Goal: Information Seeking & Learning: Learn about a topic

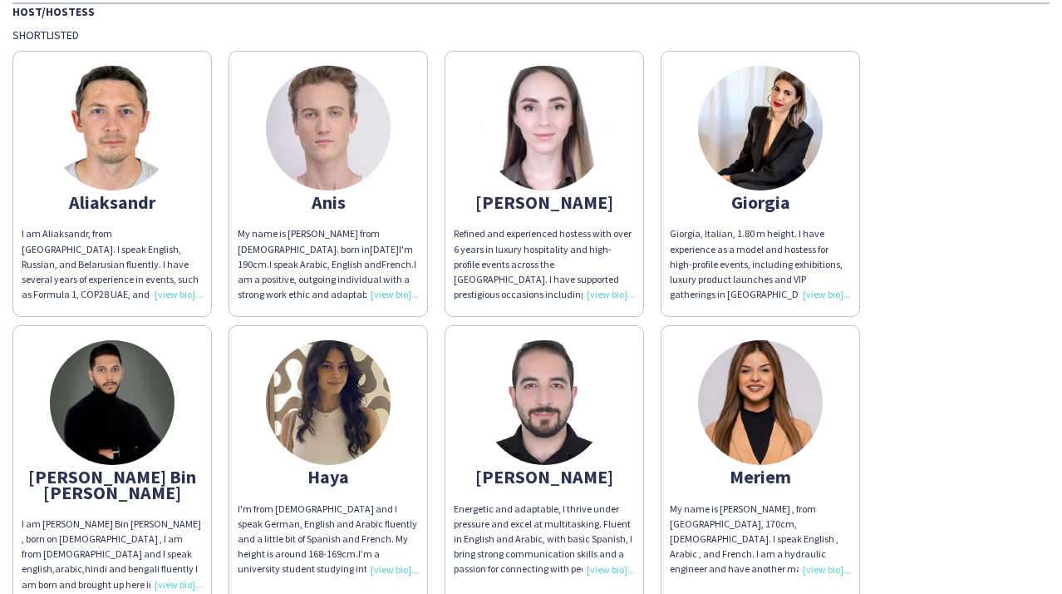
scroll to position [249, 0]
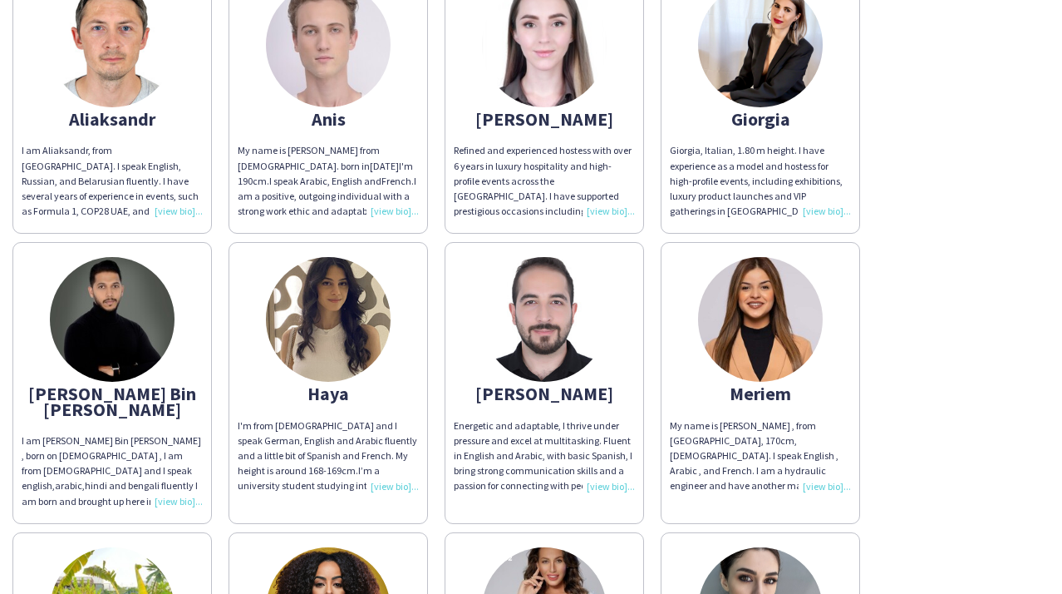
drag, startPoint x: 619, startPoint y: 210, endPoint x: 607, endPoint y: 209, distance: 12.6
click at [607, 209] on div "Refined and experienced hostess with over 6 years in luxury hospitality and hig…" at bounding box center [544, 181] width 181 height 76
click at [613, 211] on div "Refined and experienced hostess with over 6 years in luxury hospitality and hig…" at bounding box center [544, 181] width 181 height 76
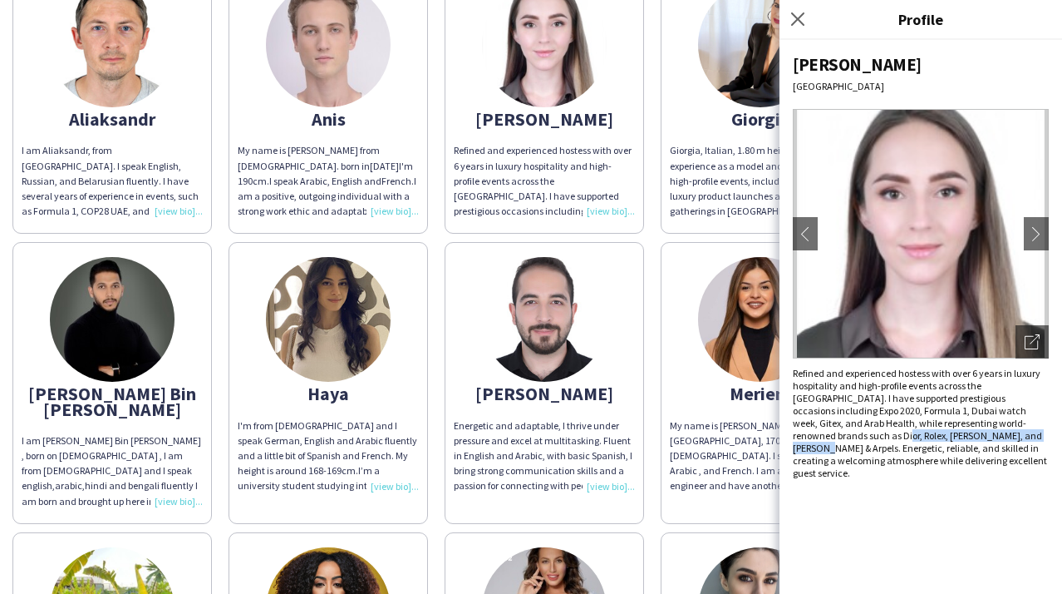
drag, startPoint x: 804, startPoint y: 437, endPoint x: 959, endPoint y: 435, distance: 155.5
click at [959, 435] on div "Refined and experienced hostess with over 6 years in luxury hospitality and hig…" at bounding box center [921, 423] width 256 height 112
click at [655, 236] on div "[PERSON_NAME] am [PERSON_NAME], from [GEOGRAPHIC_DATA]. I speak English, Russia…" at bounding box center [531, 378] width 1038 height 839
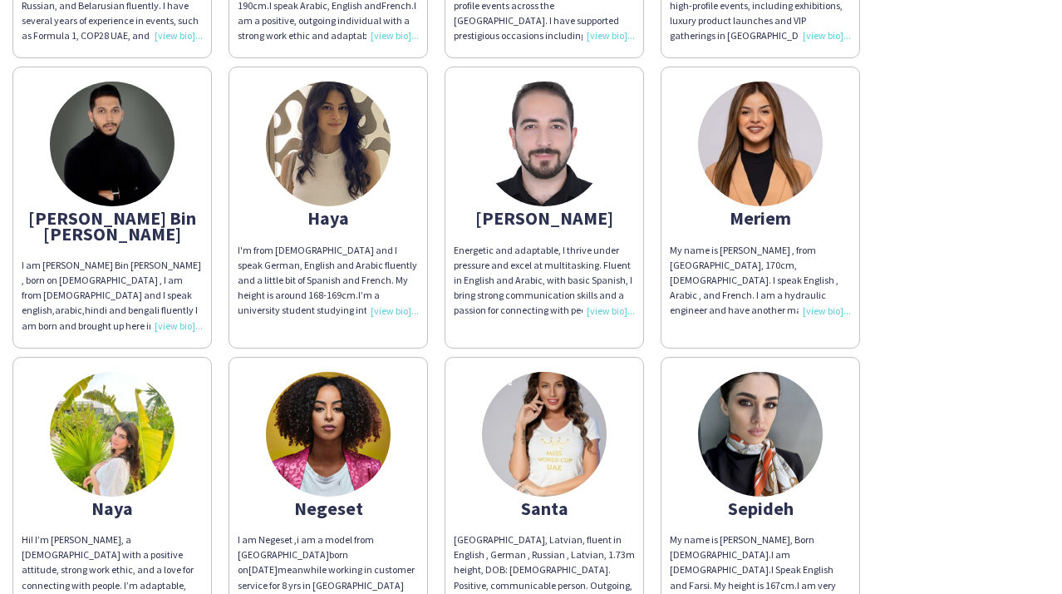
scroll to position [166, 0]
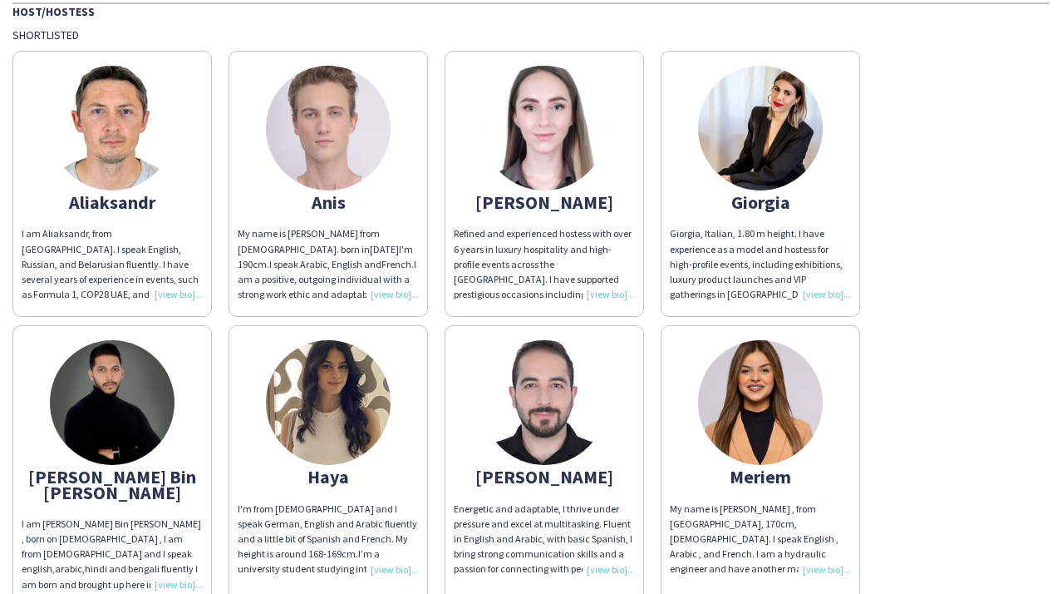
click at [628, 293] on div "Refined and experienced hostess with over 6 years in luxury hospitality and hig…" at bounding box center [544, 264] width 181 height 76
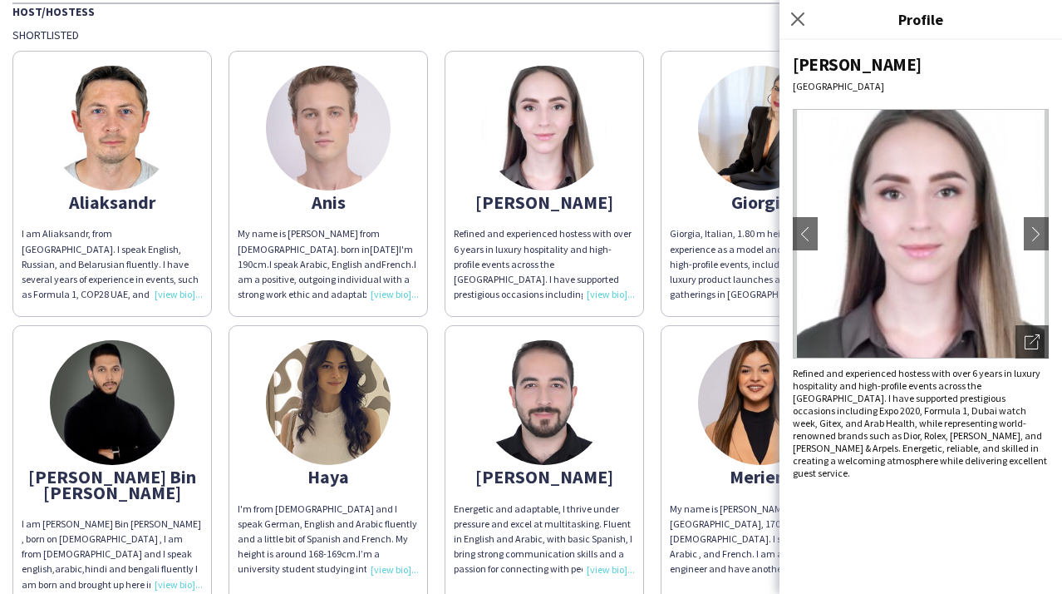
click at [662, 328] on app-share-pages-crew-card "Meriem My name is [PERSON_NAME] , from [GEOGRAPHIC_DATA], 170cm, [DEMOGRAPHIC_D…" at bounding box center [761, 465] width 200 height 281
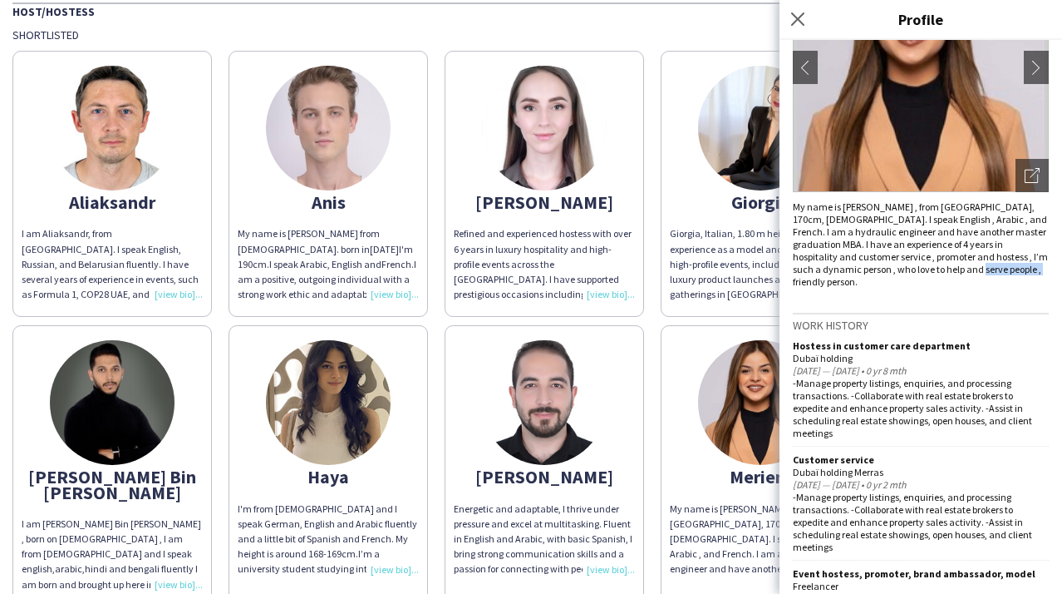
drag, startPoint x: 794, startPoint y: 286, endPoint x: 857, endPoint y: 284, distance: 63.2
click at [857, 284] on div "My name is [PERSON_NAME] , from [GEOGRAPHIC_DATA], 170cm, [DEMOGRAPHIC_DATA]. I…" at bounding box center [921, 243] width 256 height 87
drag, startPoint x: 857, startPoint y: 284, endPoint x: 1016, endPoint y: 283, distance: 158.8
click at [1016, 283] on div "My name is [PERSON_NAME] , from [GEOGRAPHIC_DATA], 170cm, [DEMOGRAPHIC_DATA]. I…" at bounding box center [921, 243] width 256 height 87
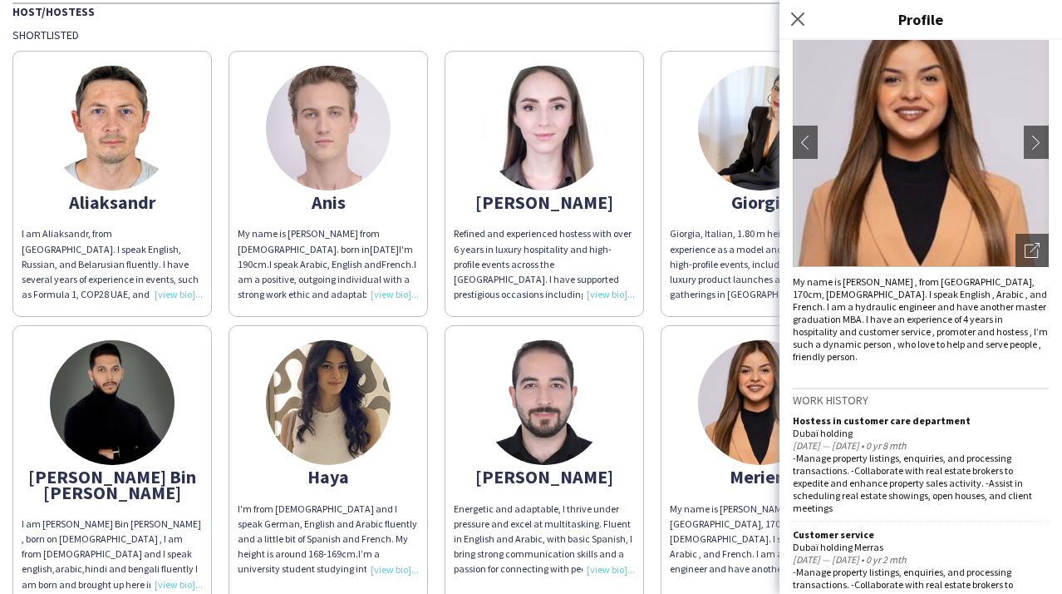
scroll to position [0, 0]
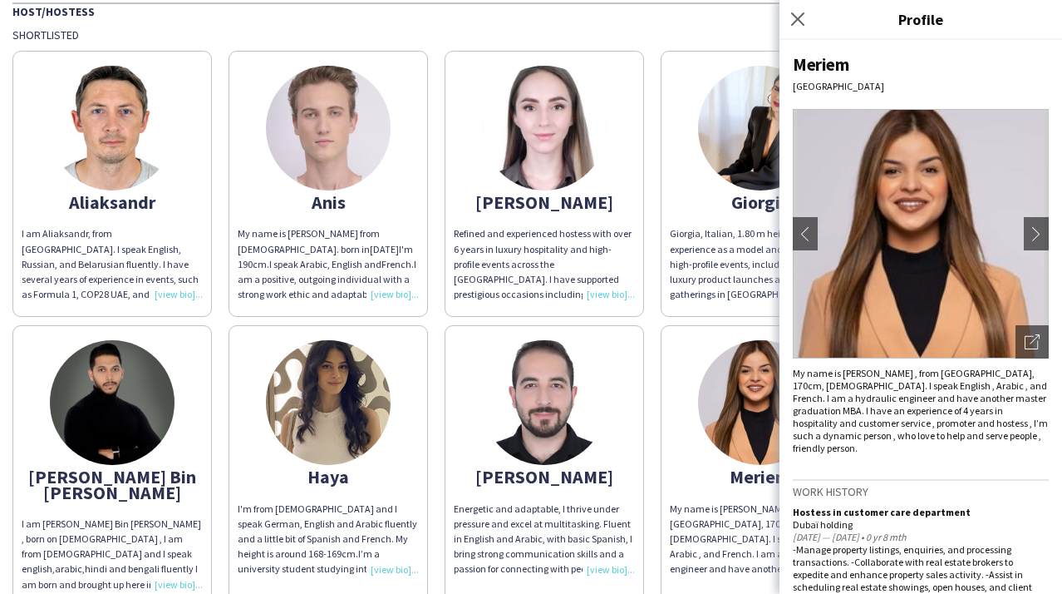
click at [664, 31] on div "Shortlisted" at bounding box center [531, 34] width 1038 height 15
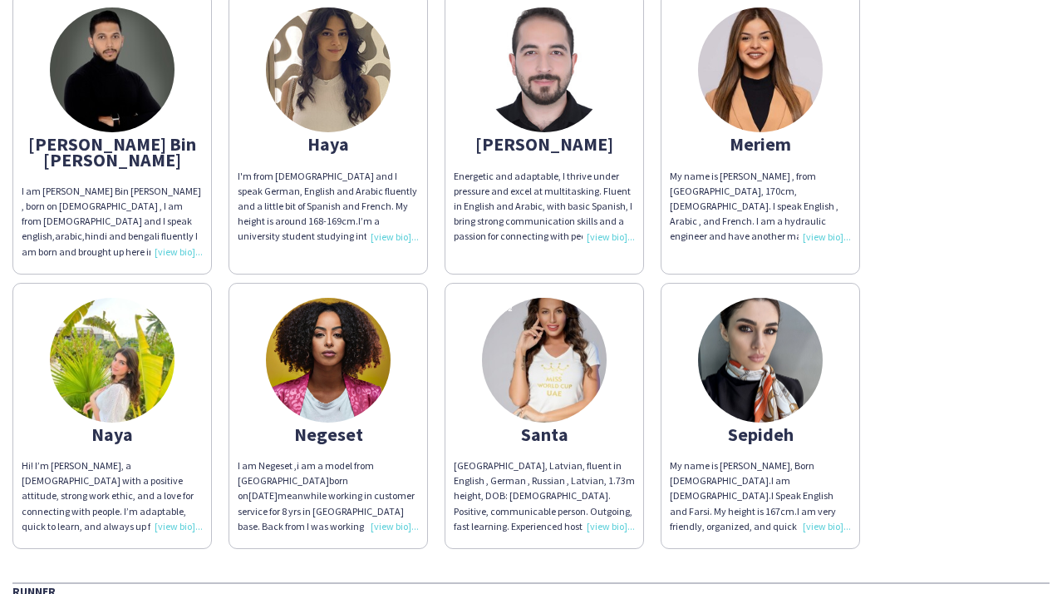
scroll to position [582, 0]
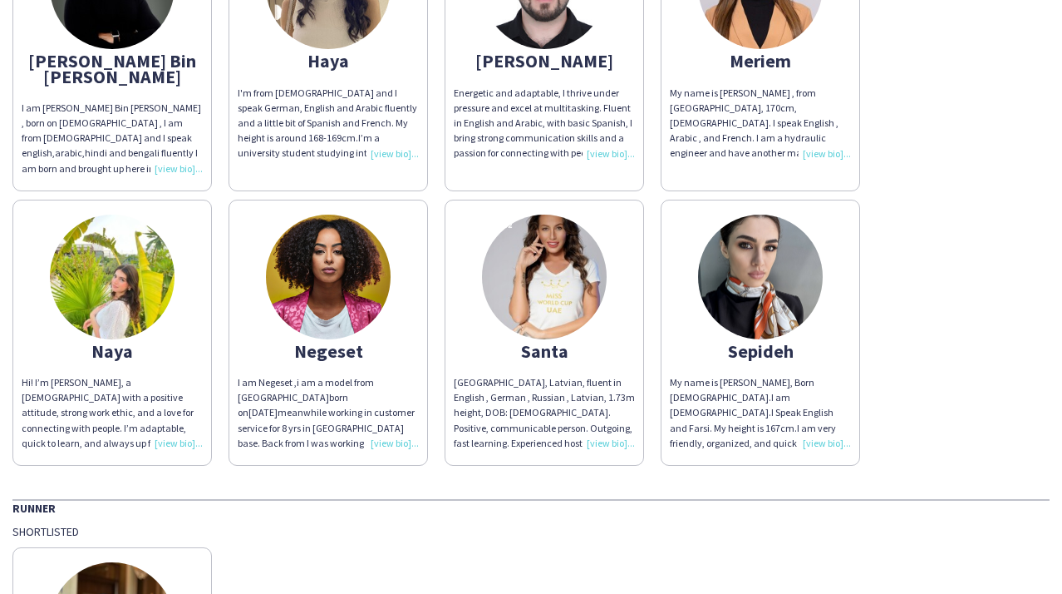
click at [118, 305] on img at bounding box center [112, 276] width 125 height 125
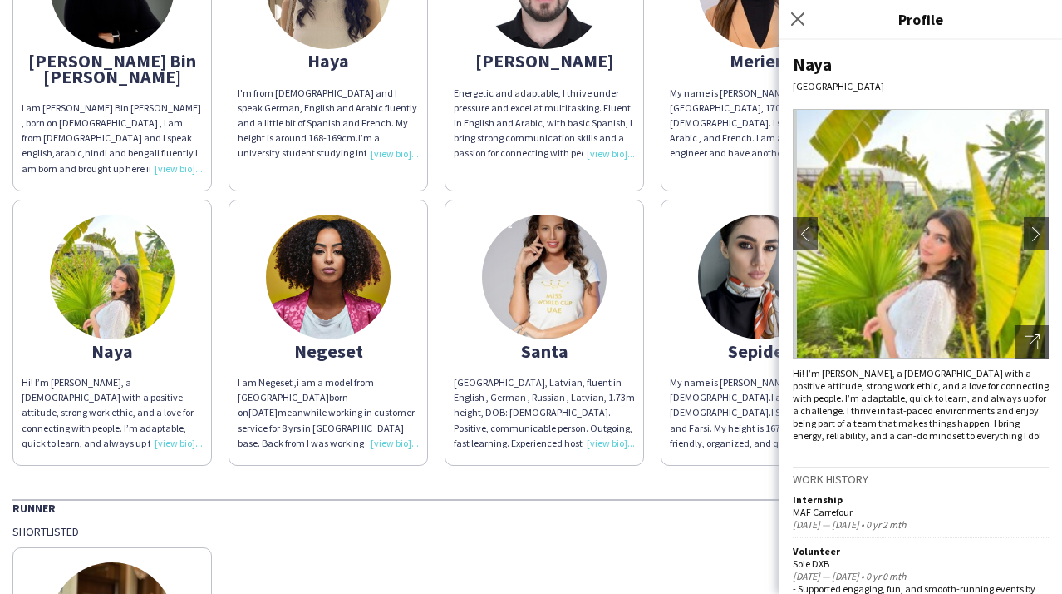
click at [592, 318] on app-share-pages-crew-card "[GEOGRAPHIC_DATA], Latvian, fluent in English , German , Russian , Latvian, 1.7…" at bounding box center [545, 333] width 200 height 266
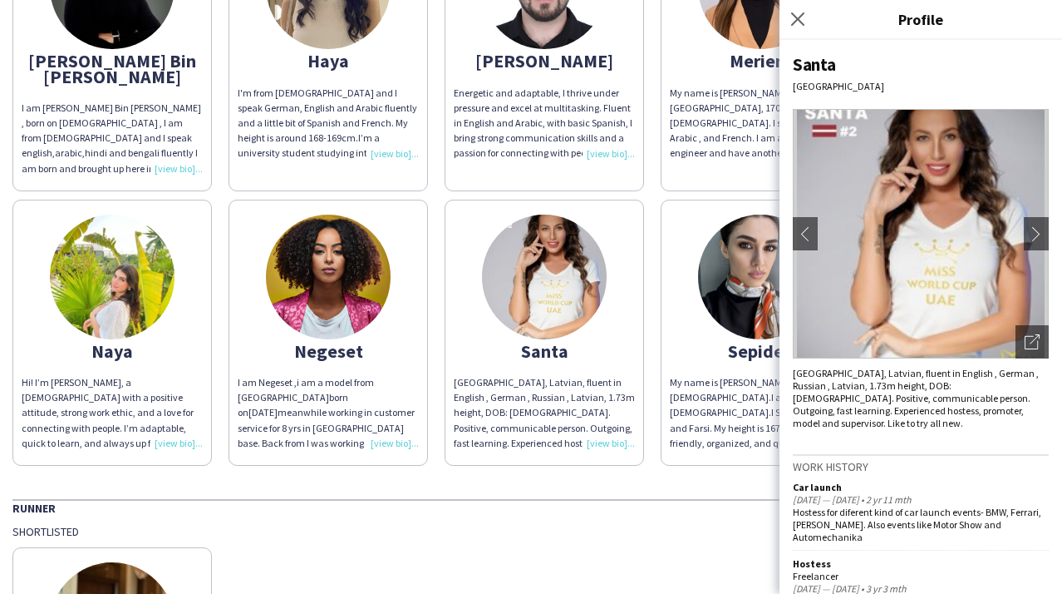
click at [899, 408] on div "[GEOGRAPHIC_DATA], Latvian, fluent in English , German , Russian , Latvian, 1.7…" at bounding box center [921, 398] width 256 height 62
drag, startPoint x: 899, startPoint y: 408, endPoint x: 959, endPoint y: 436, distance: 66.2
click at [959, 436] on div "[GEOGRAPHIC_DATA] chevron-left chevron-right Open photos pop-in Santa, Latvian,…" at bounding box center [921, 317] width 283 height 554
click at [181, 474] on div "GES THA Staffing GES @ GITEX 2025 [DATE] to [DATE] Host/Hostess Shortlisted [PE…" at bounding box center [531, 129] width 1062 height 1422
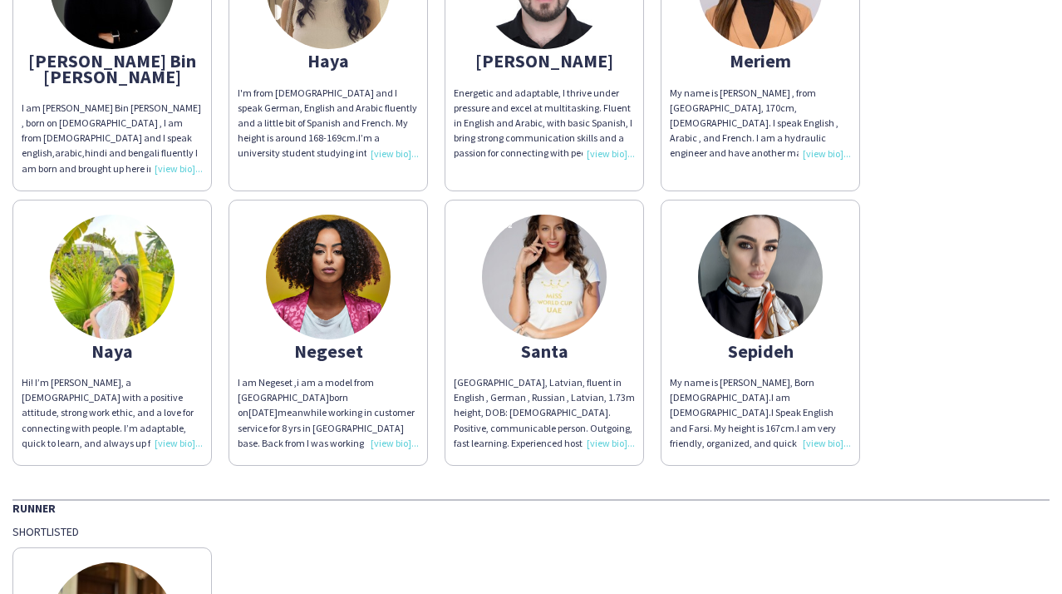
click at [130, 293] on img at bounding box center [112, 276] width 125 height 125
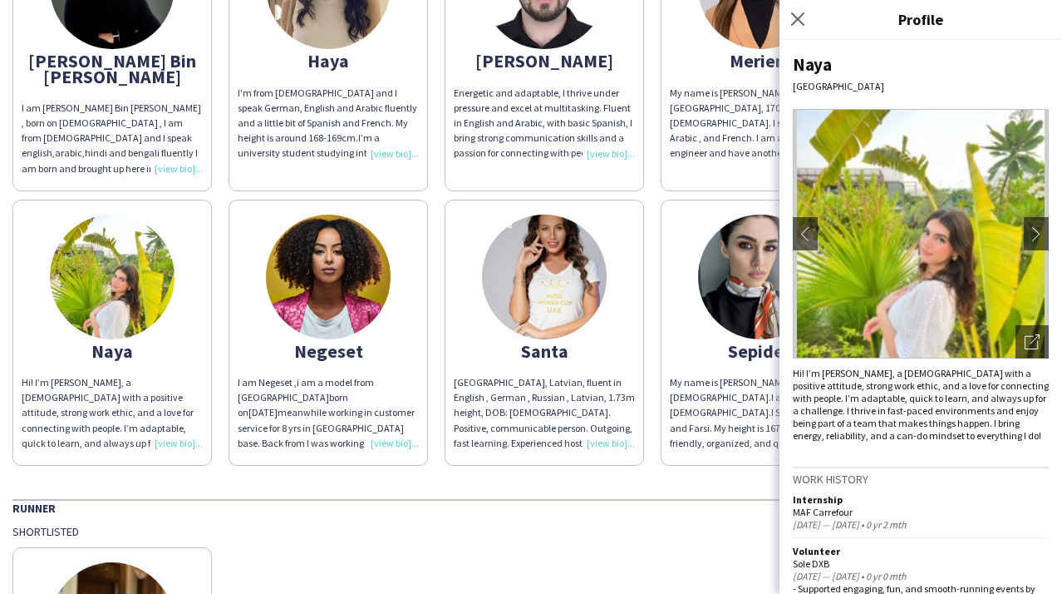
scroll to position [83, 0]
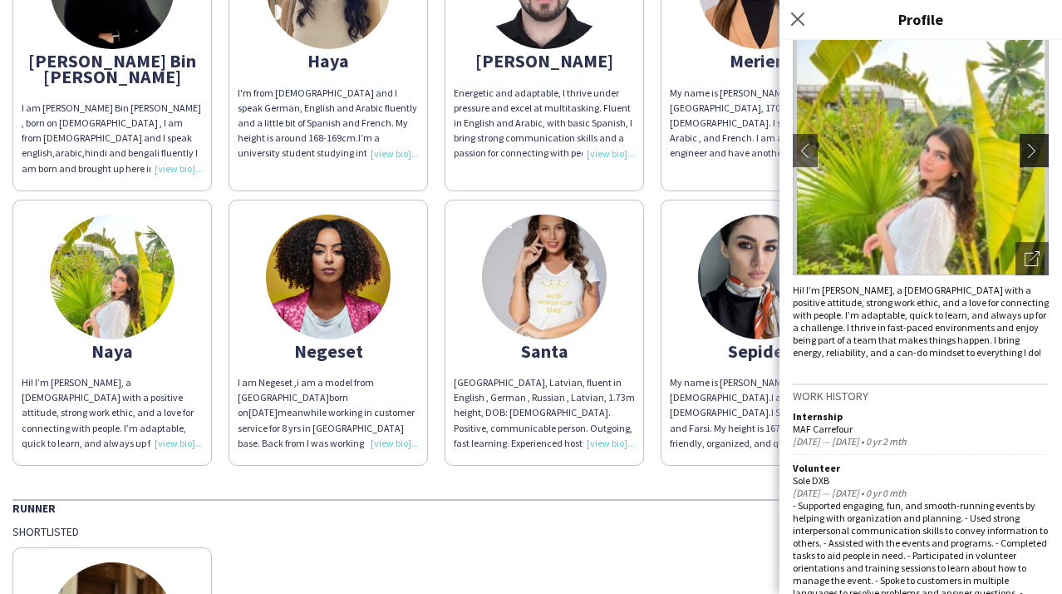
click at [1028, 152] on app-icon "chevron-right" at bounding box center [1036, 150] width 23 height 15
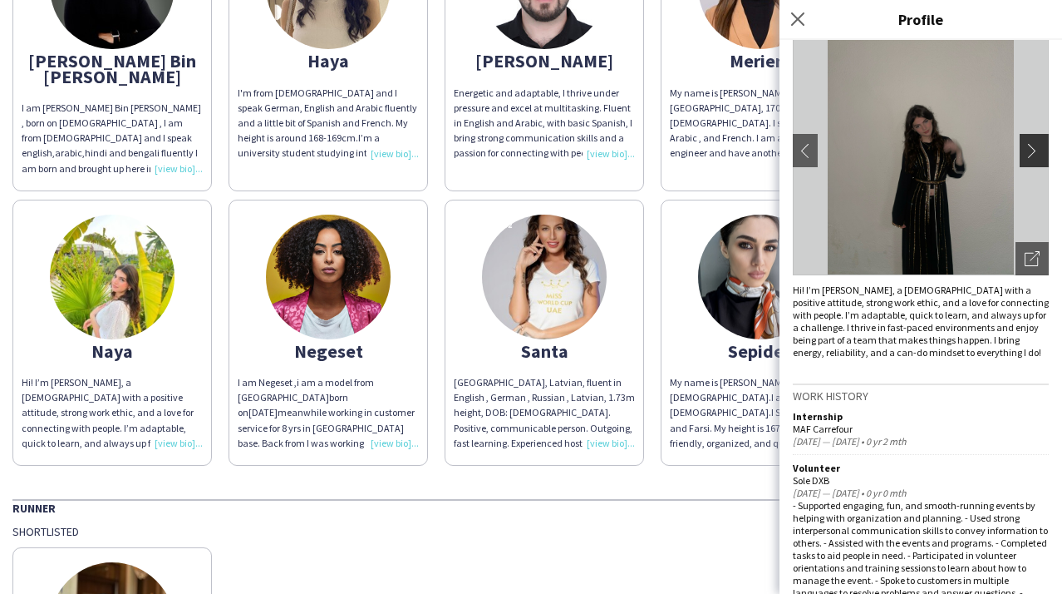
click at [1028, 152] on app-icon "chevron-right" at bounding box center [1036, 150] width 23 height 15
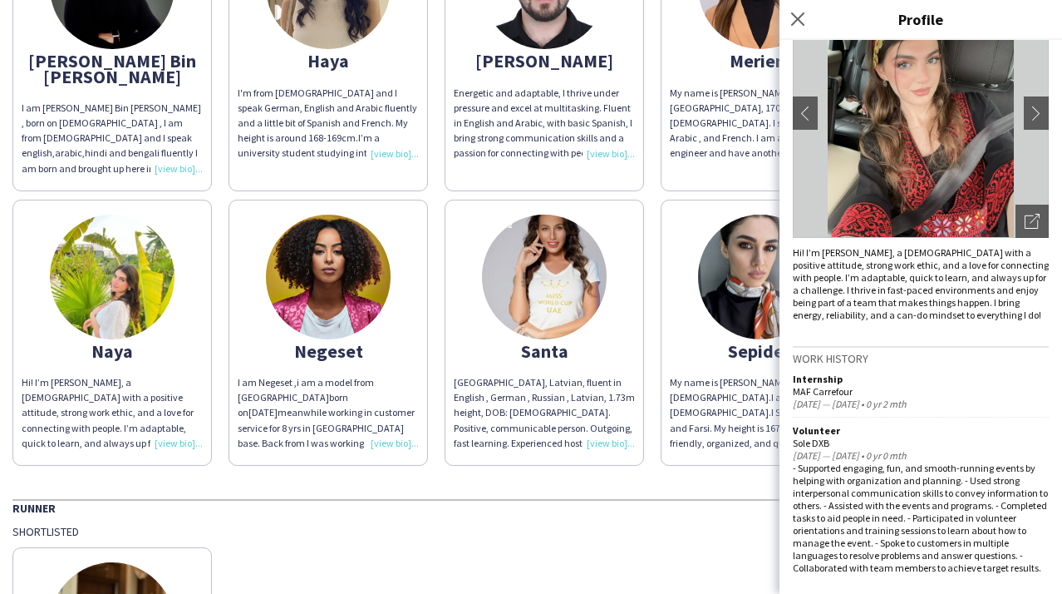
scroll to position [0, 0]
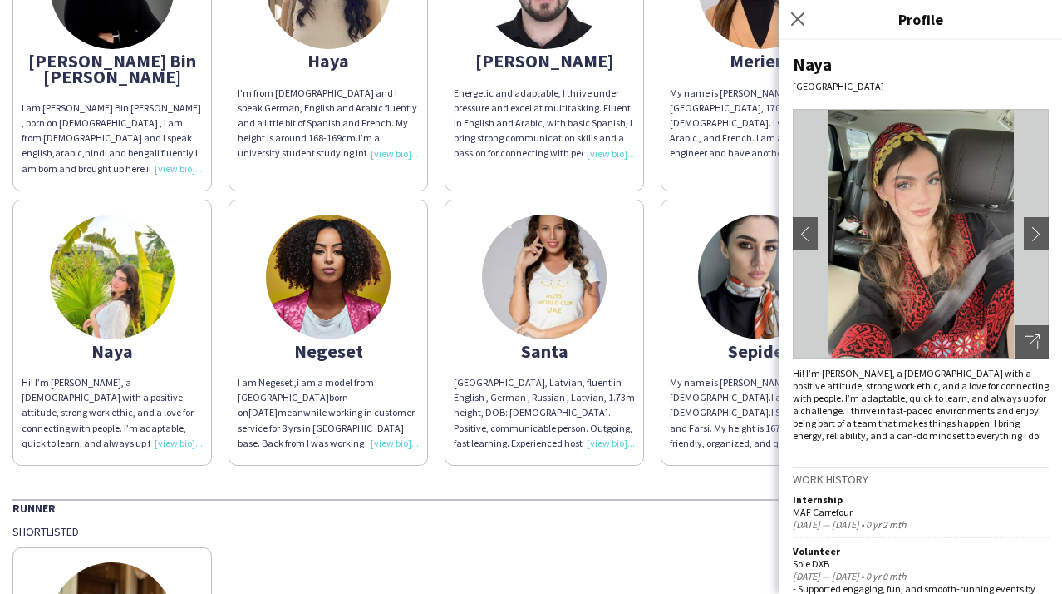
click at [533, 464] on div "GES THA Staffing GES @ GITEX 2025 [DATE] to [DATE] Host/Hostess Shortlisted [PE…" at bounding box center [531, 129] width 1062 height 1422
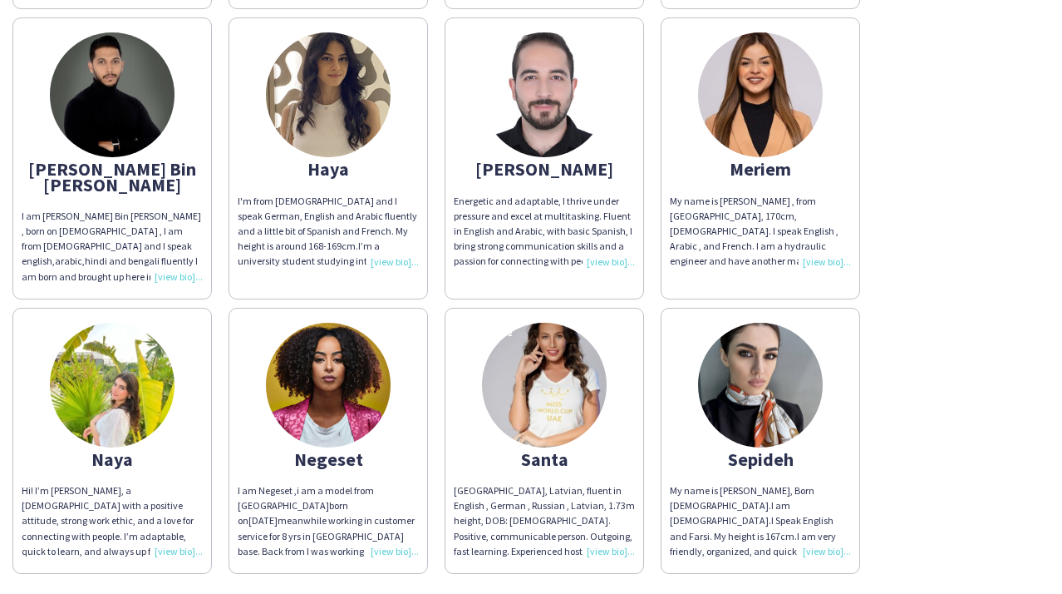
scroll to position [445, 0]
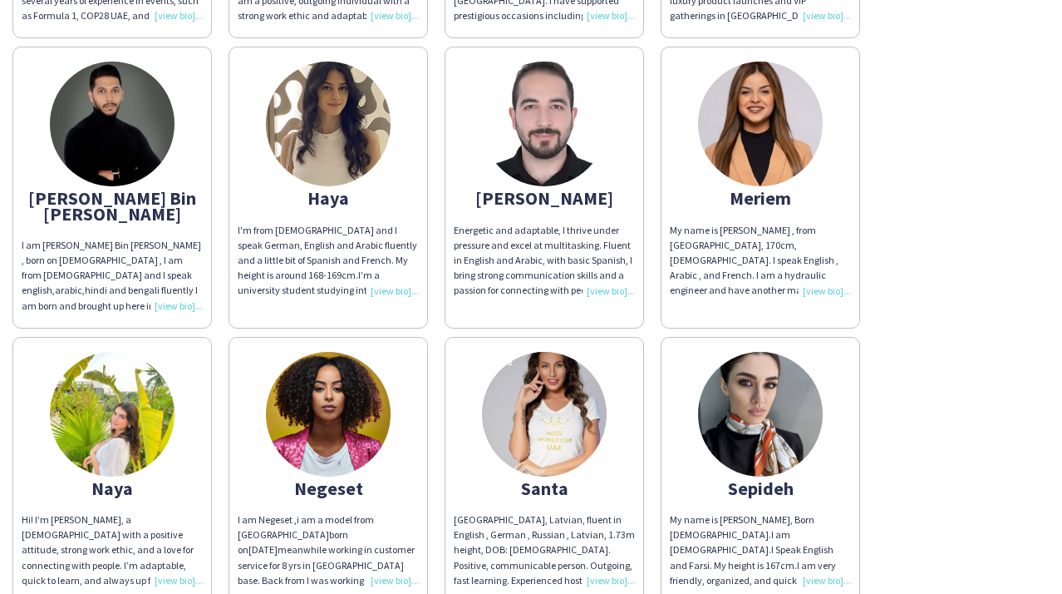
click at [52, 422] on app-share-pages-crew-card "Naya Hi! I’m [PERSON_NAME], a [DEMOGRAPHIC_DATA] with a positive attitude, stro…" at bounding box center [112, 470] width 200 height 266
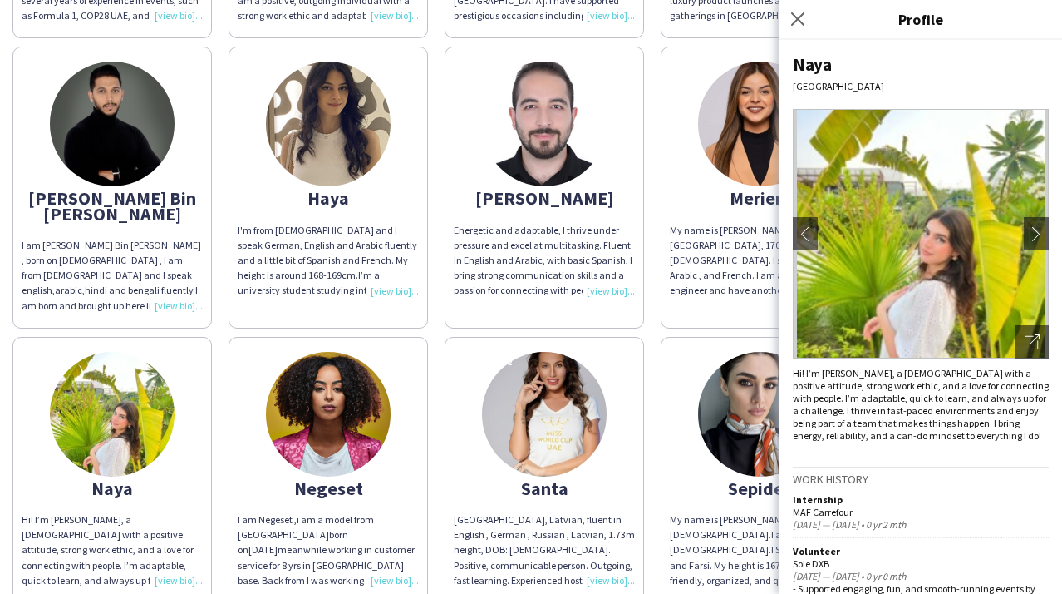
click at [650, 318] on div "[PERSON_NAME] am [PERSON_NAME], from [GEOGRAPHIC_DATA]. I speak English, Russia…" at bounding box center [531, 183] width 1038 height 839
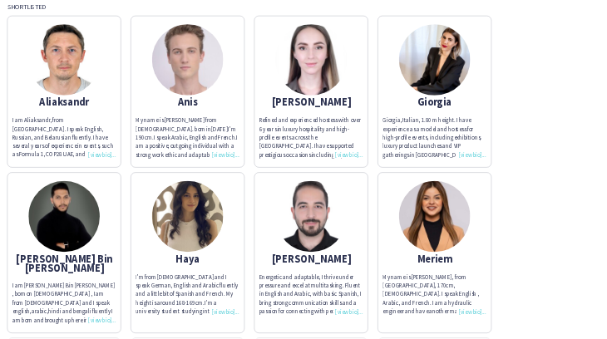
scroll to position [362, 0]
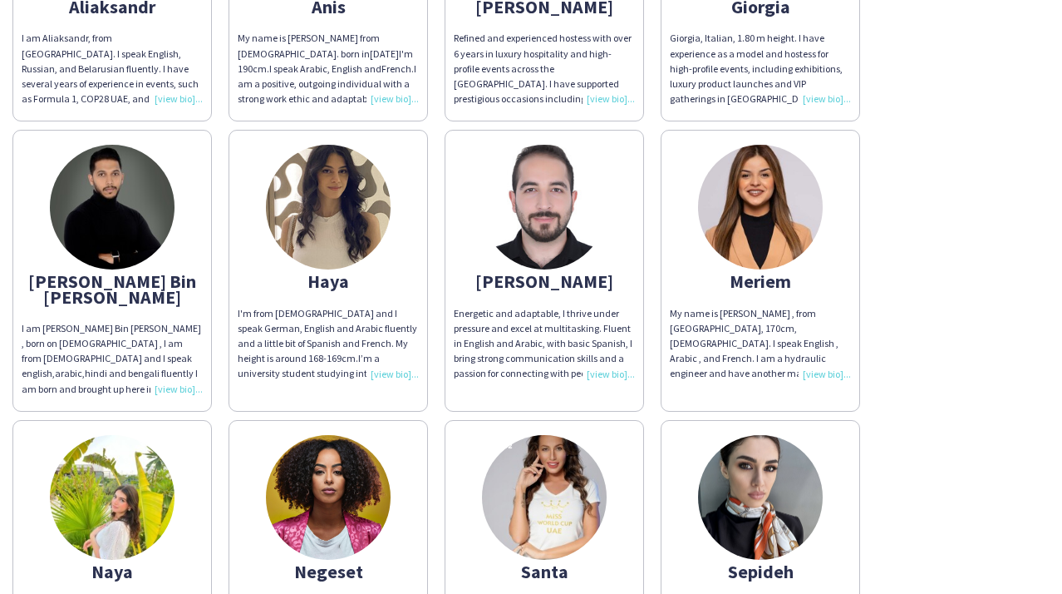
click at [801, 207] on img at bounding box center [760, 207] width 125 height 125
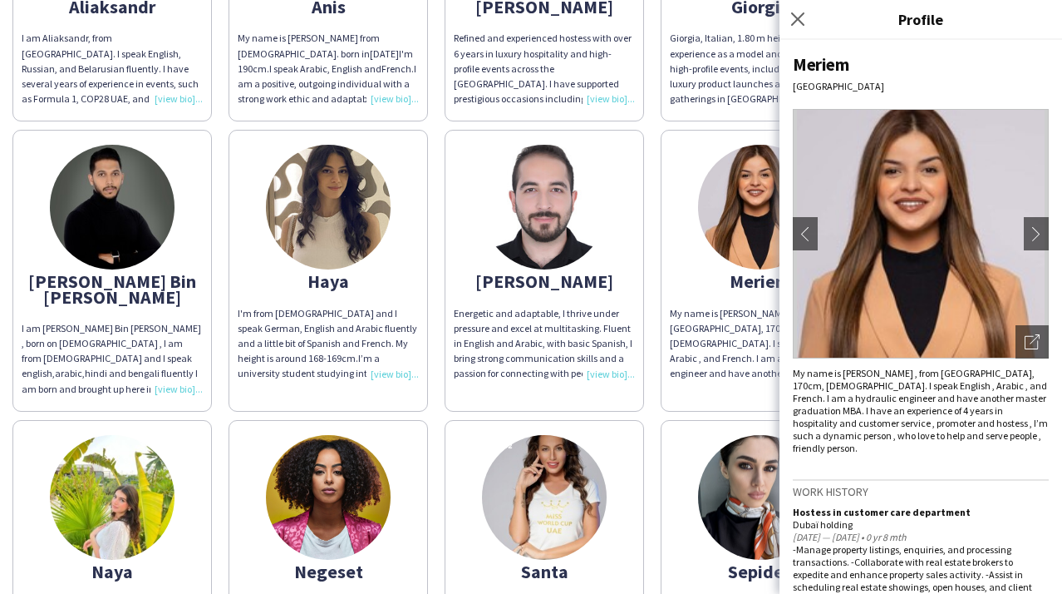
click at [166, 476] on img at bounding box center [112, 497] width 125 height 125
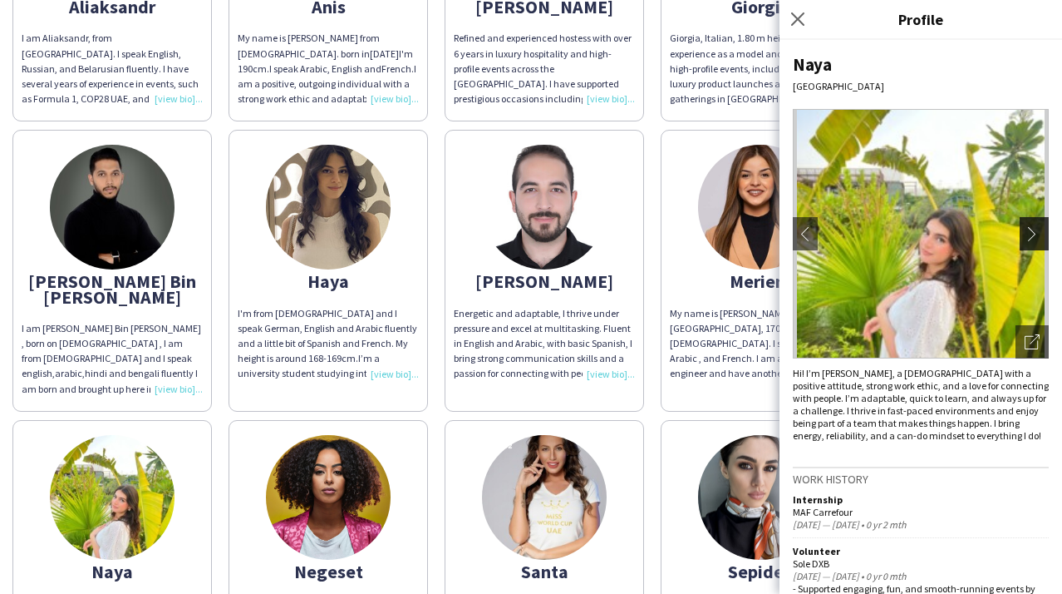
click at [1030, 232] on app-icon "chevron-right" at bounding box center [1036, 233] width 23 height 15
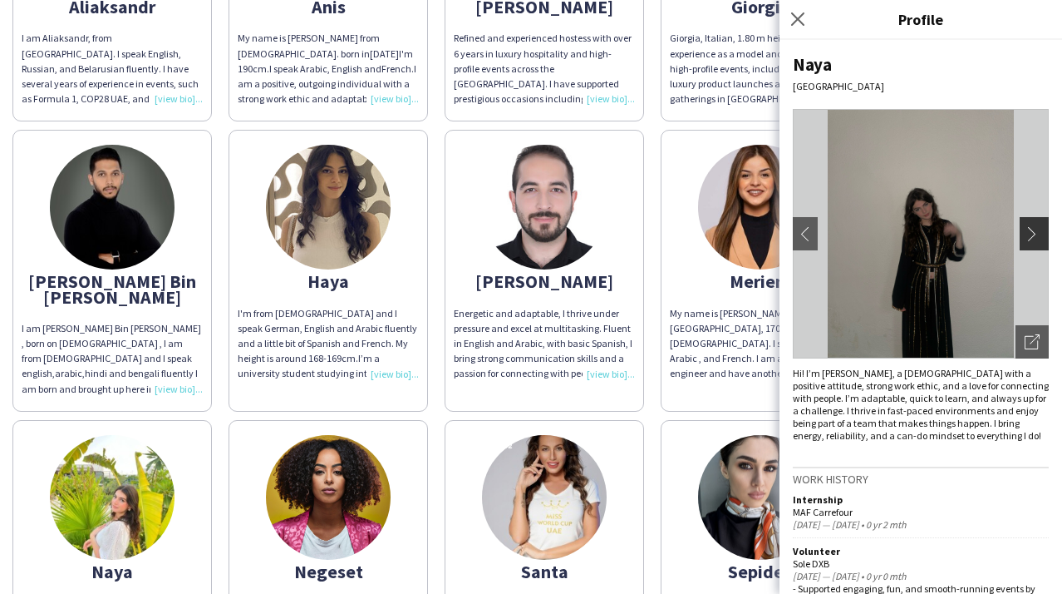
click at [1027, 232] on app-icon "chevron-right" at bounding box center [1036, 233] width 23 height 15
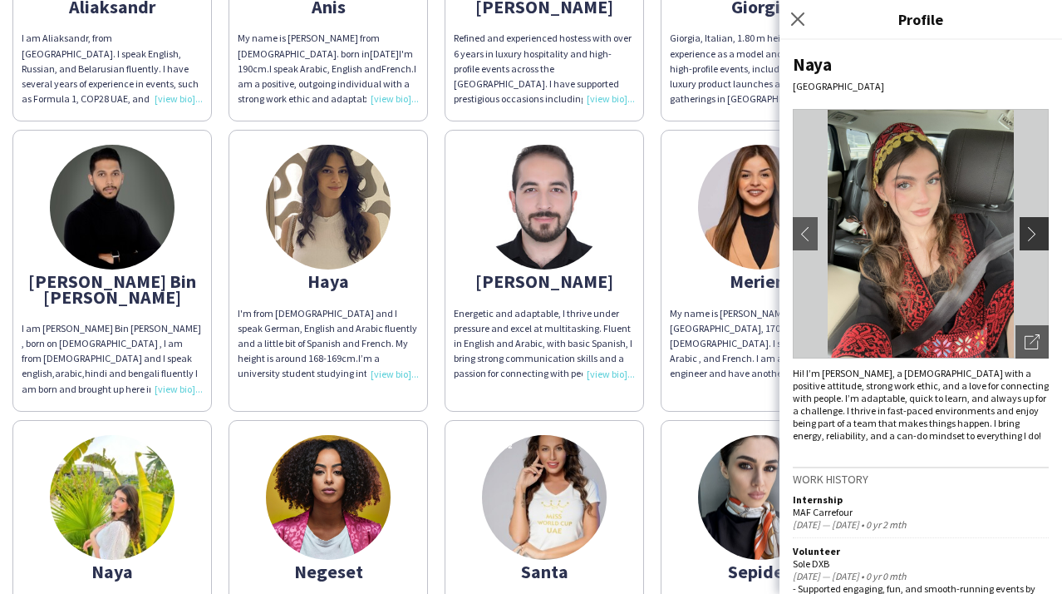
click at [1027, 232] on app-icon "chevron-right" at bounding box center [1036, 233] width 23 height 15
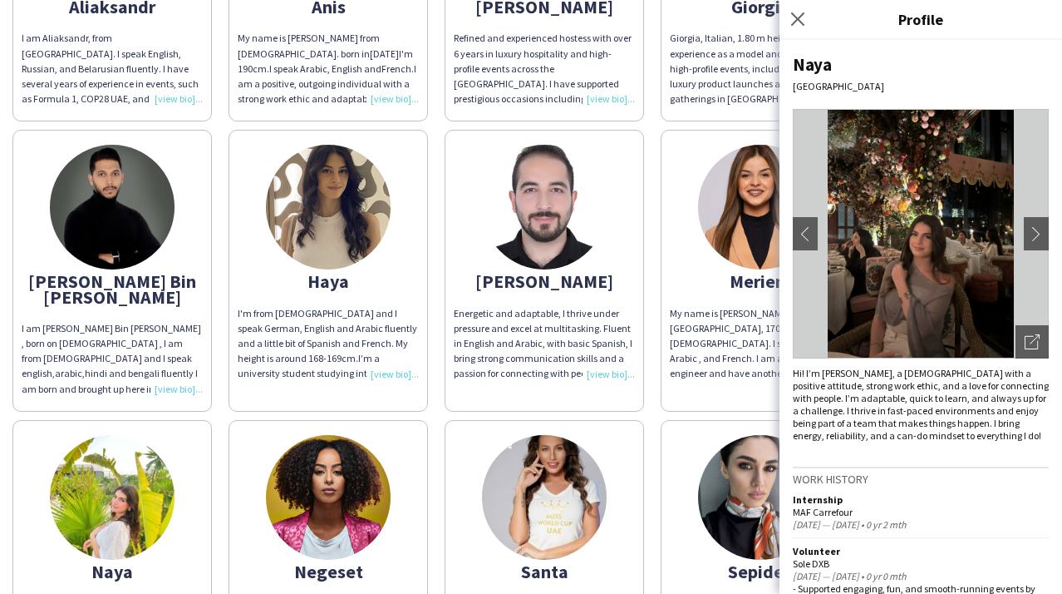
click at [742, 221] on img at bounding box center [760, 207] width 125 height 125
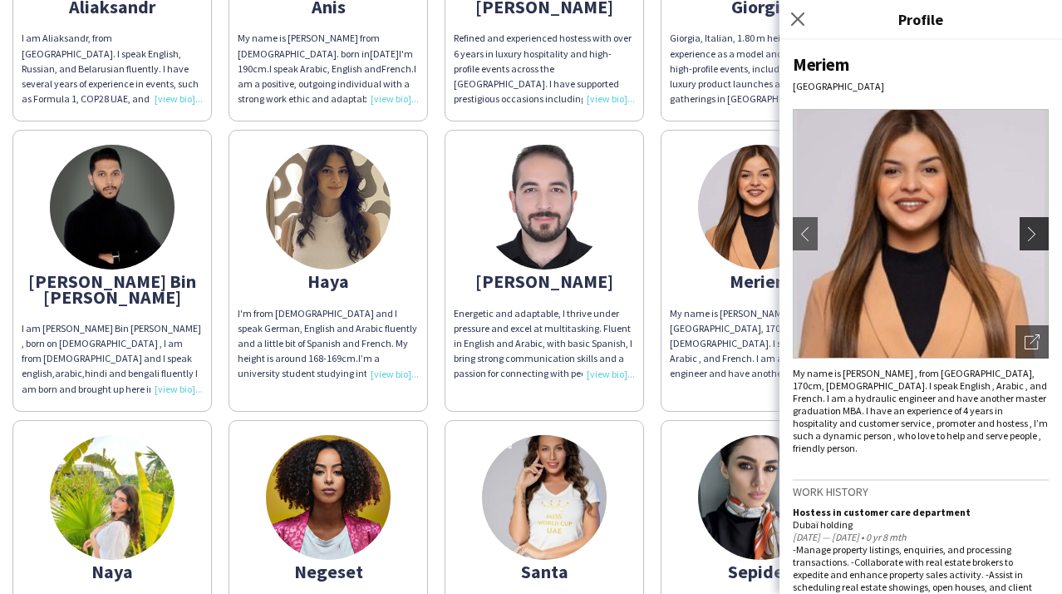
click at [1020, 221] on button "chevron-right" at bounding box center [1036, 233] width 33 height 33
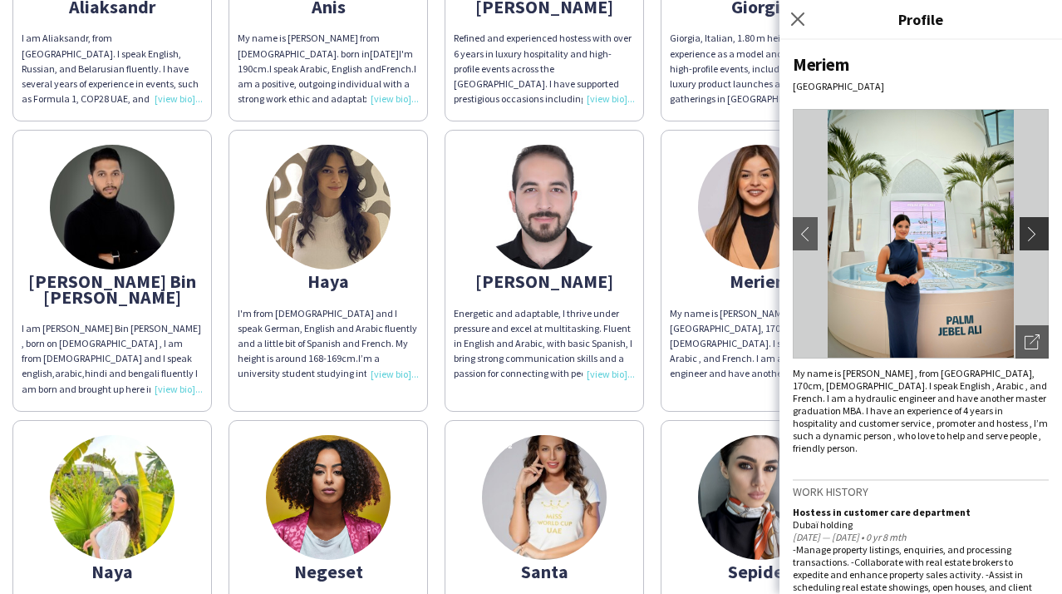
click at [1020, 221] on button "chevron-right" at bounding box center [1036, 233] width 33 height 33
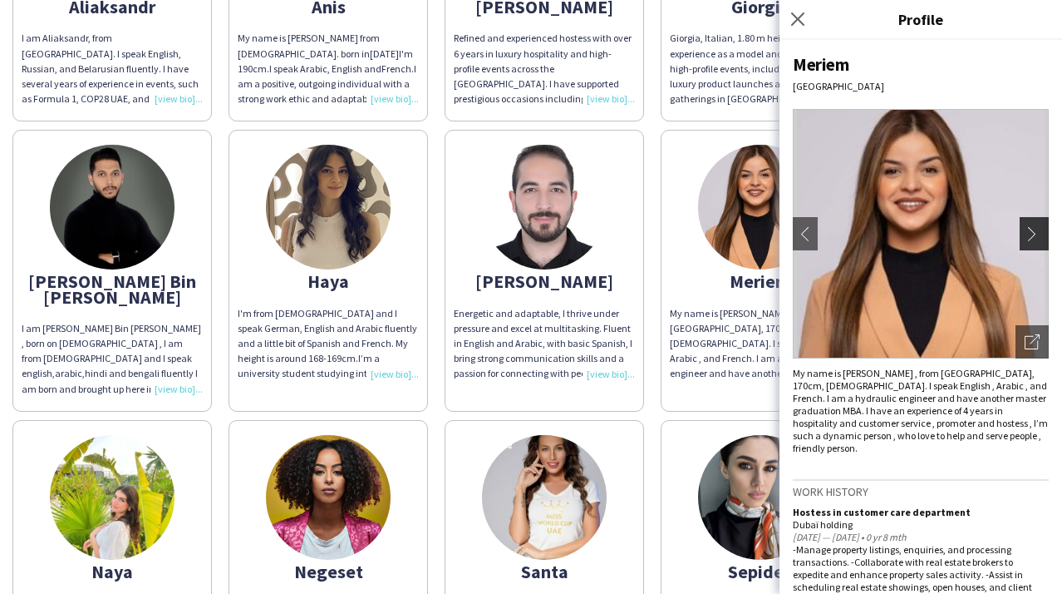
click at [1020, 221] on button "chevron-right" at bounding box center [1036, 233] width 33 height 33
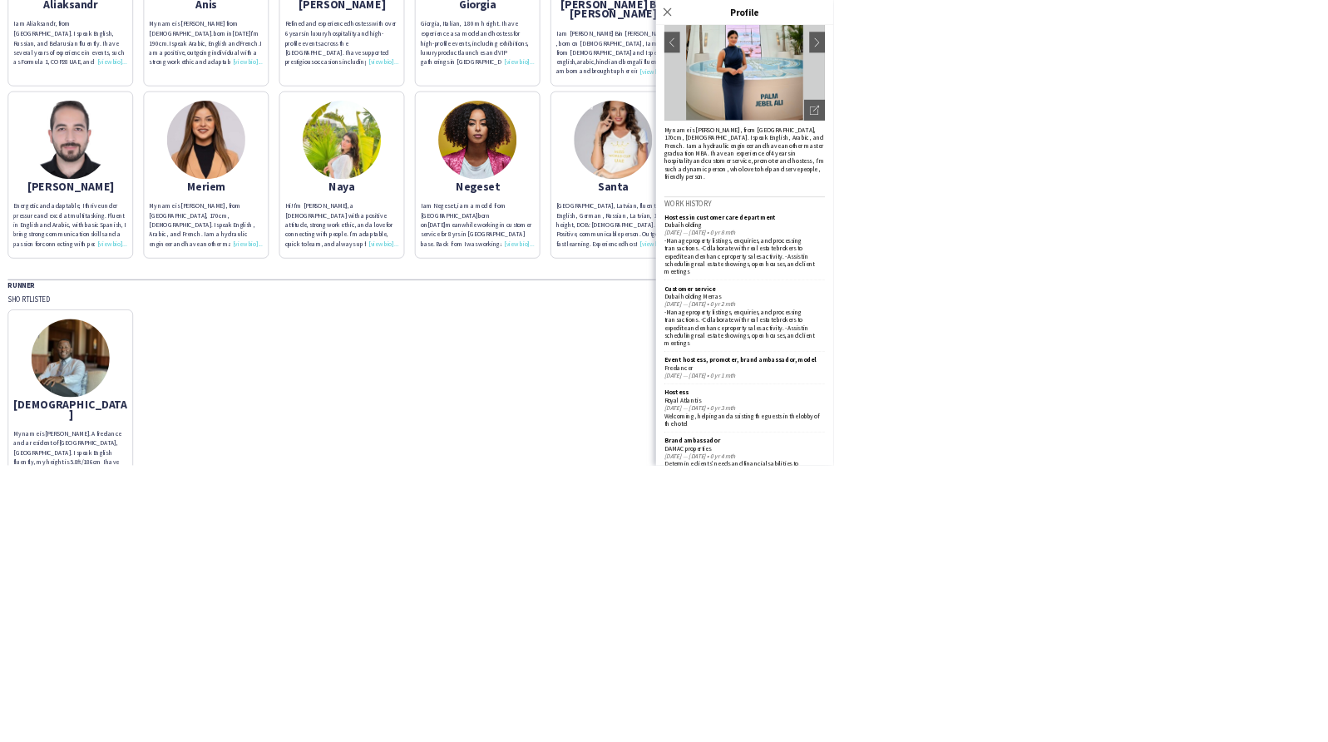
scroll to position [0, 0]
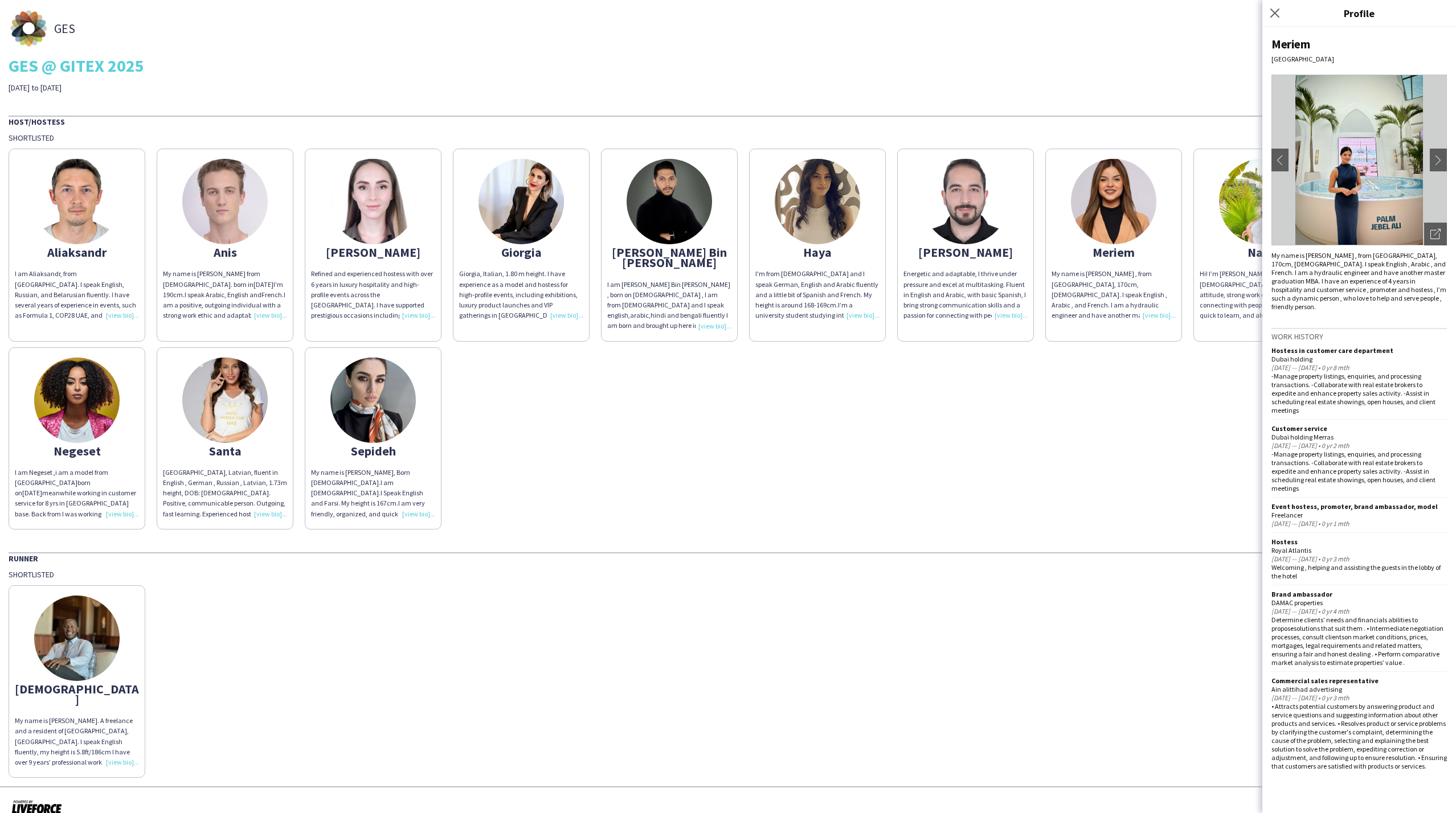
click at [728, 406] on div "[PERSON_NAME] am [PERSON_NAME], from [GEOGRAPHIC_DATA]. I speak English, Russia…" at bounding box center [728, 336] width 1439 height 386
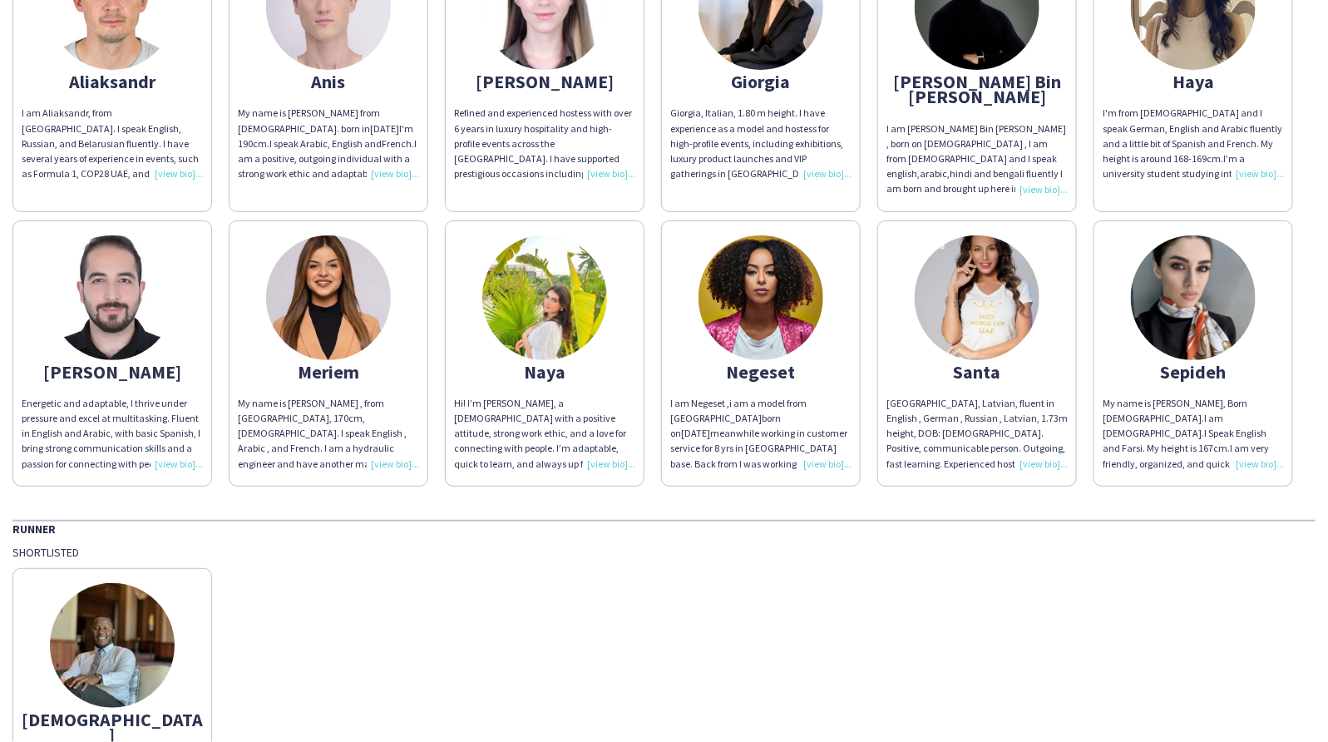
scroll to position [416, 0]
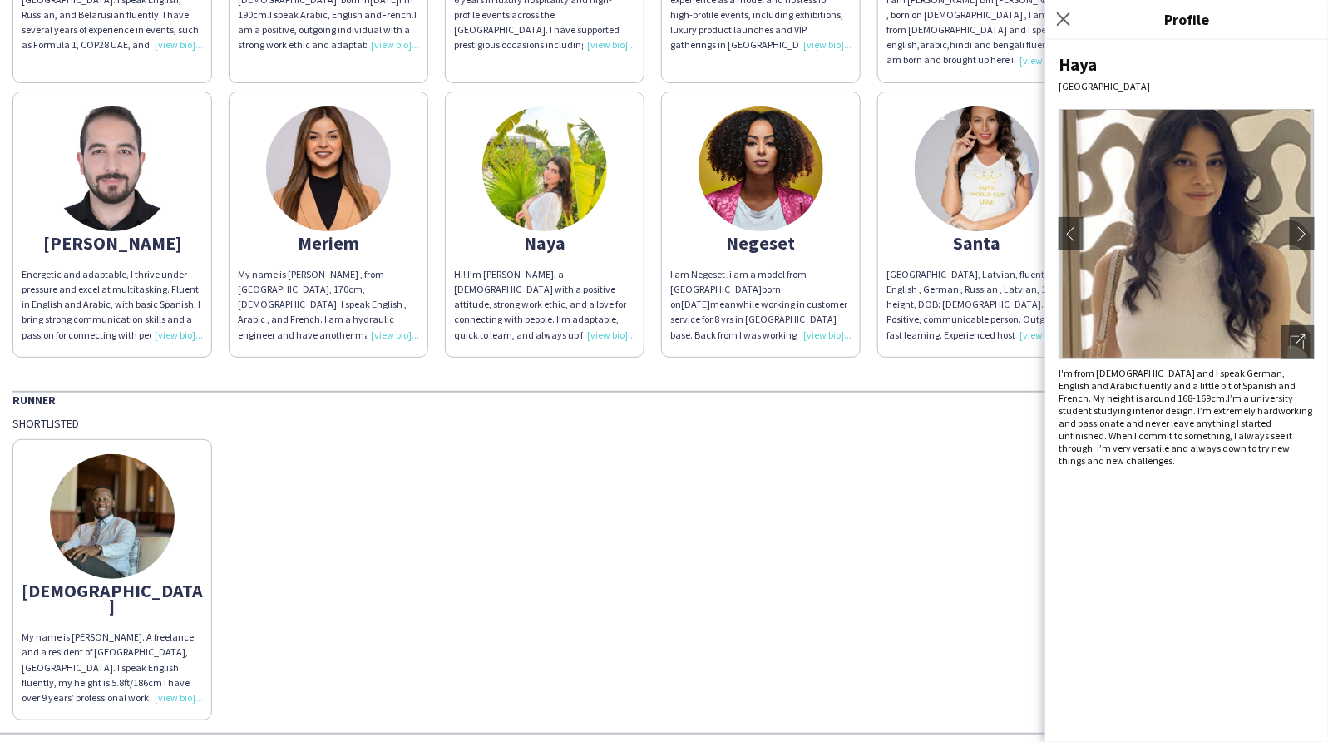
click at [828, 357] on div "[PERSON_NAME] am [PERSON_NAME], from [GEOGRAPHIC_DATA]. I speak English, Russia…" at bounding box center [663, 75] width 1303 height 564
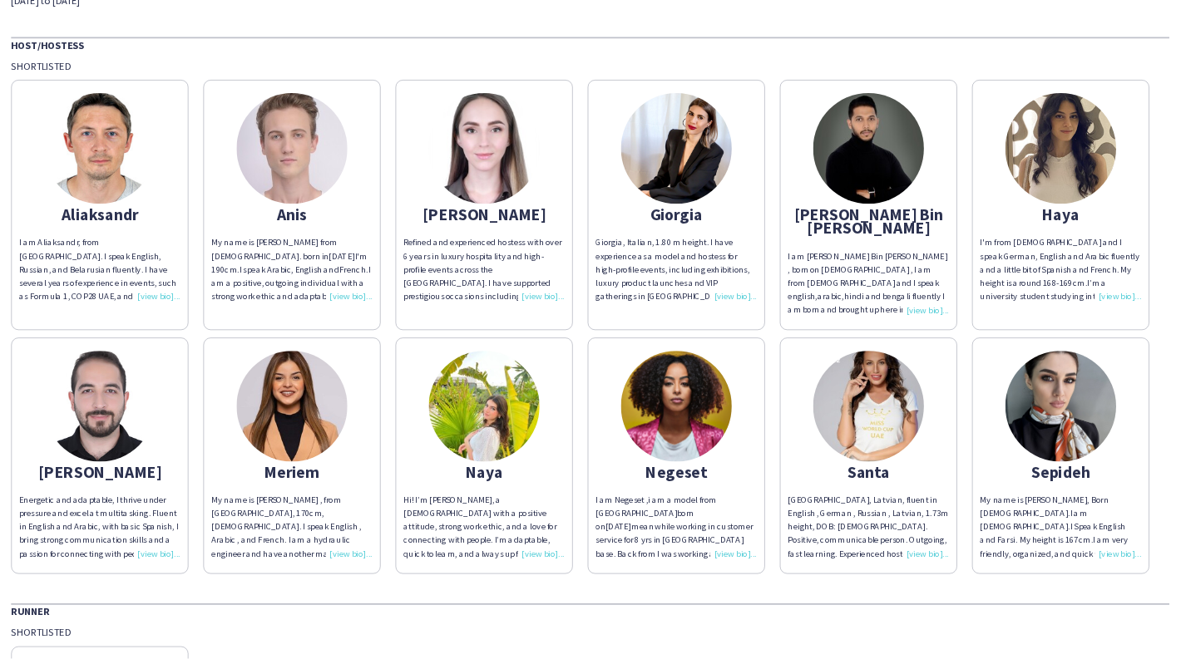
scroll to position [104, 0]
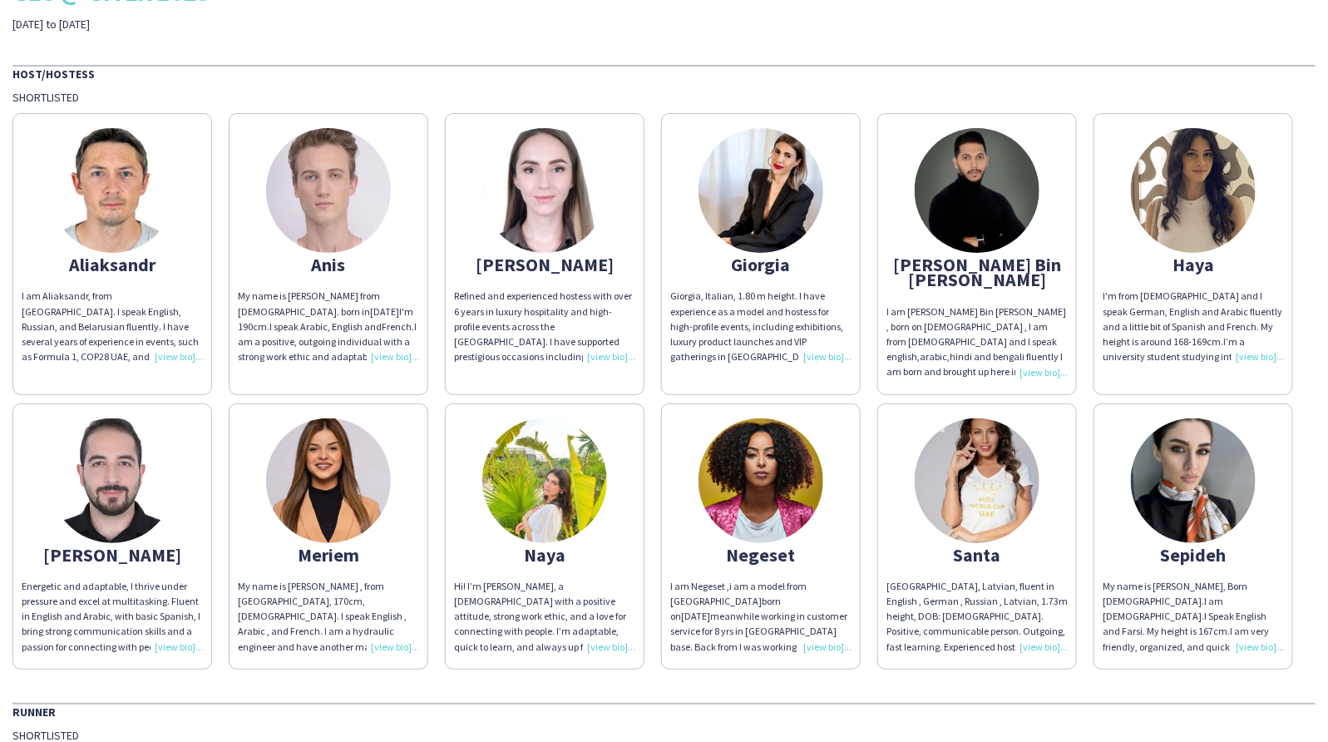
click at [607, 457] on img at bounding box center [544, 480] width 125 height 125
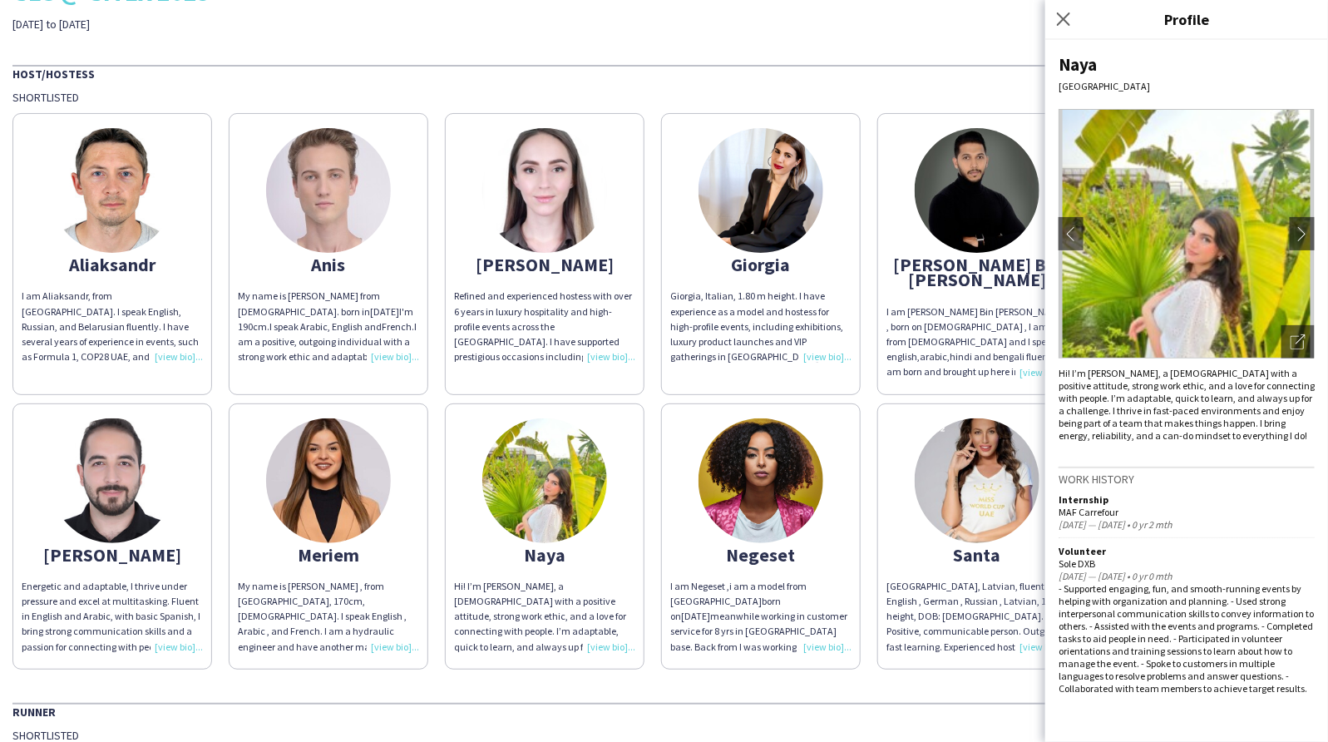
click at [537, 180] on img at bounding box center [544, 190] width 125 height 125
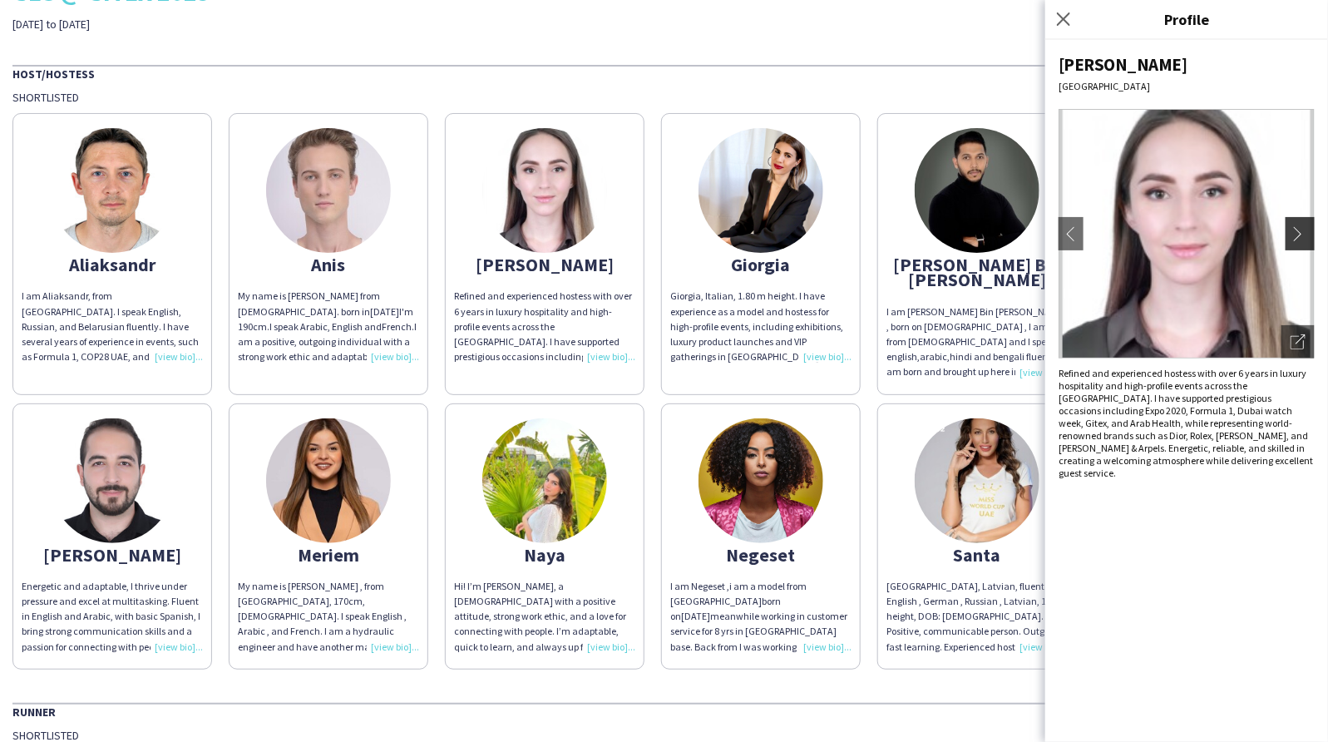
click at [1062, 234] on app-icon "chevron-right" at bounding box center [1301, 233] width 23 height 15
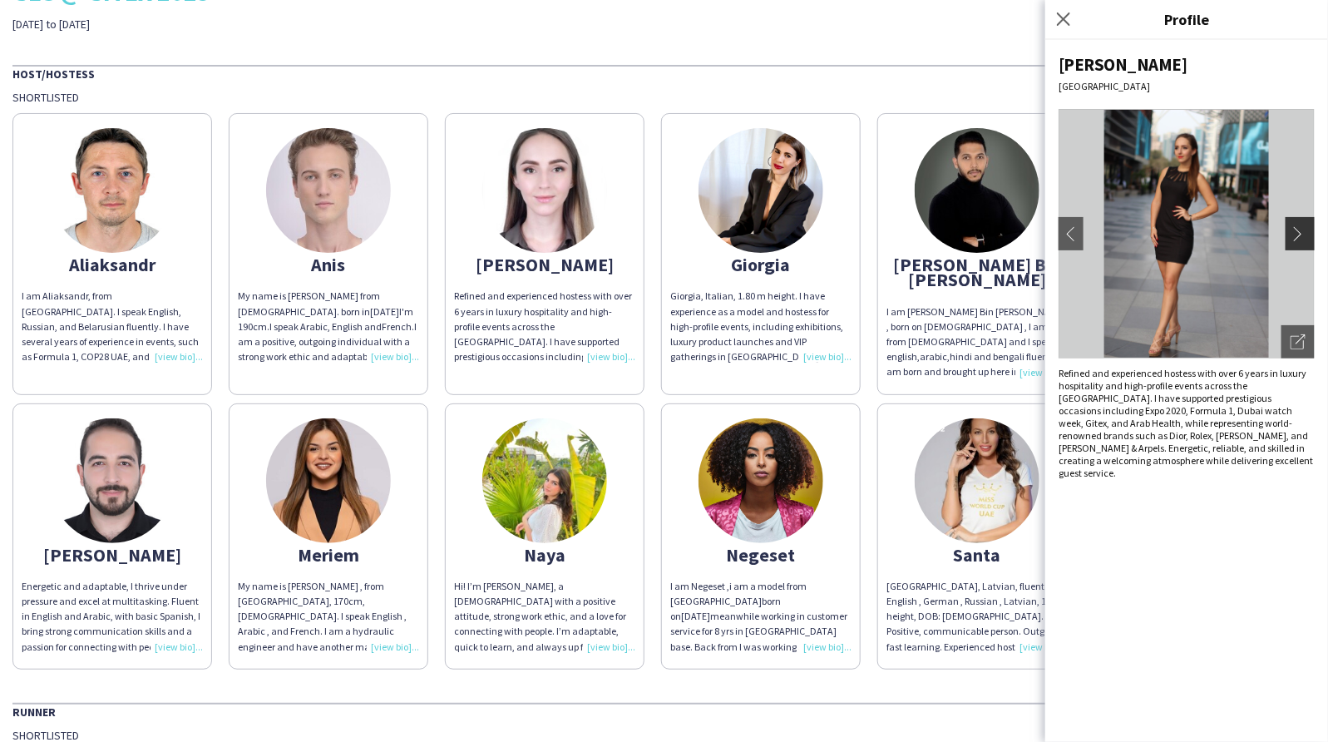
click at [1062, 234] on app-icon "chevron-right" at bounding box center [1301, 233] width 23 height 15
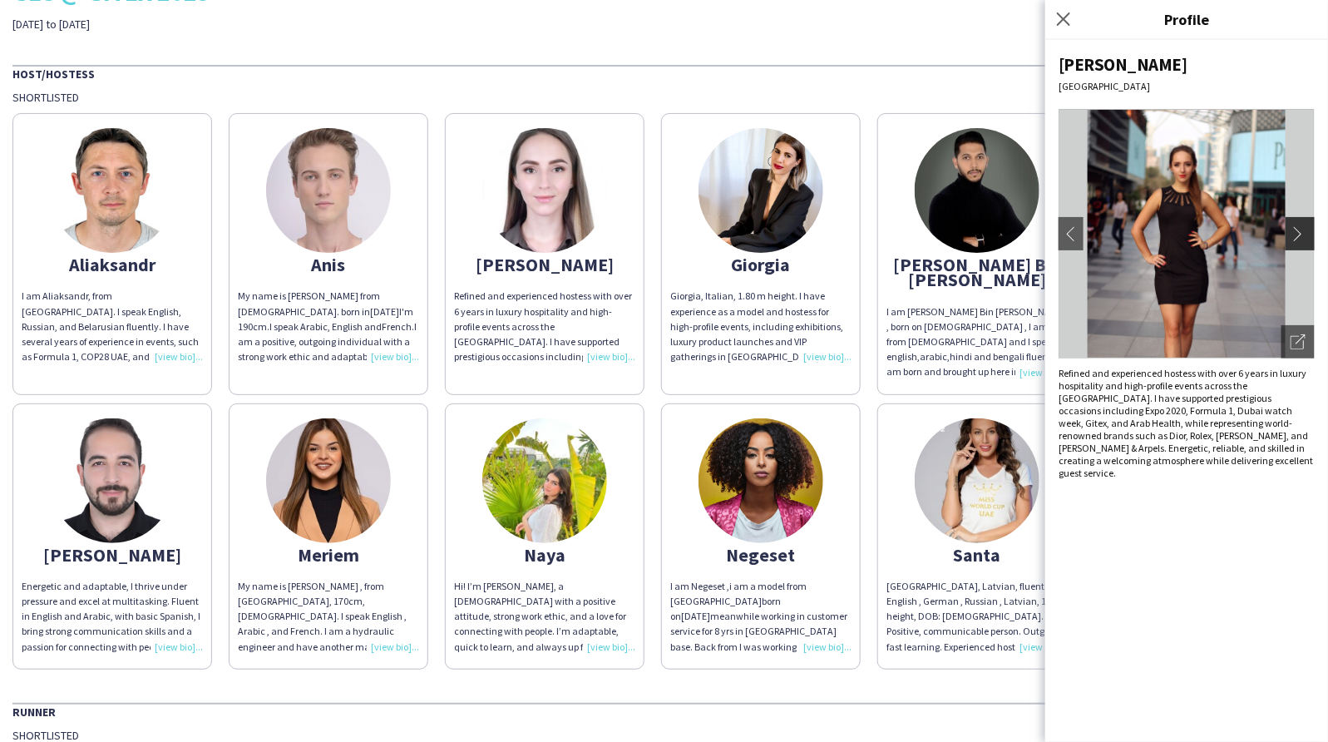
click at [1062, 234] on app-icon "chevron-right" at bounding box center [1301, 233] width 23 height 15
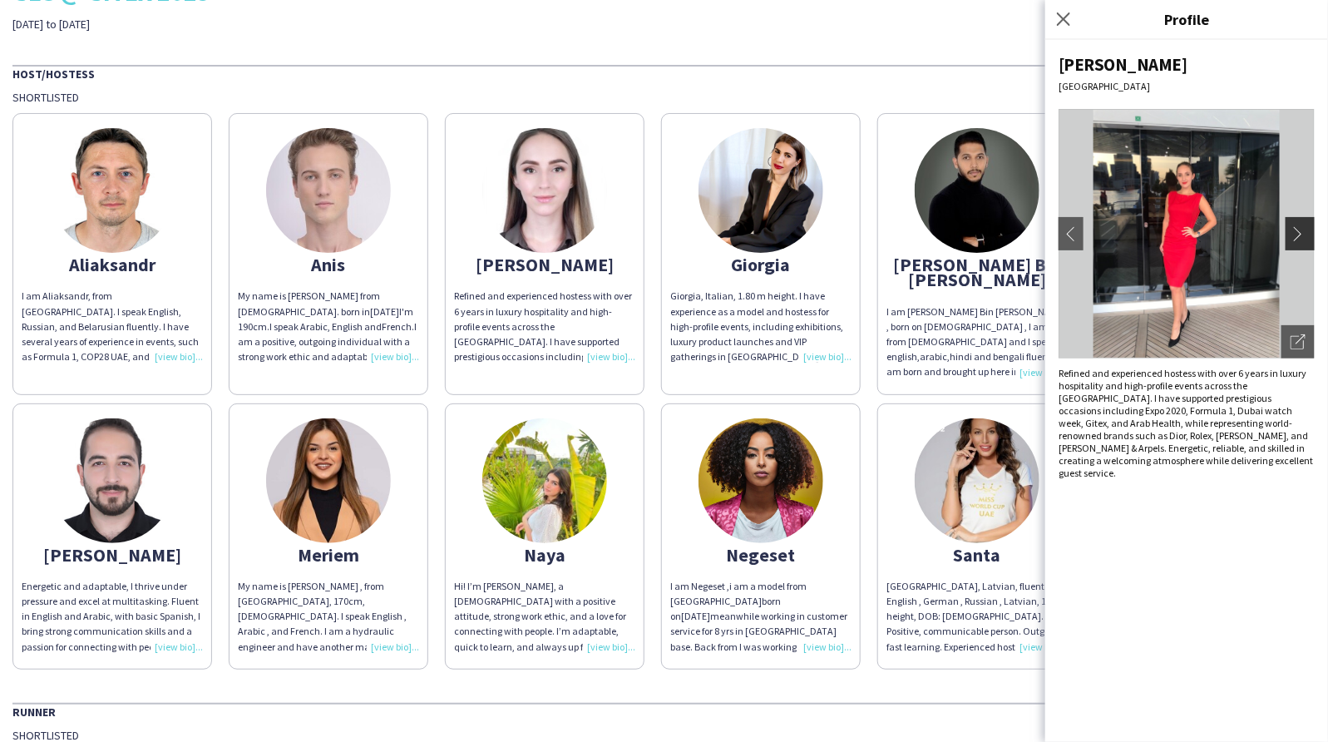
click at [1062, 234] on app-icon "chevron-right" at bounding box center [1301, 233] width 23 height 15
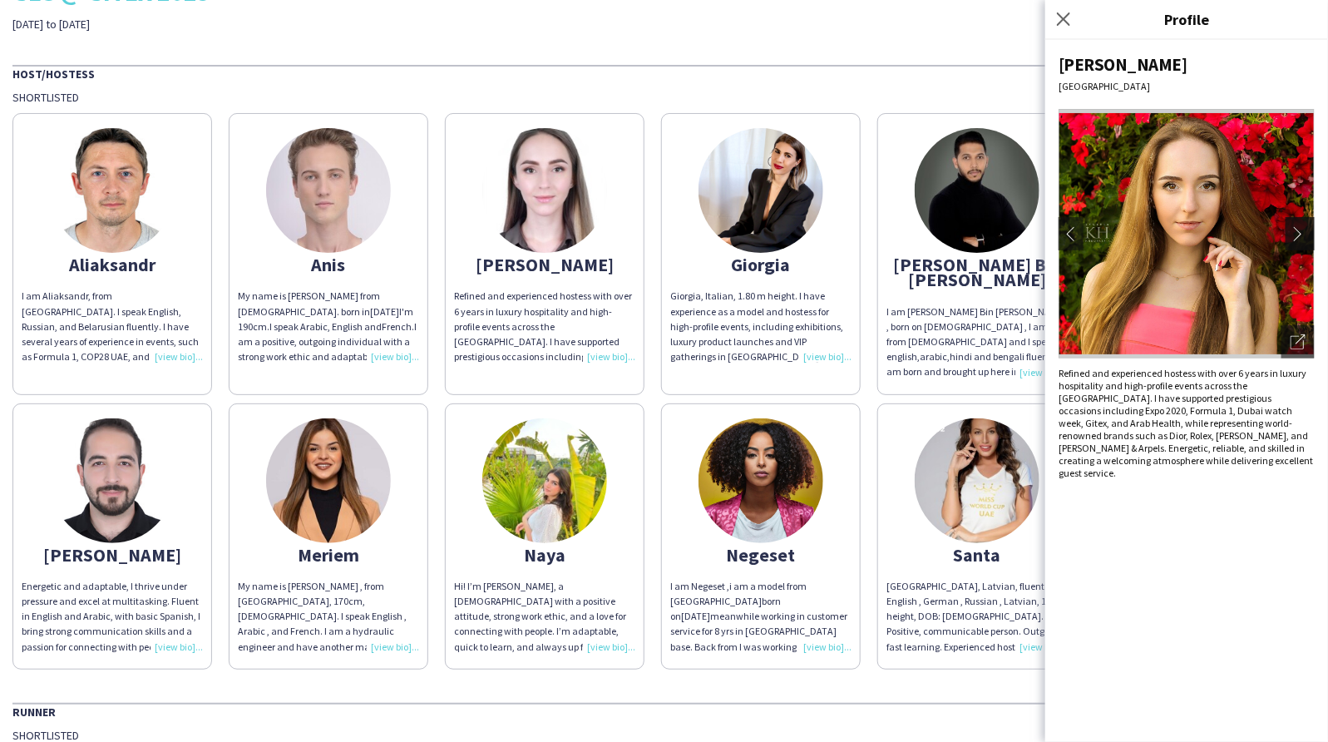
click at [1062, 234] on app-icon "chevron-right" at bounding box center [1301, 233] width 23 height 15
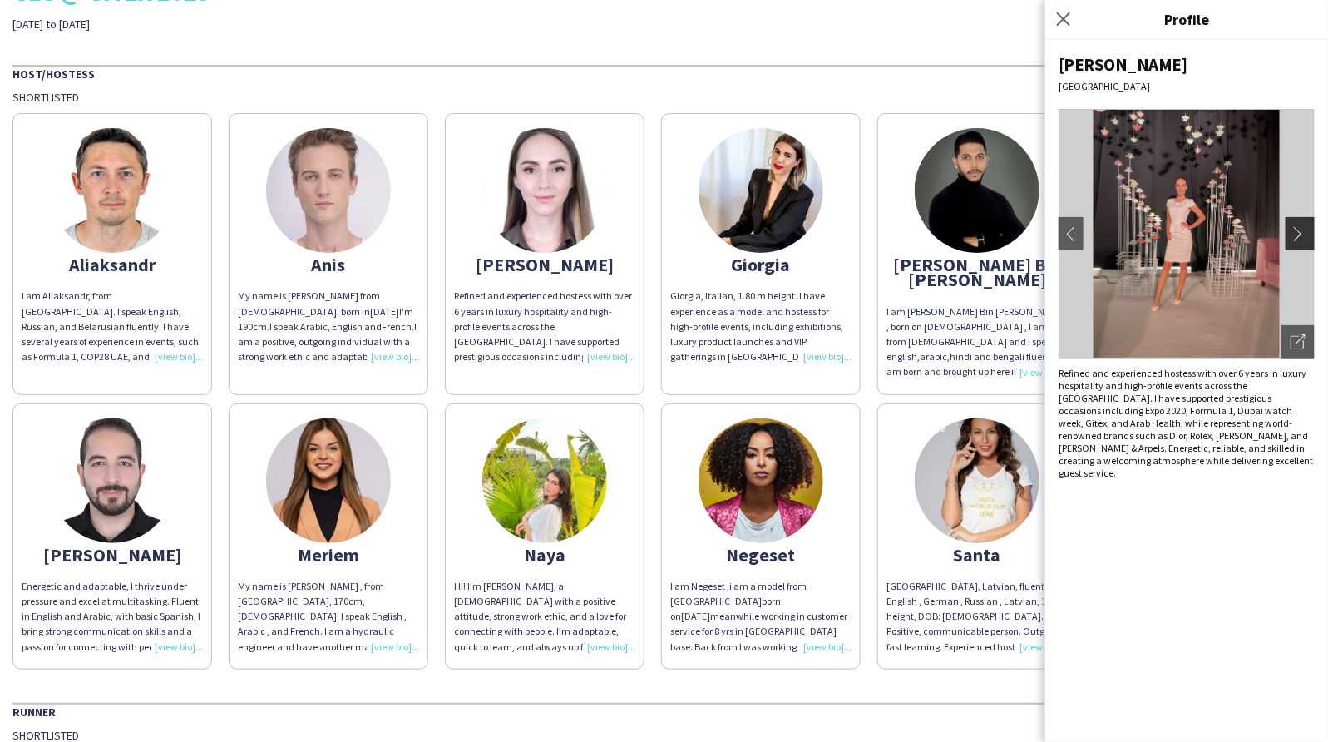
click at [1062, 234] on app-icon "chevron-right" at bounding box center [1301, 233] width 23 height 15
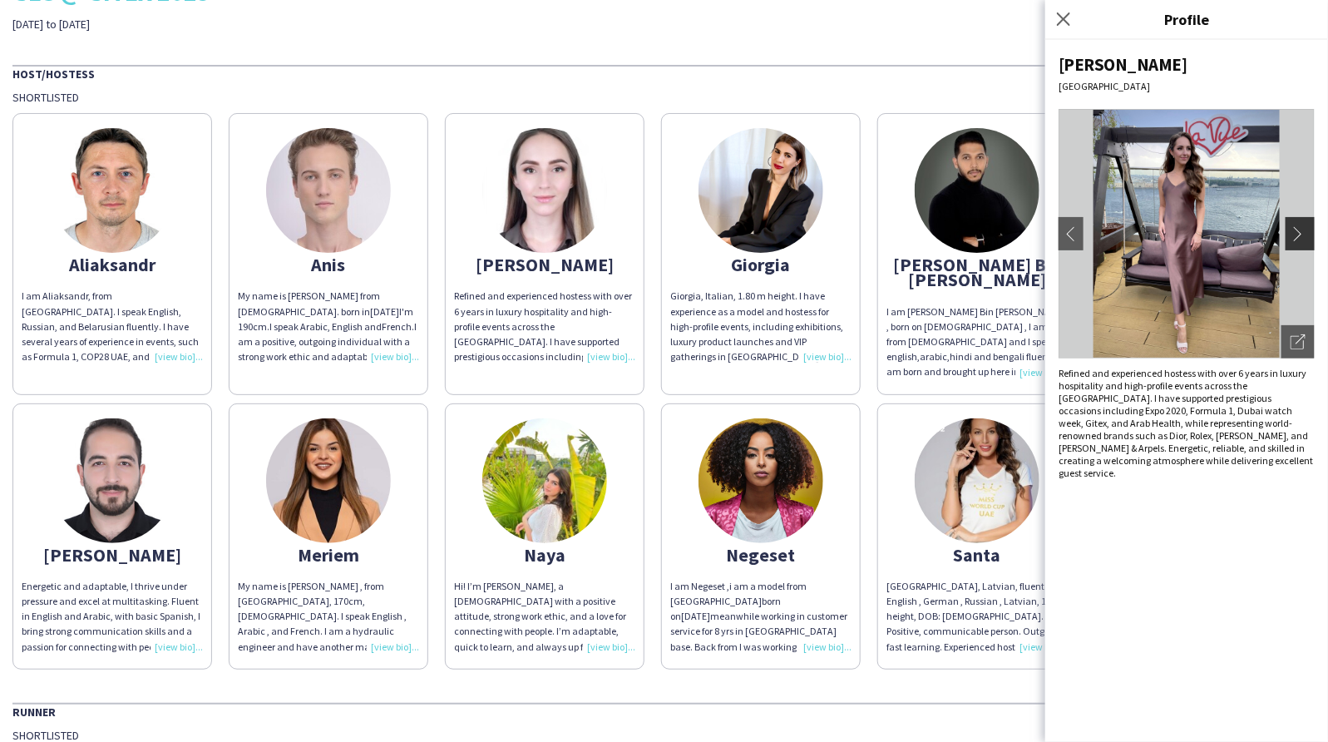
click at [1062, 234] on app-icon "chevron-right" at bounding box center [1301, 233] width 23 height 15
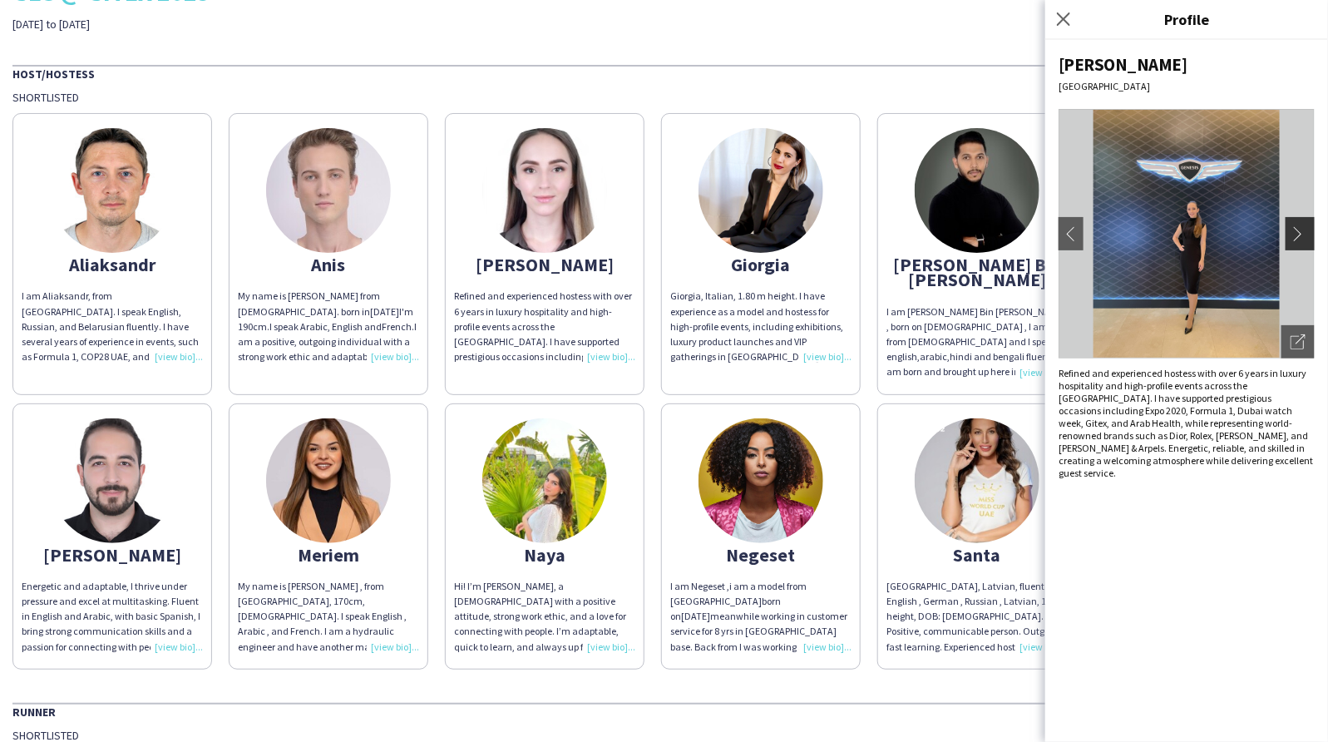
click at [1062, 234] on app-icon "chevron-right" at bounding box center [1301, 233] width 23 height 15
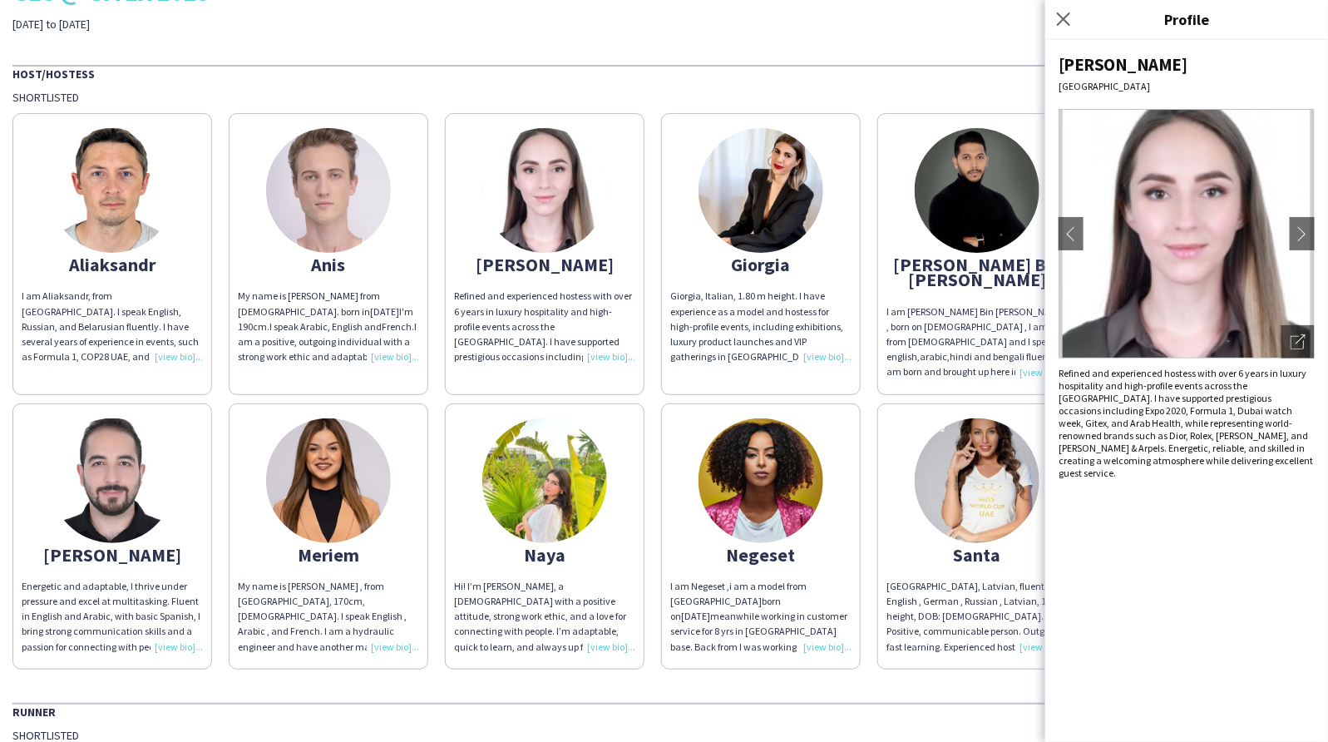
click at [607, 505] on img at bounding box center [544, 480] width 125 height 125
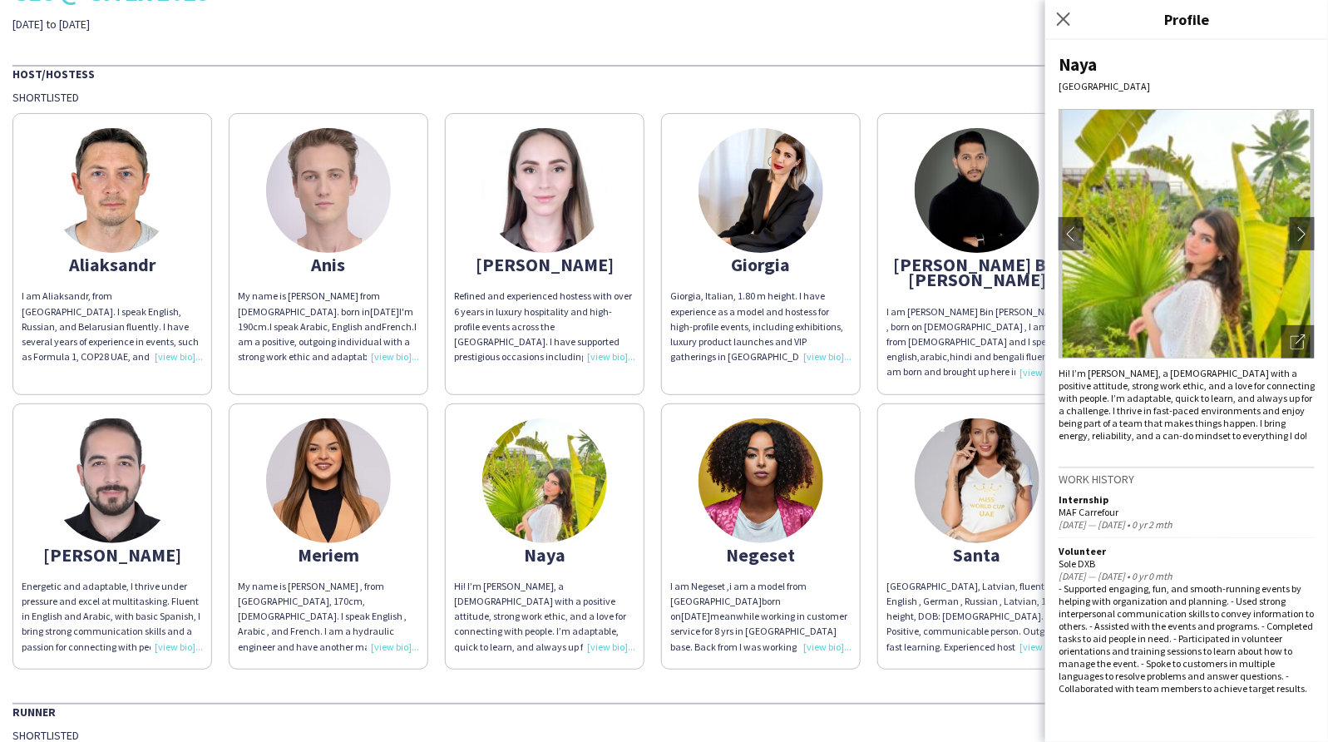
click at [1062, 225] on div "Naya [GEOGRAPHIC_DATA] chevron-left chevron-right Open photos pop-in Hi! I’m [P…" at bounding box center [1186, 391] width 283 height 702
click at [1062, 234] on app-icon "chevron-right" at bounding box center [1301, 233] width 23 height 15
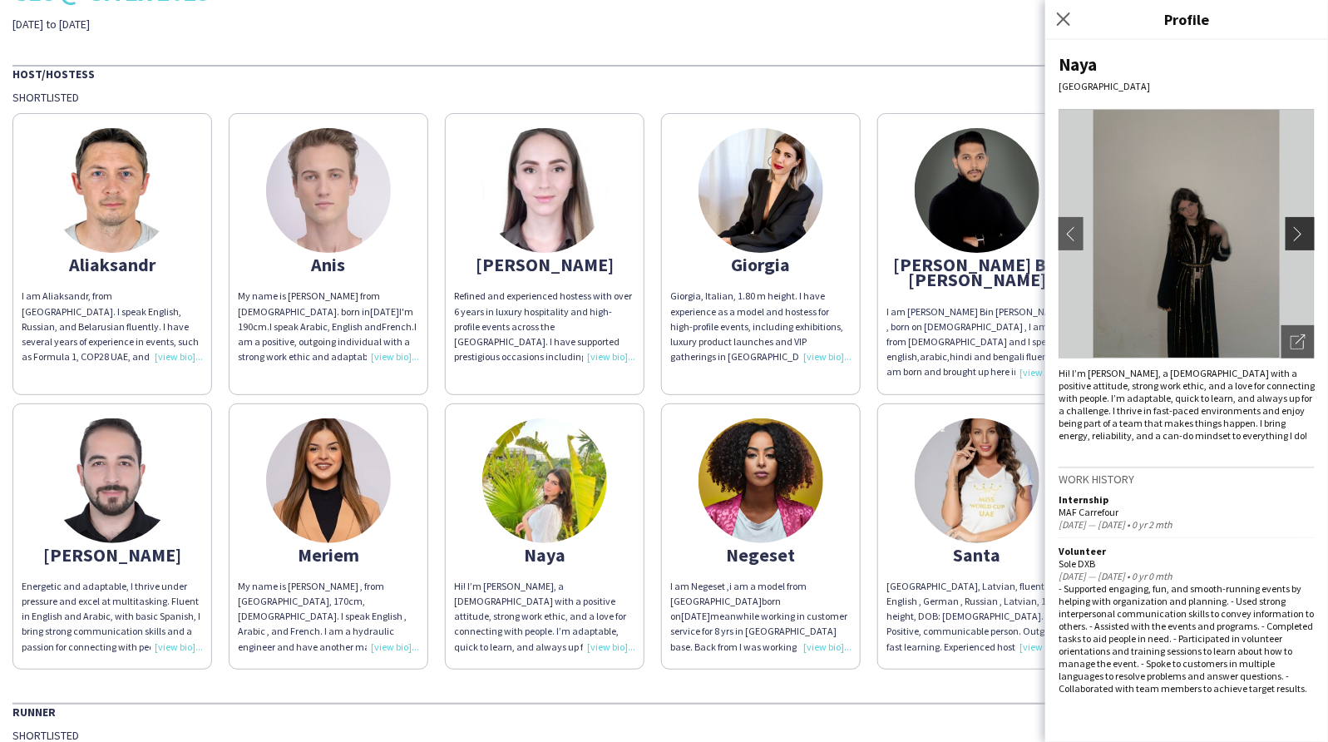
click at [1062, 238] on app-icon "chevron-right" at bounding box center [1301, 233] width 23 height 15
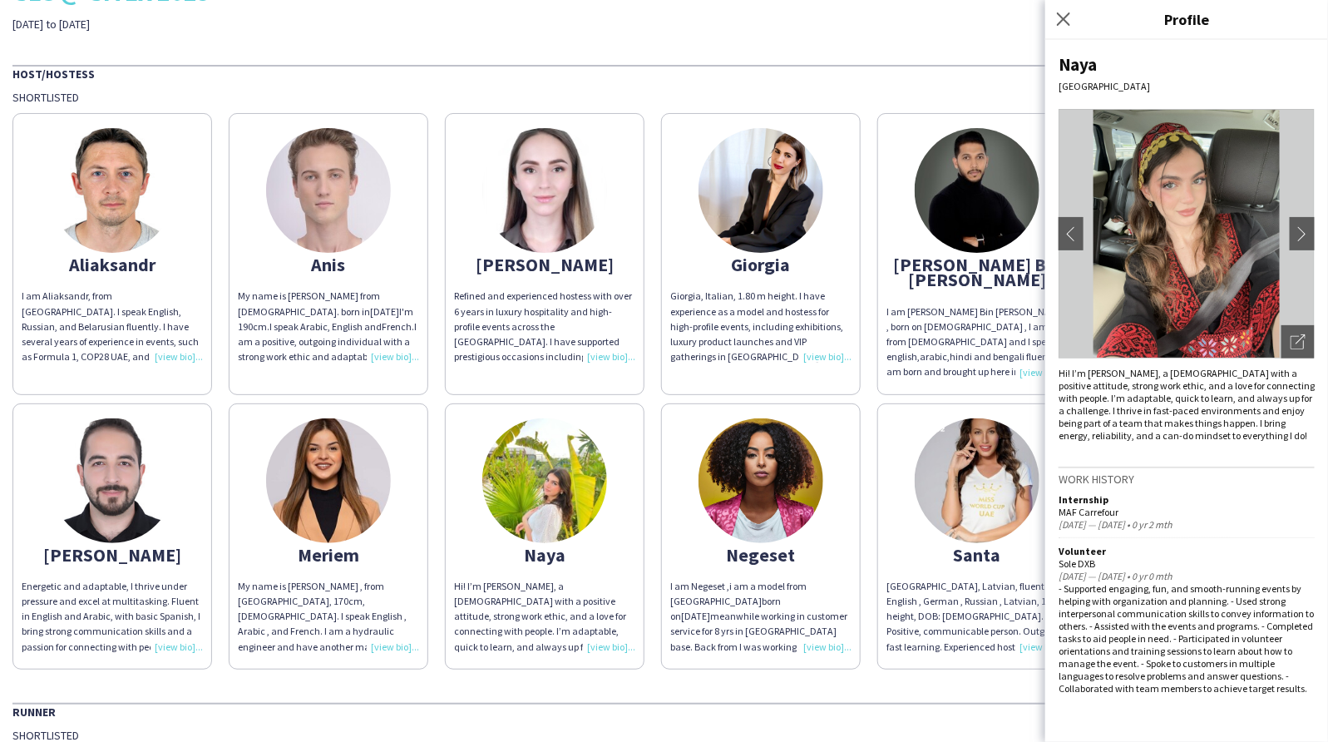
click at [569, 201] on img at bounding box center [544, 190] width 125 height 125
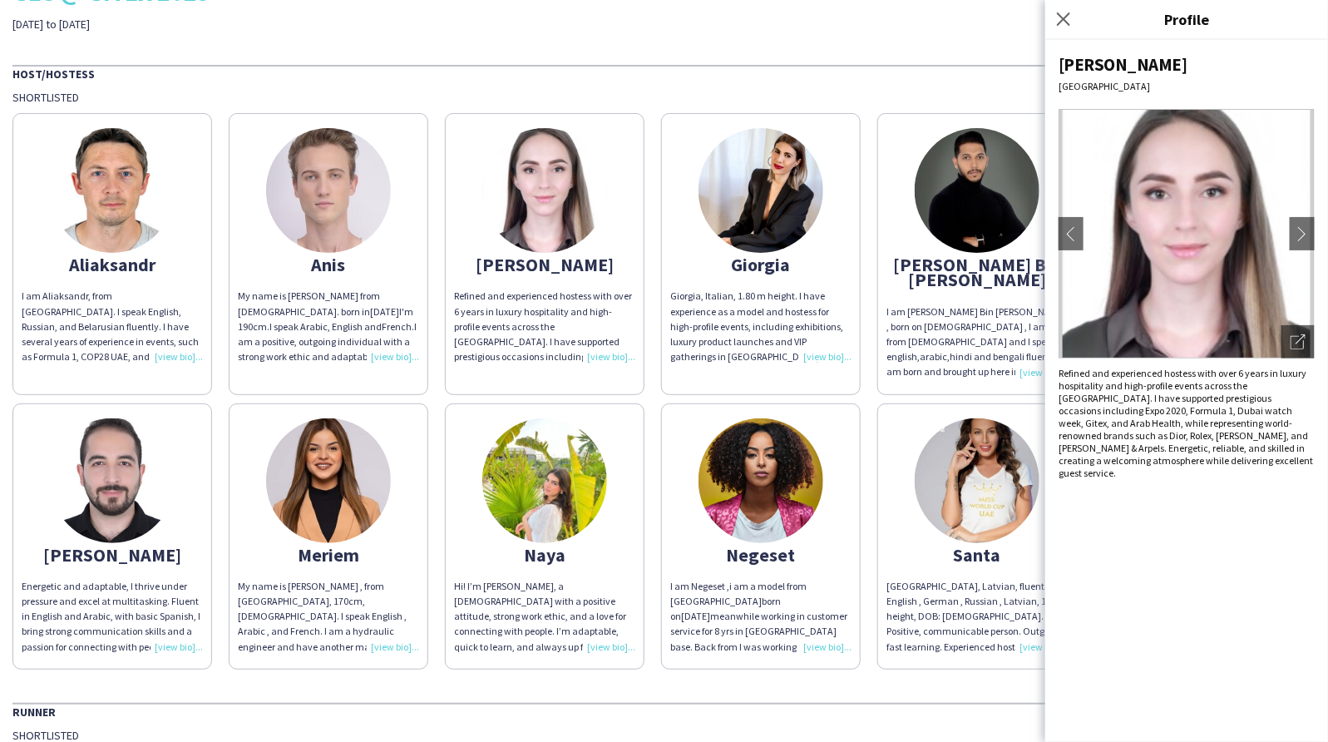
click at [750, 593] on div "[PERSON_NAME] am [PERSON_NAME], from [GEOGRAPHIC_DATA]. I speak English, Russia…" at bounding box center [663, 387] width 1303 height 564
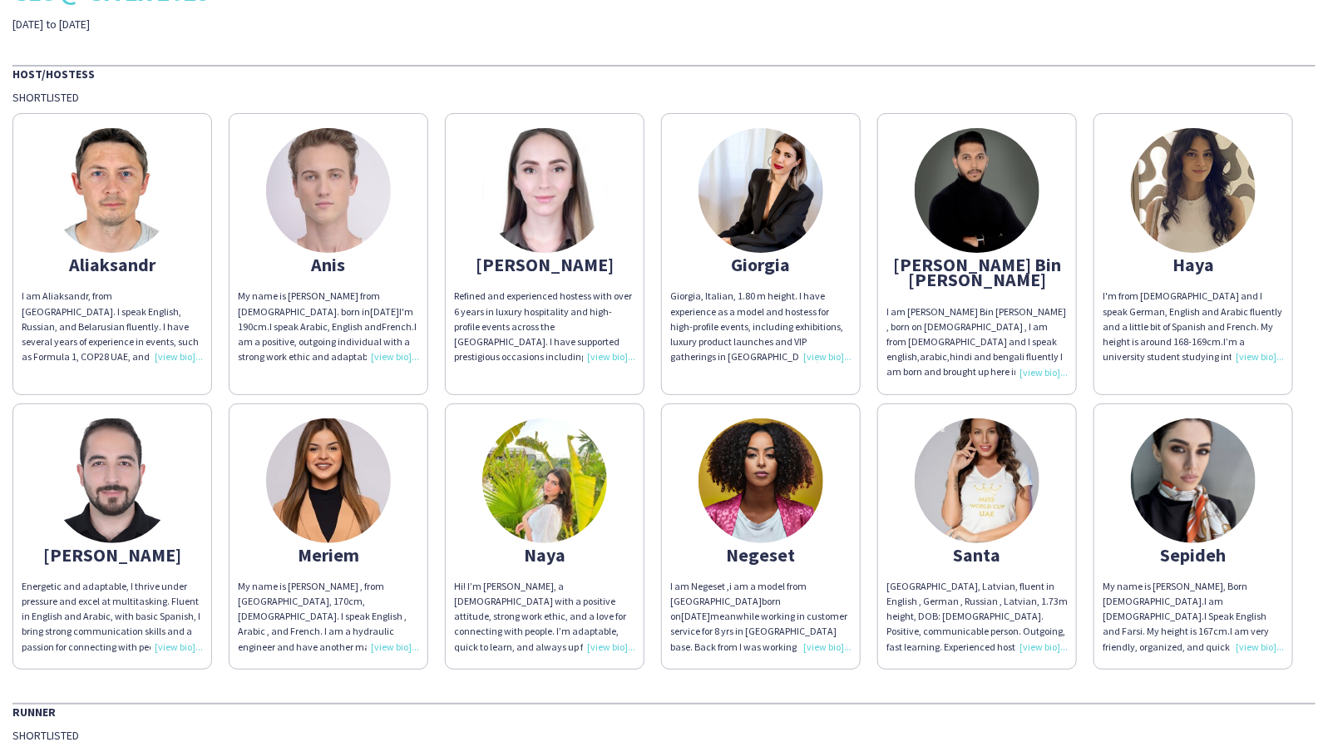
click at [1062, 253] on img at bounding box center [1193, 190] width 125 height 125
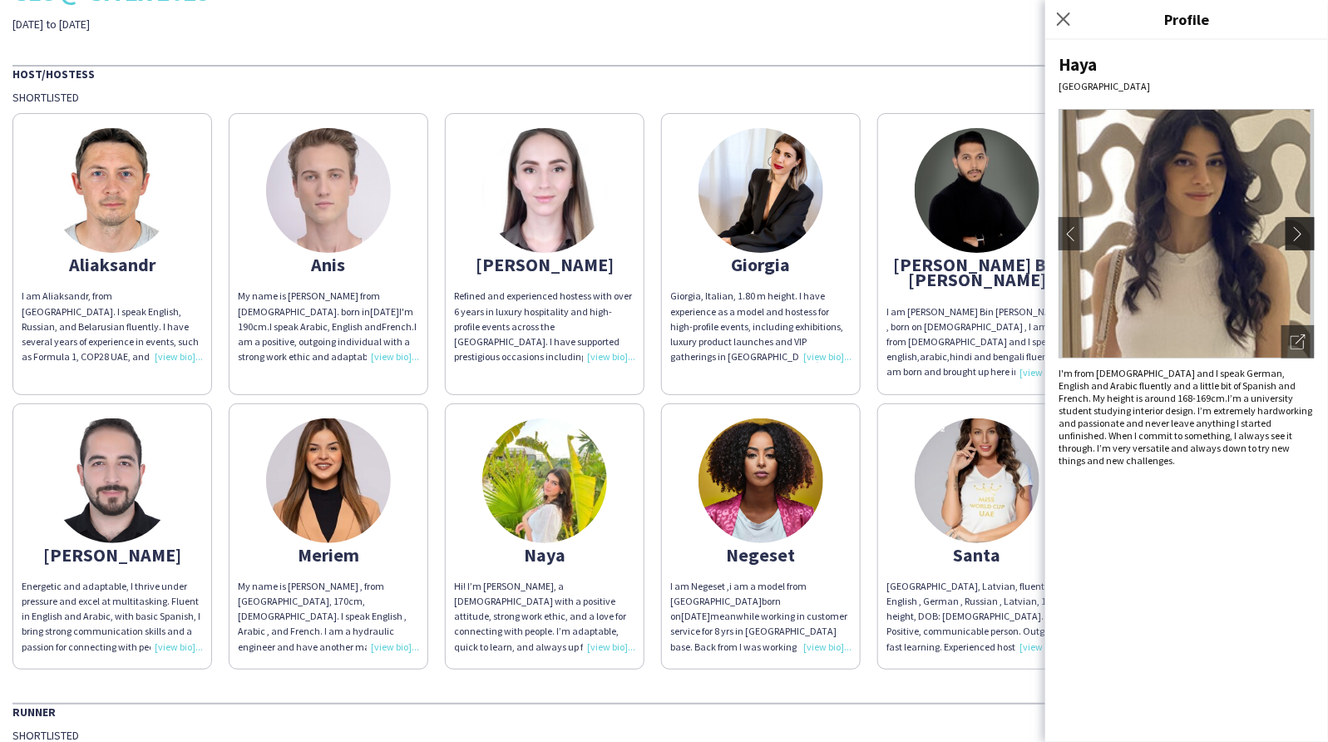
click at [1062, 226] on app-icon "chevron-right" at bounding box center [1301, 233] width 23 height 15
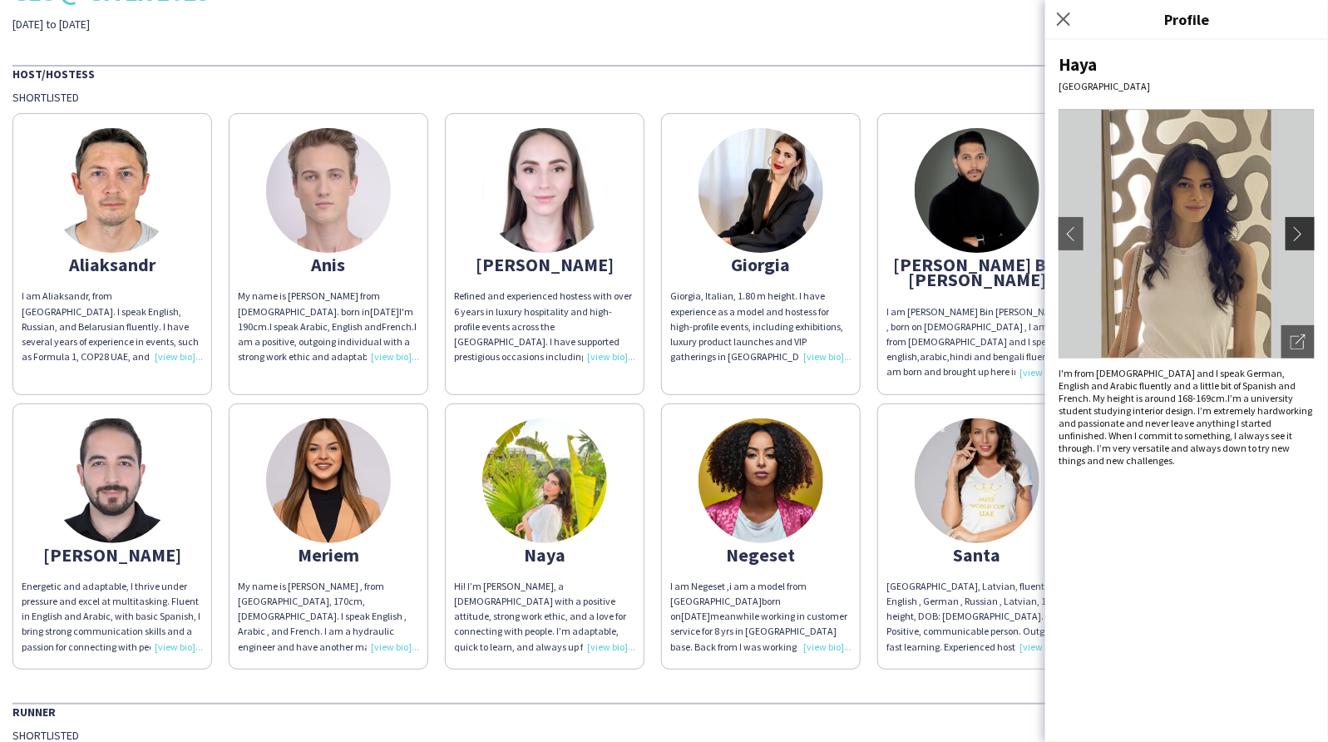
click at [1062, 226] on app-icon "chevron-right" at bounding box center [1301, 233] width 23 height 15
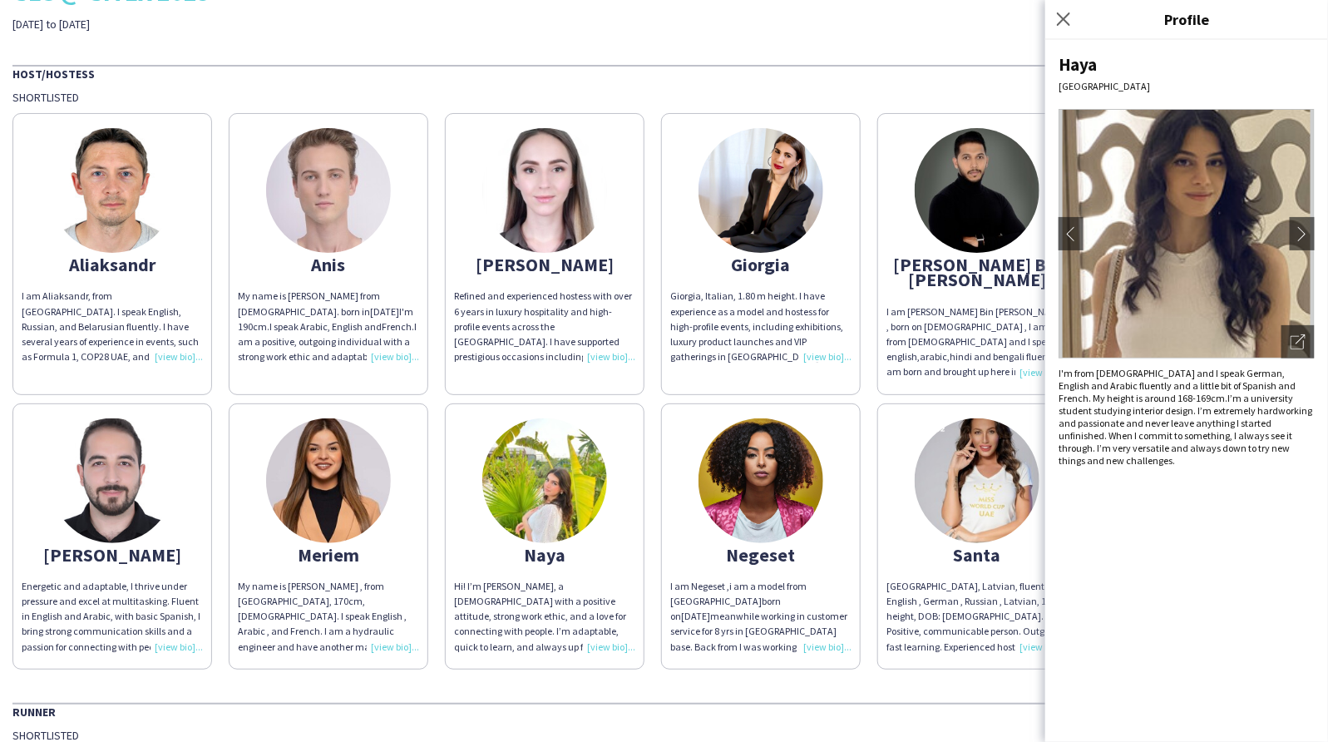
click at [860, 403] on app-share-pages-crew-card "Negeset I am [GEOGRAPHIC_DATA] ,i am a model from [DEMOGRAPHIC_DATA] born on [D…" at bounding box center [761, 536] width 200 height 266
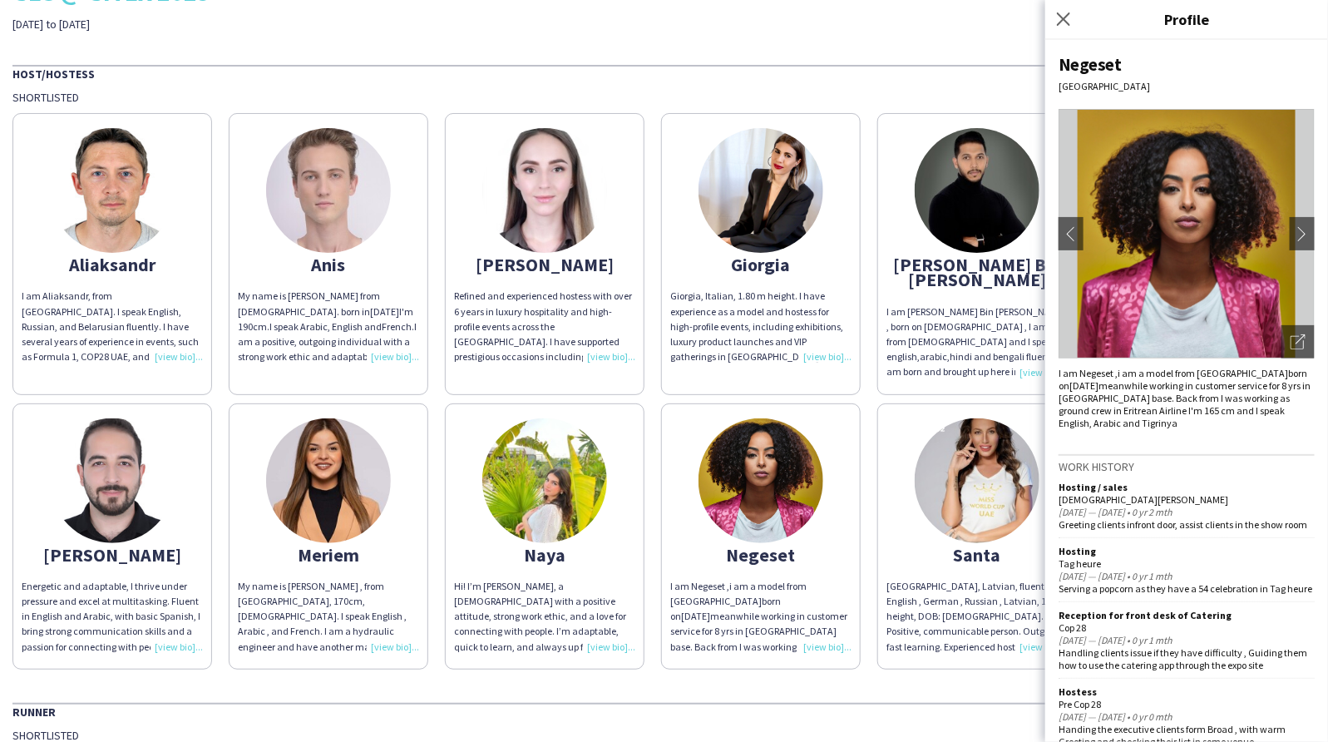
click at [875, 383] on div "[PERSON_NAME] am [PERSON_NAME], from [GEOGRAPHIC_DATA]. I speak English, Russia…" at bounding box center [663, 387] width 1303 height 564
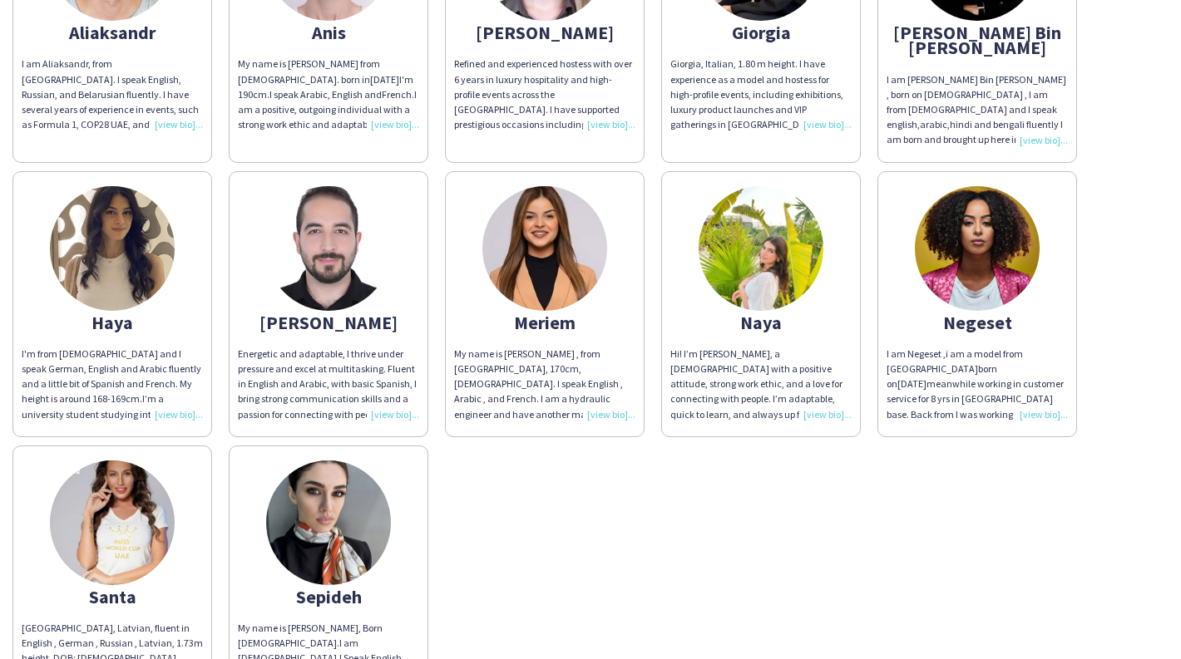
scroll to position [381, 0]
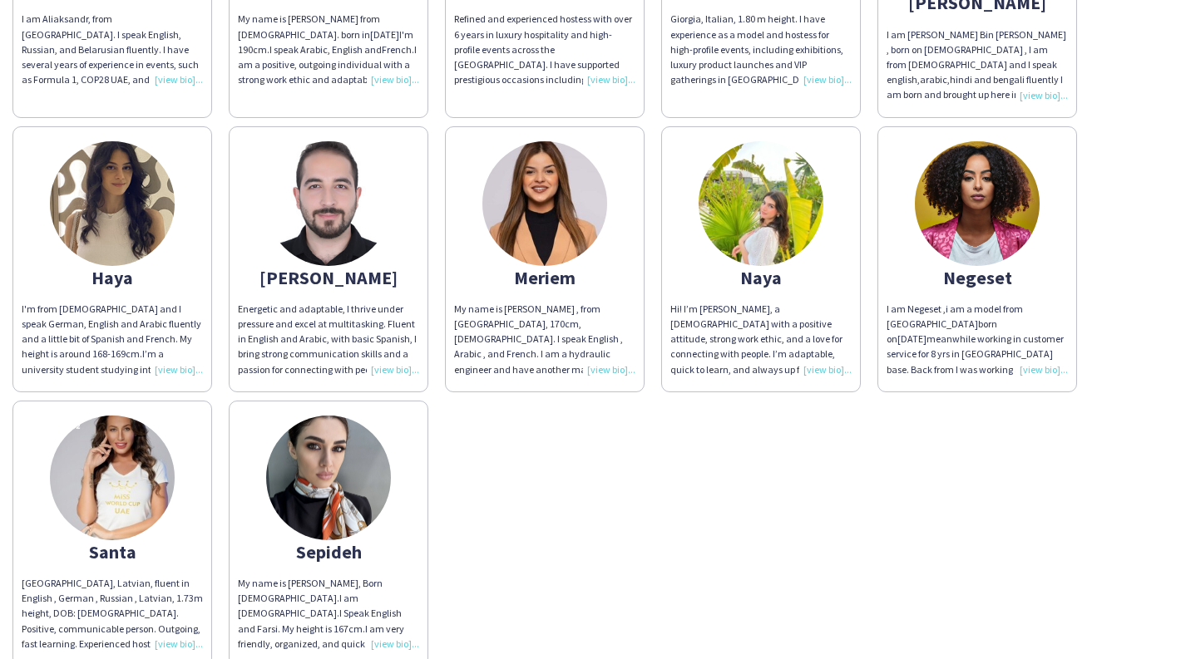
click at [370, 461] on img at bounding box center [328, 478] width 125 height 125
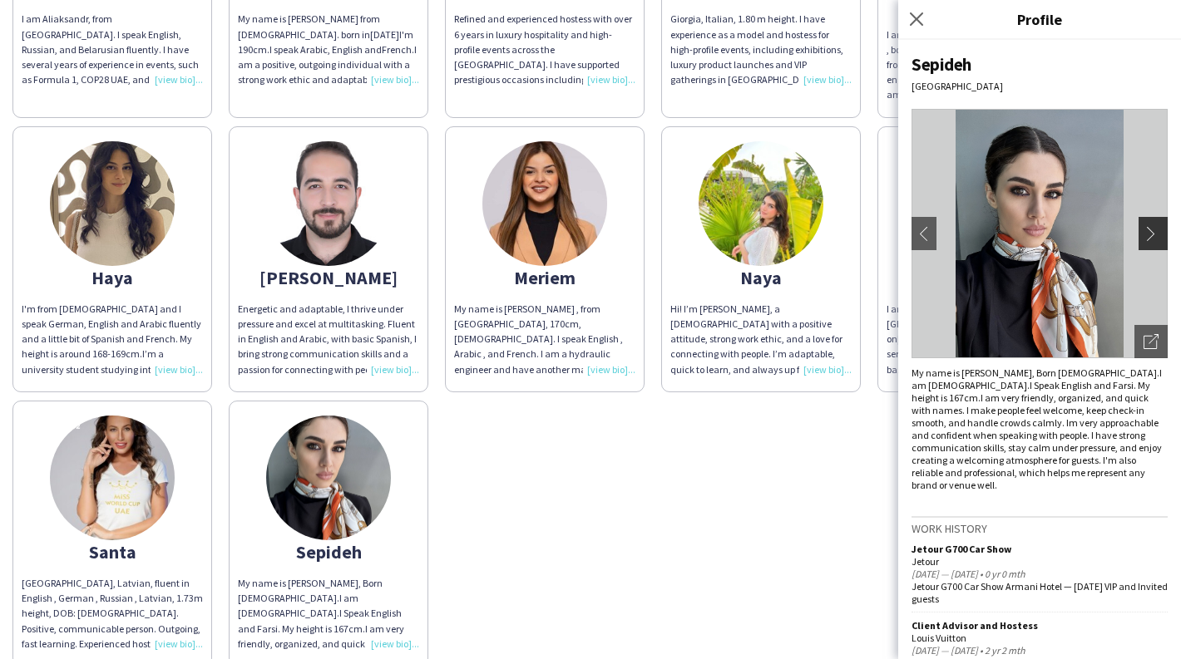
click at [1062, 229] on app-icon "chevron-right" at bounding box center [1154, 233] width 23 height 15
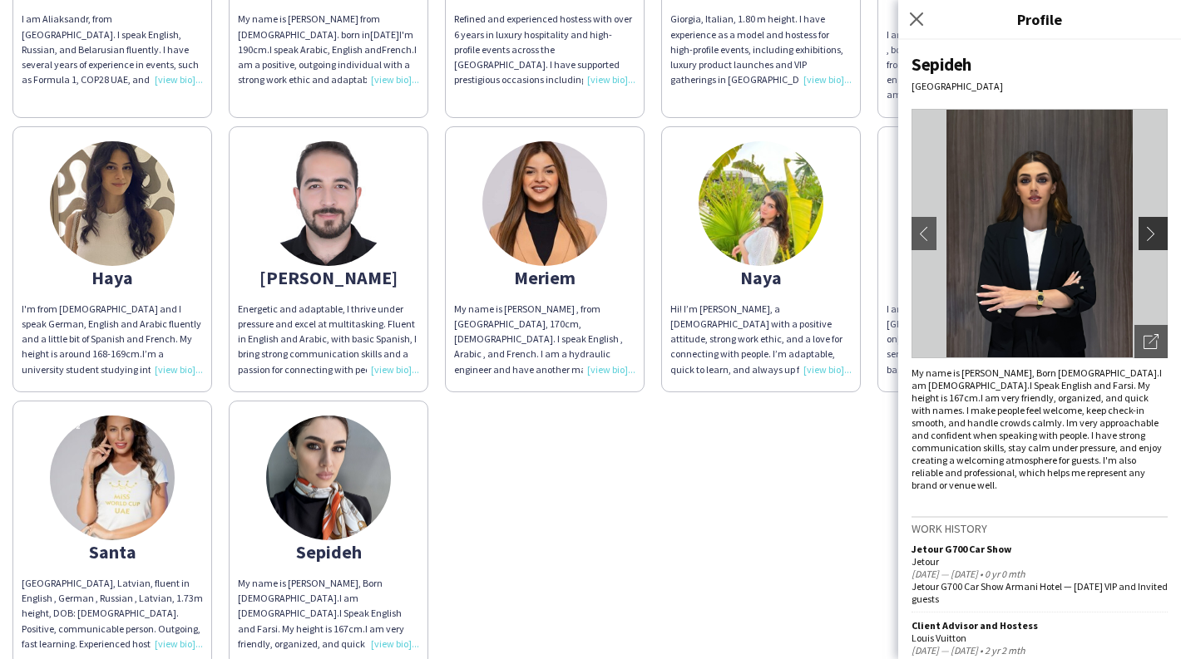
click at [1062, 234] on app-icon "chevron-right" at bounding box center [1154, 233] width 23 height 15
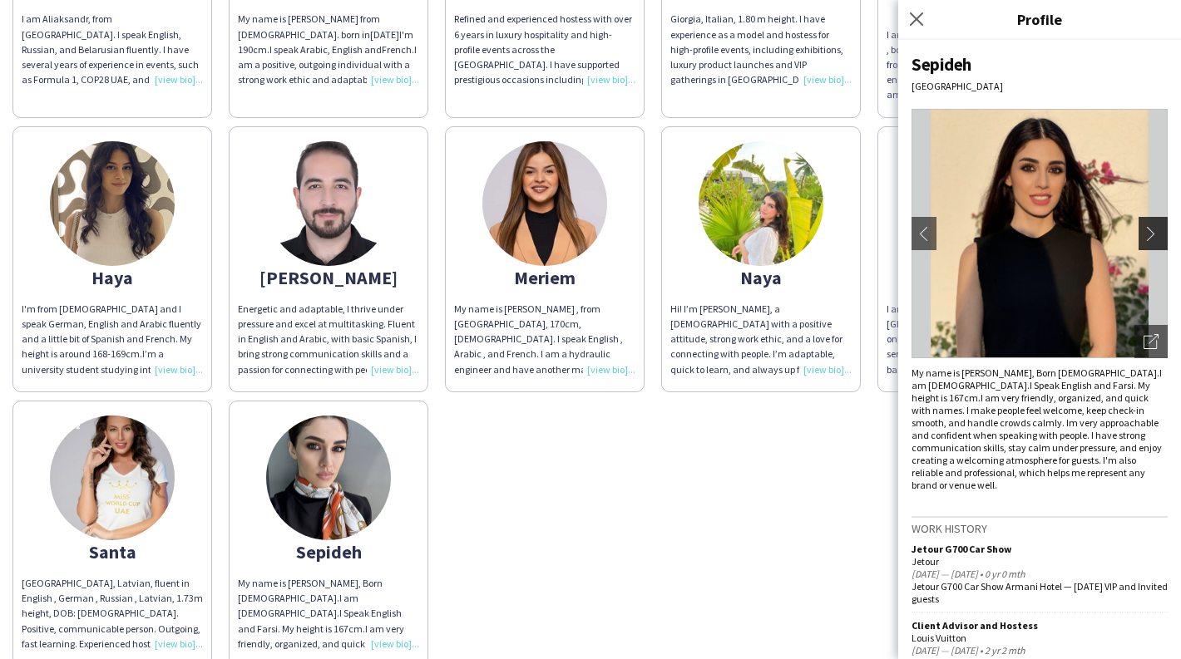
click at [1062, 234] on app-icon "chevron-right" at bounding box center [1154, 233] width 23 height 15
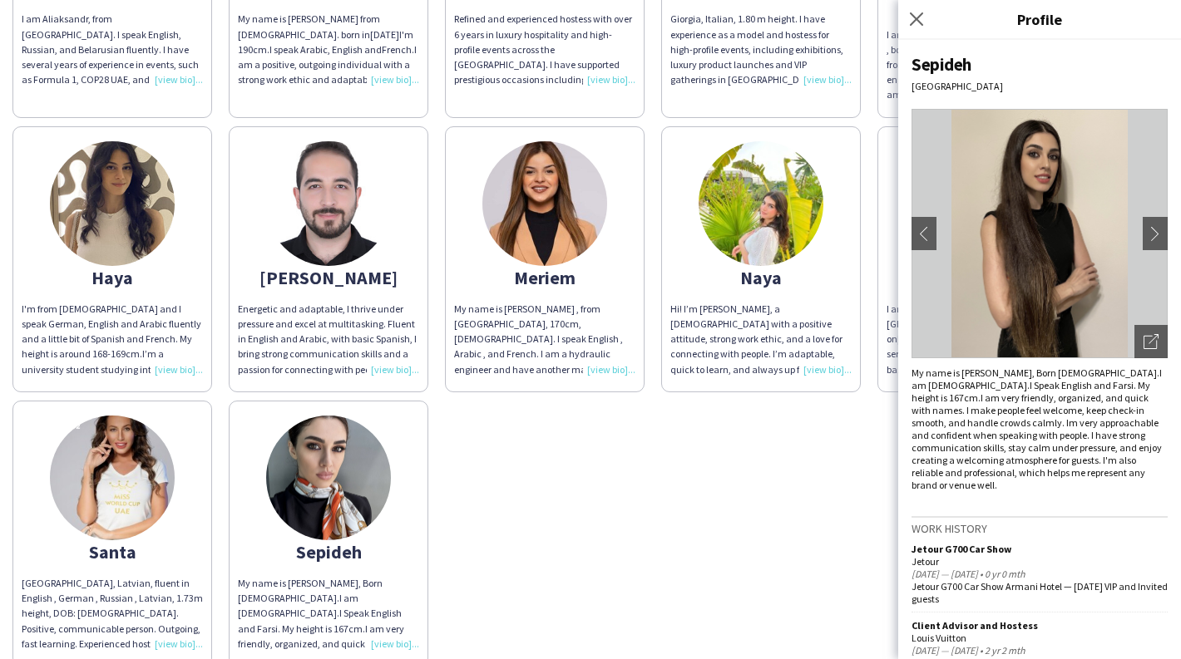
click at [686, 457] on div "[PERSON_NAME] am [PERSON_NAME], from [GEOGRAPHIC_DATA]. I speak English, Russia…" at bounding box center [590, 247] width 1156 height 839
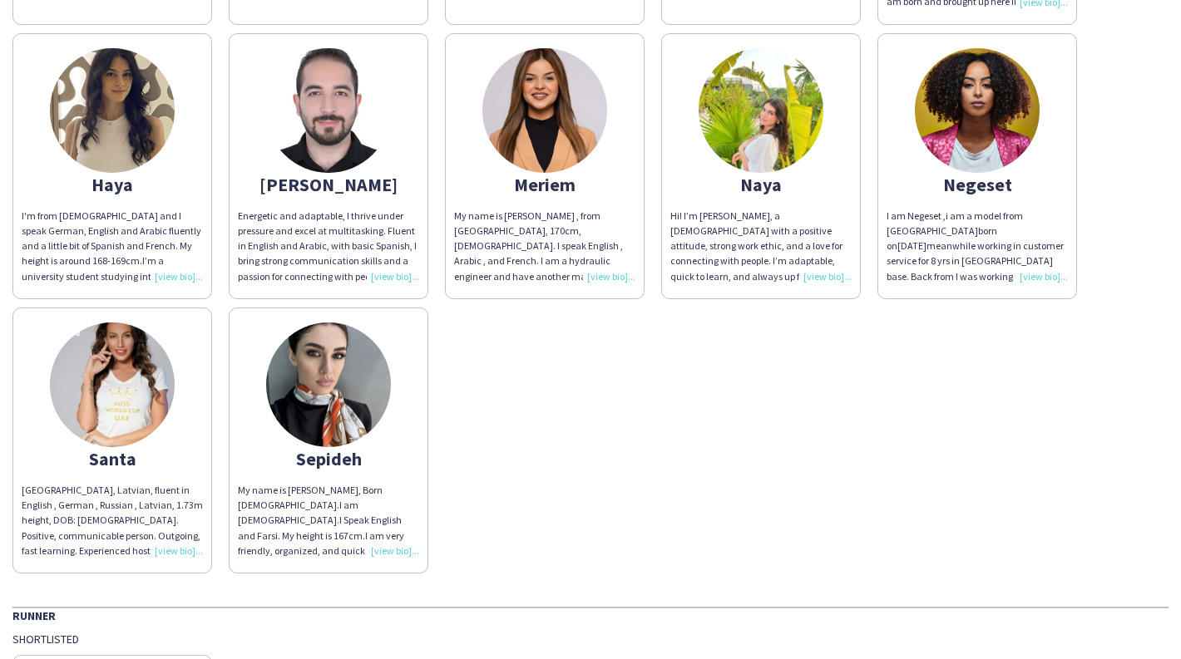
scroll to position [196, 0]
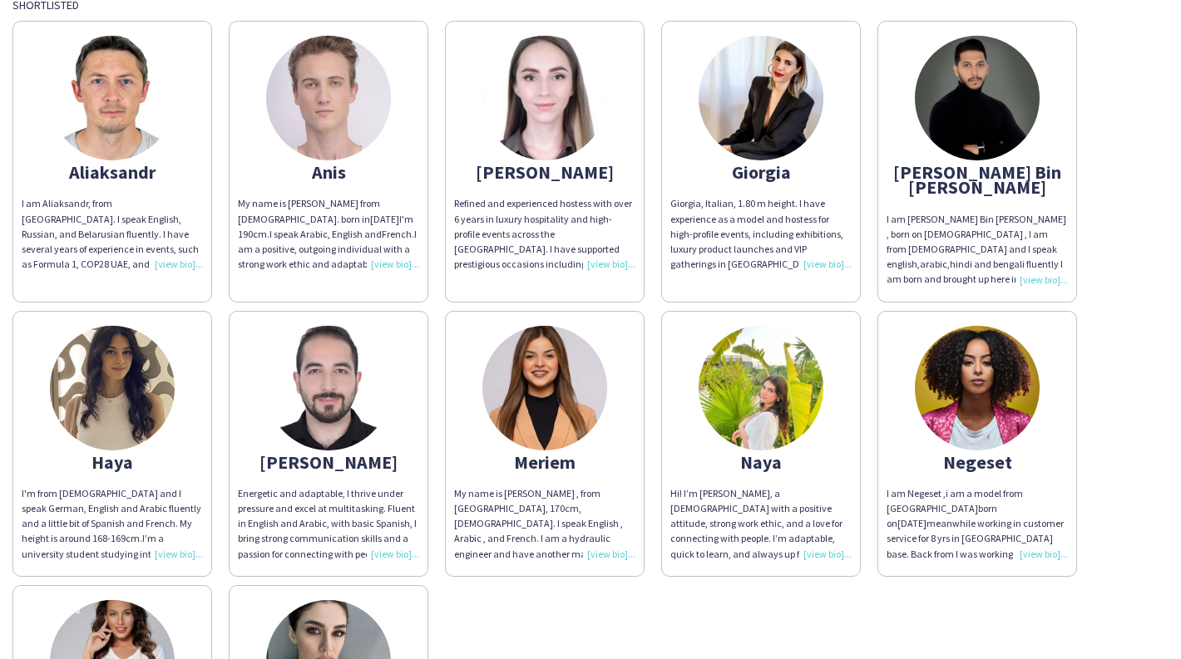
click at [1023, 334] on img at bounding box center [977, 388] width 125 height 125
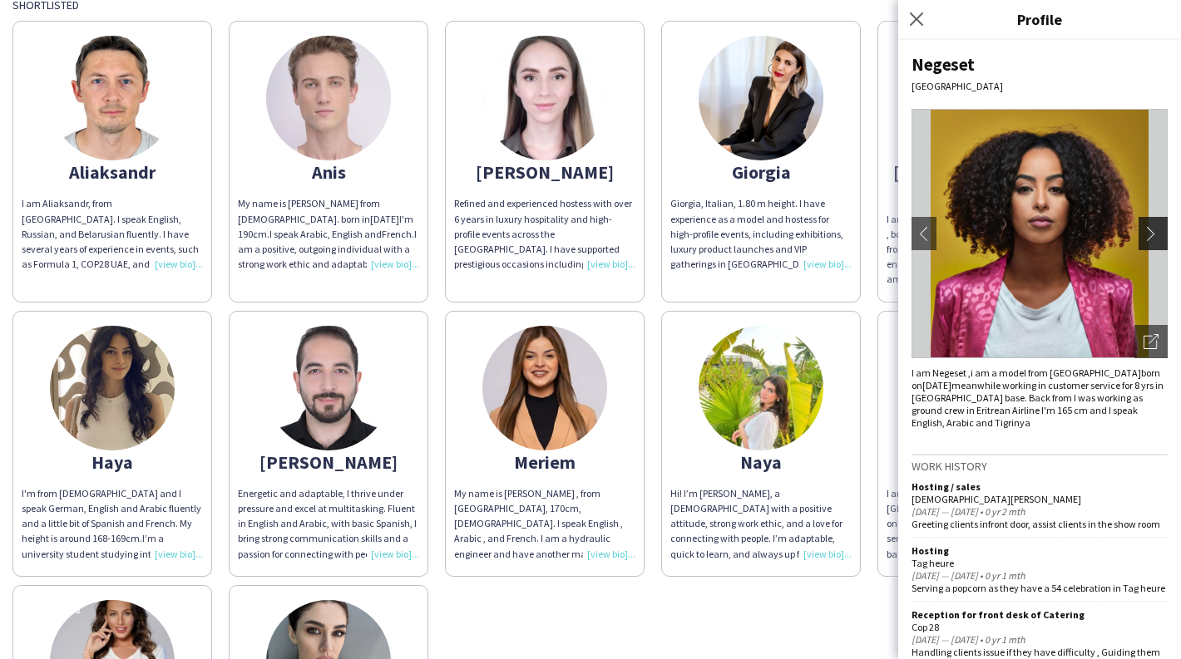
click at [1062, 221] on button "chevron-right" at bounding box center [1154, 233] width 33 height 33
click at [1062, 239] on app-icon "chevron-right" at bounding box center [1154, 233] width 23 height 15
click at [1062, 234] on app-icon "chevron-right" at bounding box center [1154, 233] width 23 height 15
click at [924, 226] on app-icon "chevron-left" at bounding box center [923, 233] width 23 height 15
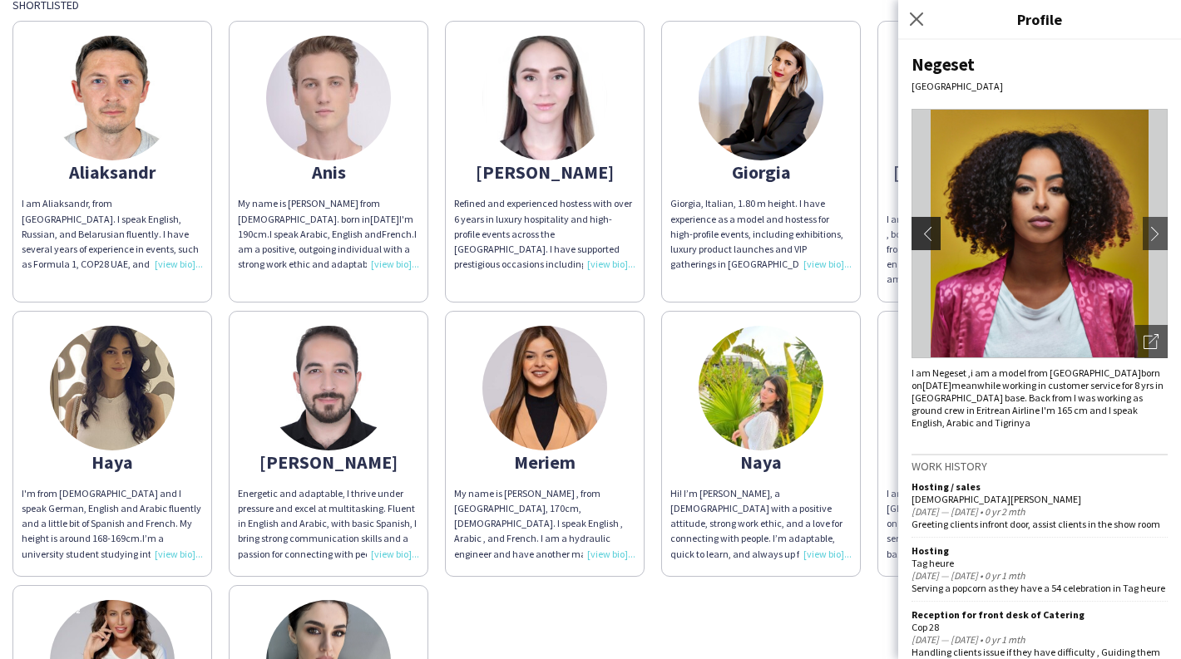
click at [924, 226] on app-icon "chevron-left" at bounding box center [923, 233] width 23 height 15
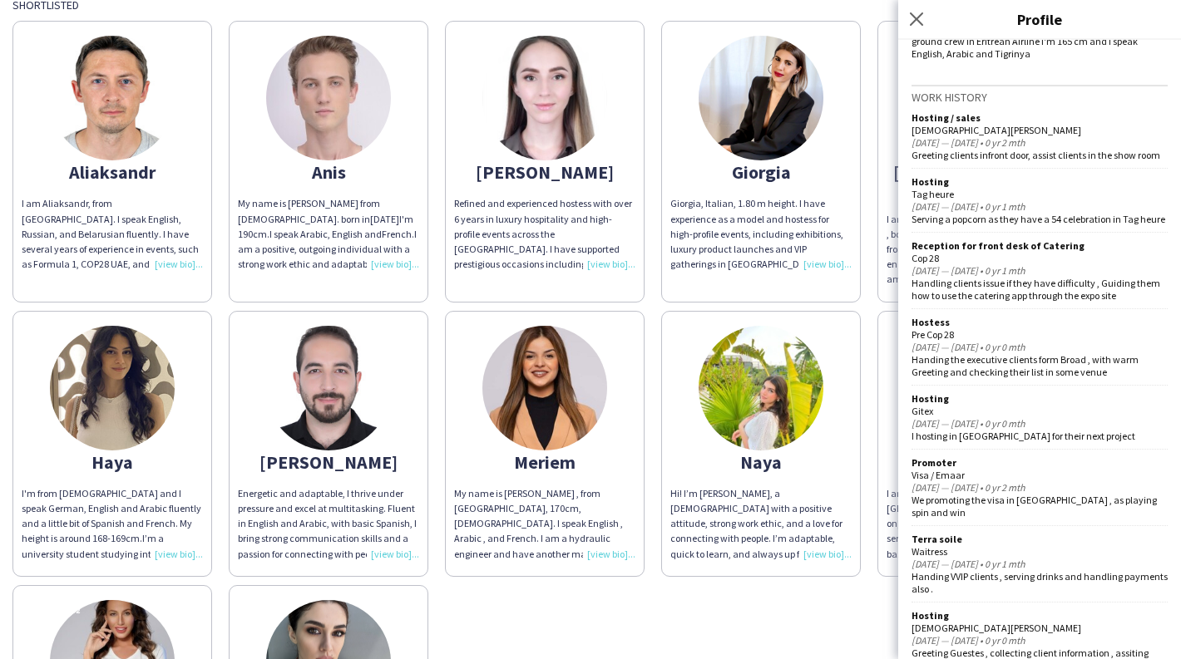
scroll to position [461, 0]
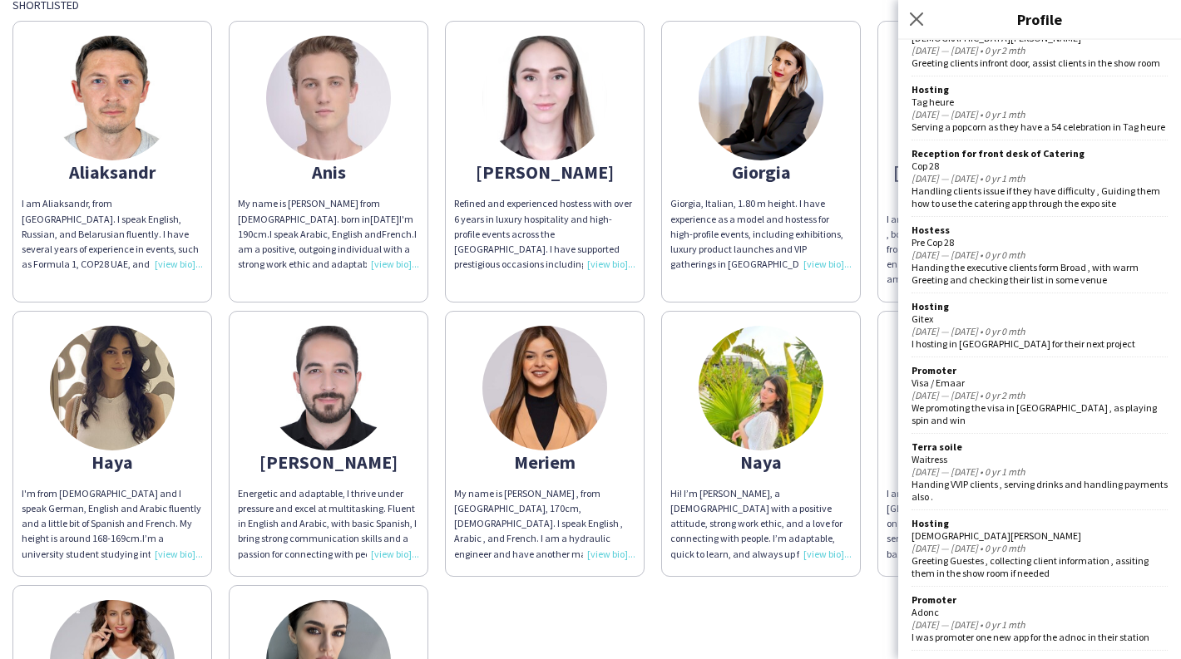
drag, startPoint x: 917, startPoint y: 358, endPoint x: 1142, endPoint y: 358, distance: 225.3
click at [1062, 338] on div "[DATE] — [DATE] • 0 yr 0 mth" at bounding box center [1039, 331] width 256 height 12
drag, startPoint x: 1142, startPoint y: 358, endPoint x: 1085, endPoint y: 352, distance: 57.7
click at [1062, 338] on div "[DATE] — [DATE] • 0 yr 0 mth" at bounding box center [1039, 331] width 256 height 12
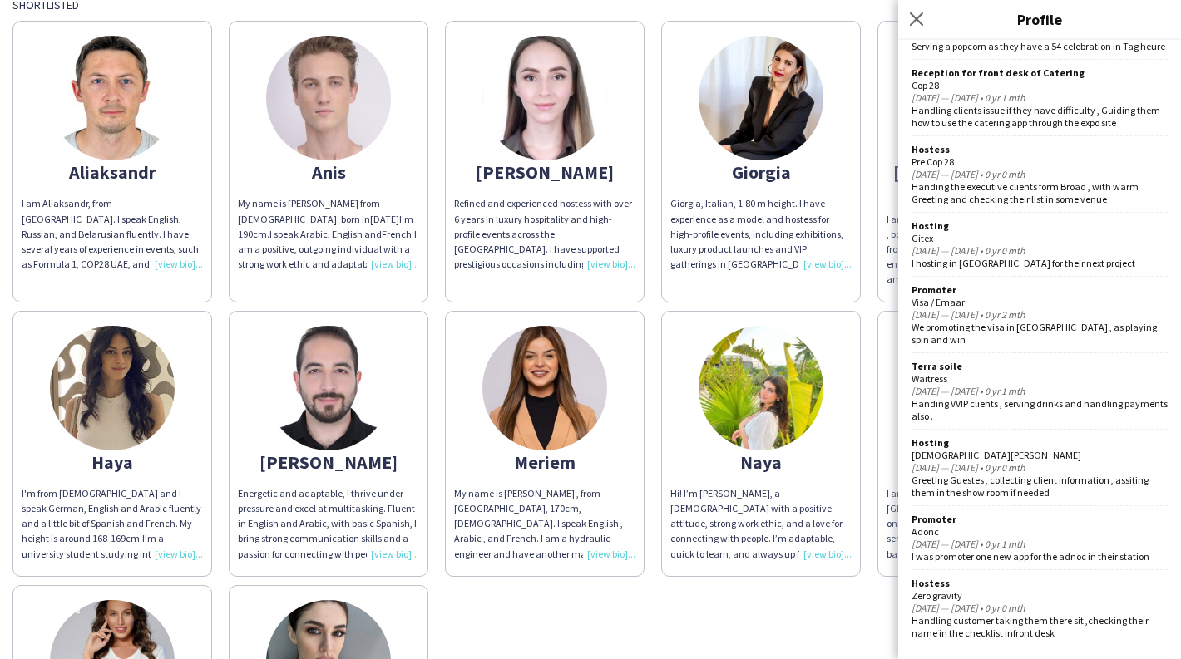
scroll to position [566, 0]
drag, startPoint x: 934, startPoint y: 528, endPoint x: 899, endPoint y: 527, distance: 35.8
click at [899, 527] on div "Negeset [GEOGRAPHIC_DATA] chevron-left chevron-right Open photos pop-in I am [G…" at bounding box center [1039, 349] width 283 height 619
click at [1062, 497] on div "Greeting Guestes , collecting client information , assiting them in the show ro…" at bounding box center [1039, 486] width 256 height 25
drag, startPoint x: 1079, startPoint y: 495, endPoint x: 1000, endPoint y: 471, distance: 82.6
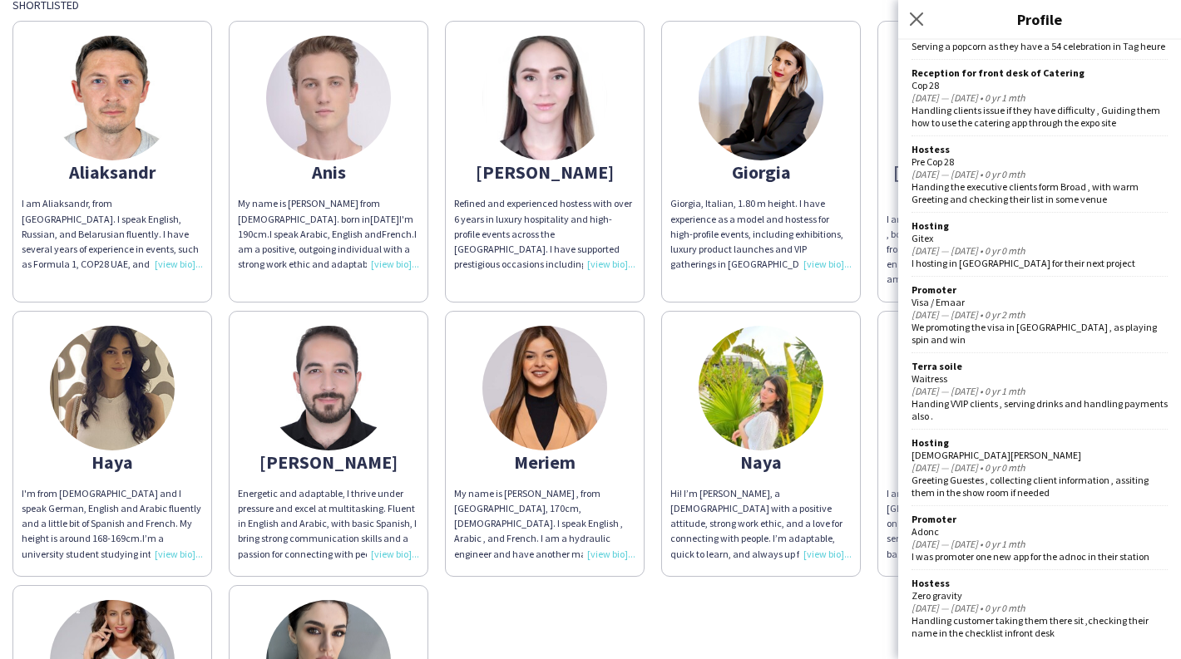
click at [1000, 471] on div "Hosting Christian Dior [DATE] — [DATE] • 0 yr 0 mth Greeting Guestes , collecti…" at bounding box center [1039, 471] width 256 height 70
drag, startPoint x: 1000, startPoint y: 471, endPoint x: 1087, endPoint y: 483, distance: 88.1
click at [1062, 483] on div "Greeting Guestes , collecting client information , assiting them in the show ro…" at bounding box center [1039, 486] width 256 height 25
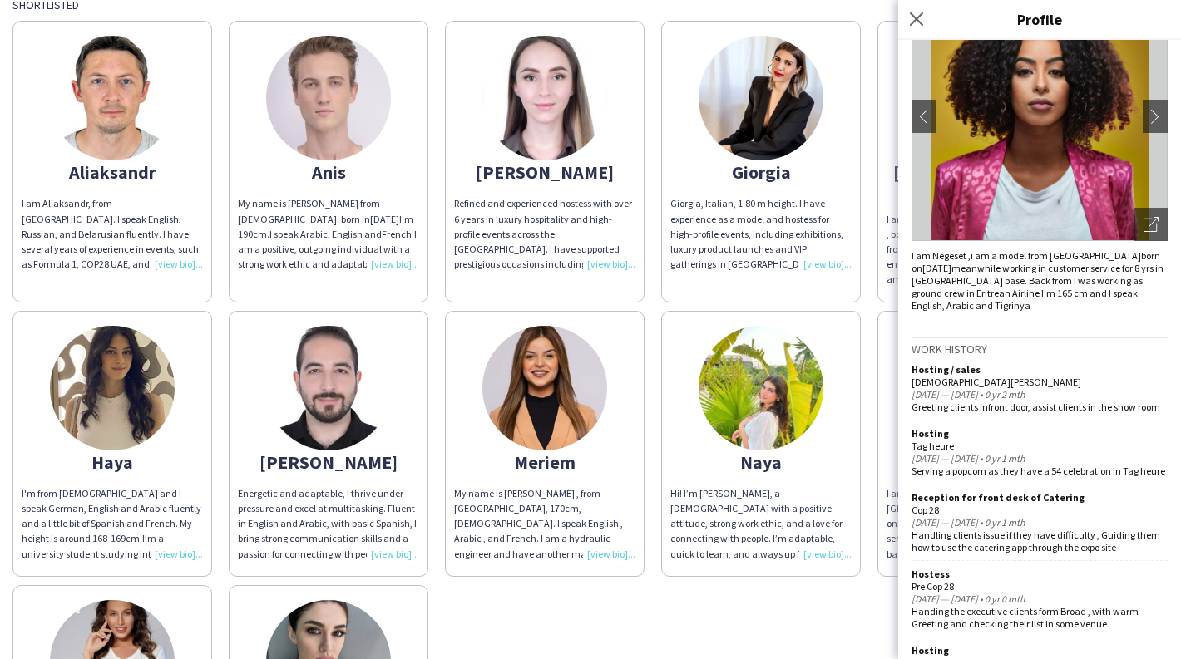
scroll to position [0, 0]
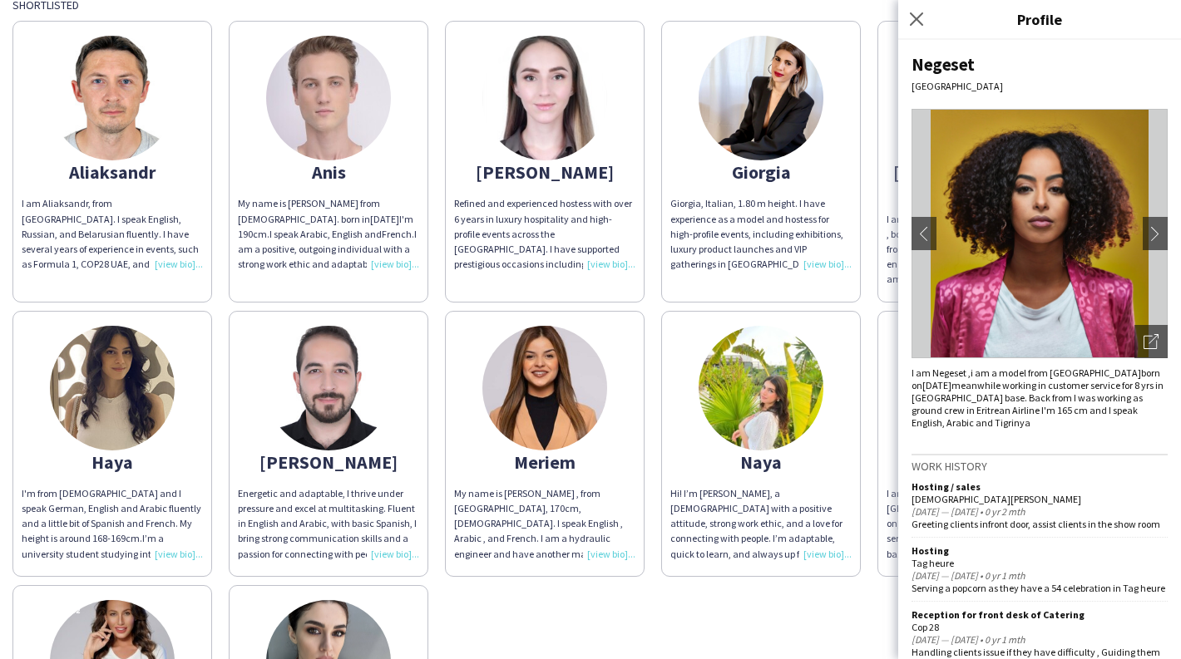
click at [640, 593] on div "[PERSON_NAME] am [PERSON_NAME], from [GEOGRAPHIC_DATA]. I speak English, Russia…" at bounding box center [590, 431] width 1156 height 839
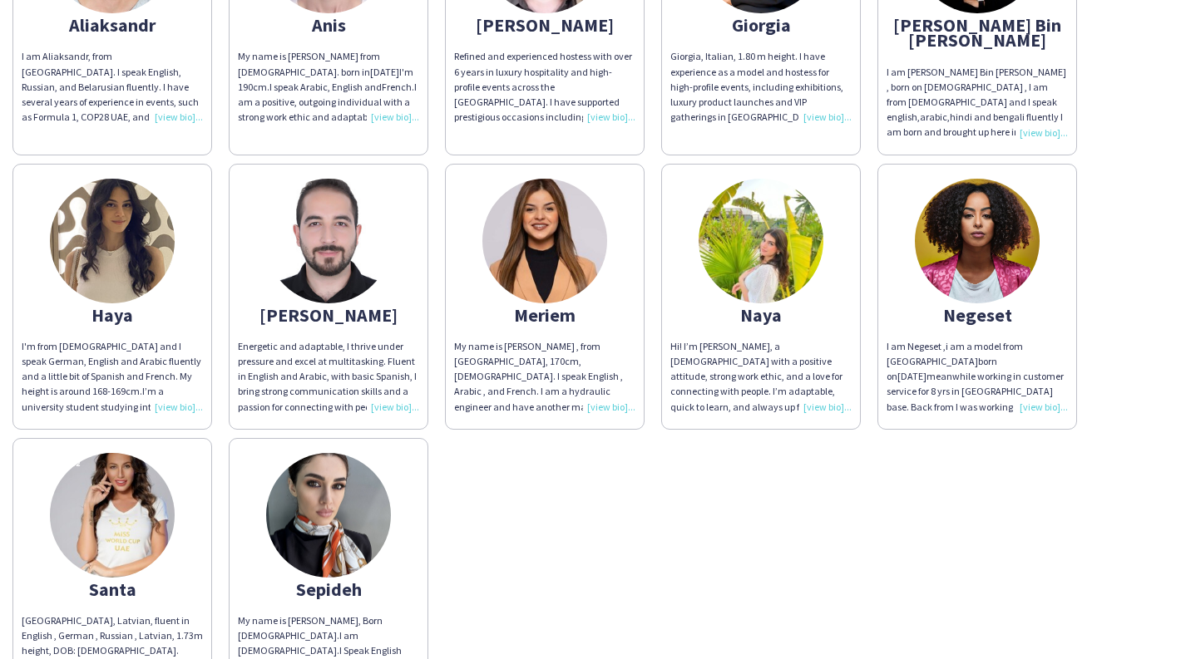
scroll to position [185, 0]
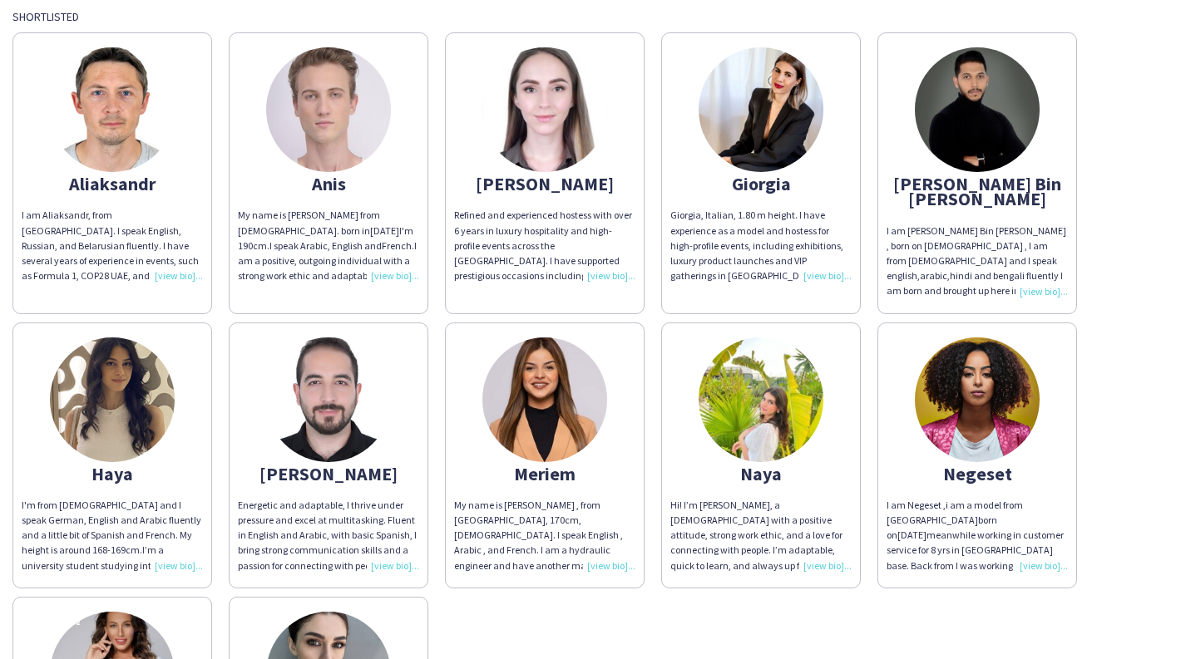
click at [950, 405] on img at bounding box center [977, 400] width 125 height 125
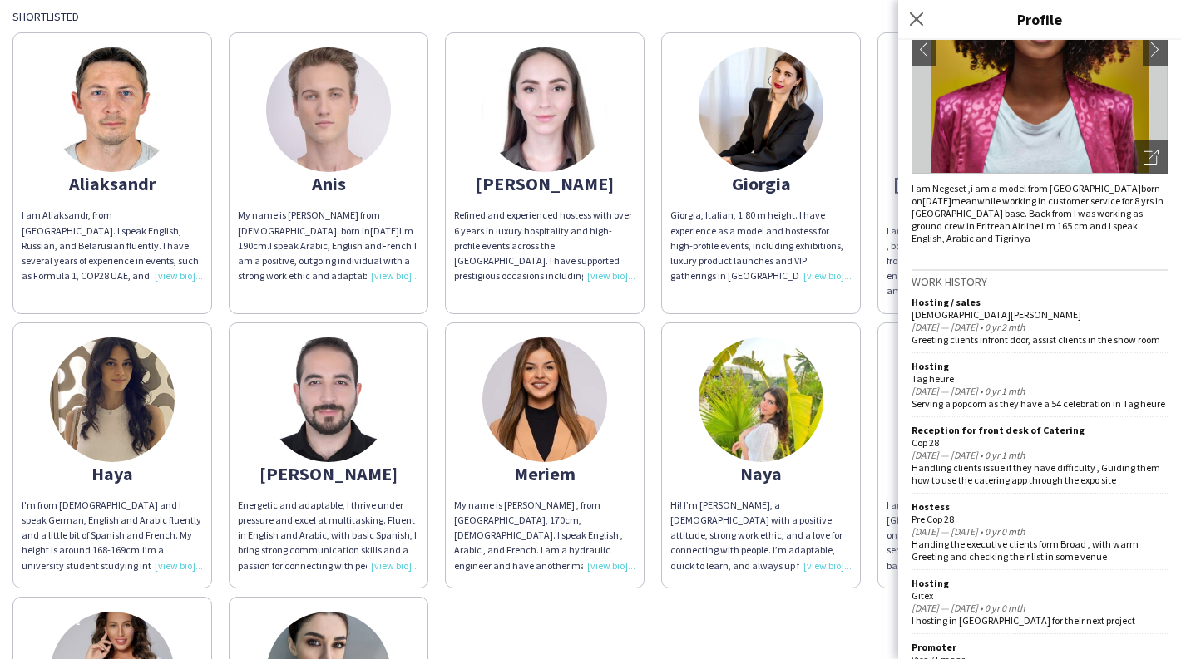
click at [794, 593] on div "[PERSON_NAME] am [PERSON_NAME], from [GEOGRAPHIC_DATA]. I speak English, Russia…" at bounding box center [590, 443] width 1156 height 839
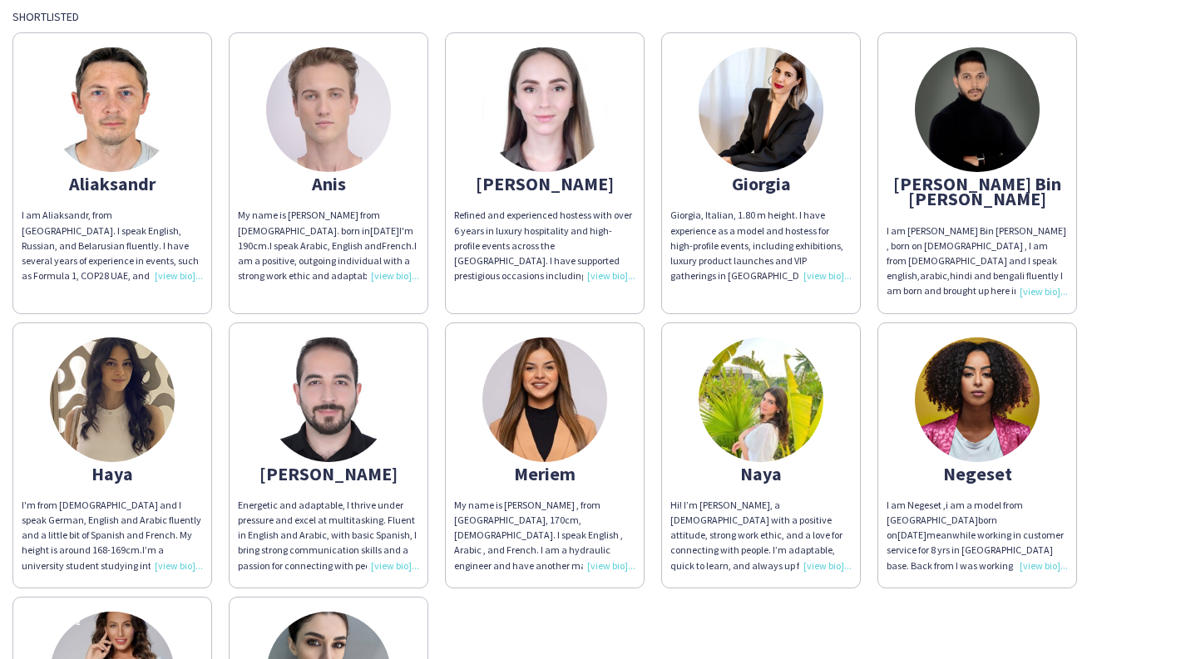
click at [729, 122] on img at bounding box center [760, 109] width 125 height 125
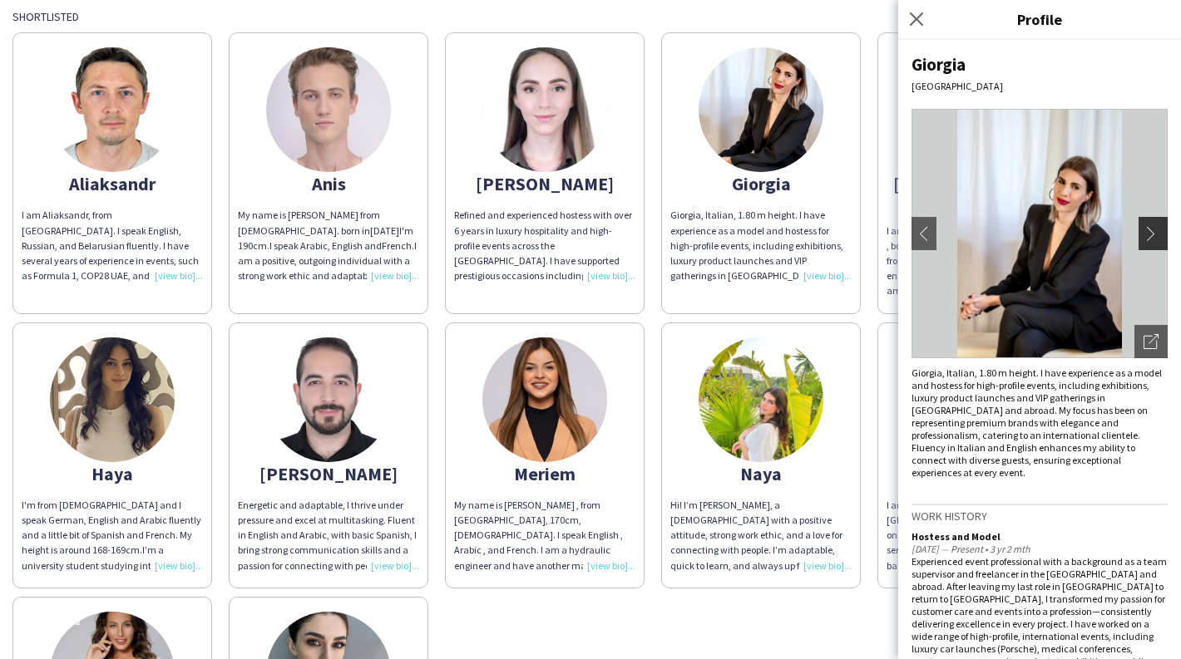
click at [1062, 228] on app-icon "chevron-right" at bounding box center [1154, 233] width 23 height 15
click at [1062, 229] on app-icon "chevron-right" at bounding box center [1154, 233] width 23 height 15
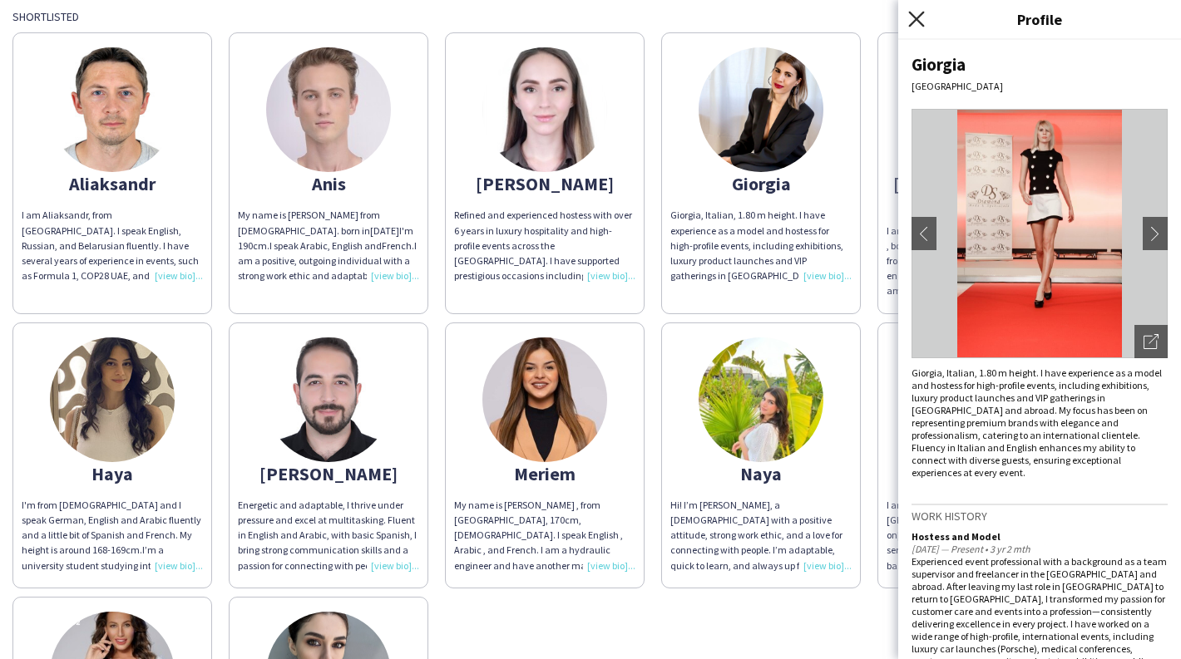
click at [908, 23] on icon "Close pop-in" at bounding box center [916, 19] width 16 height 16
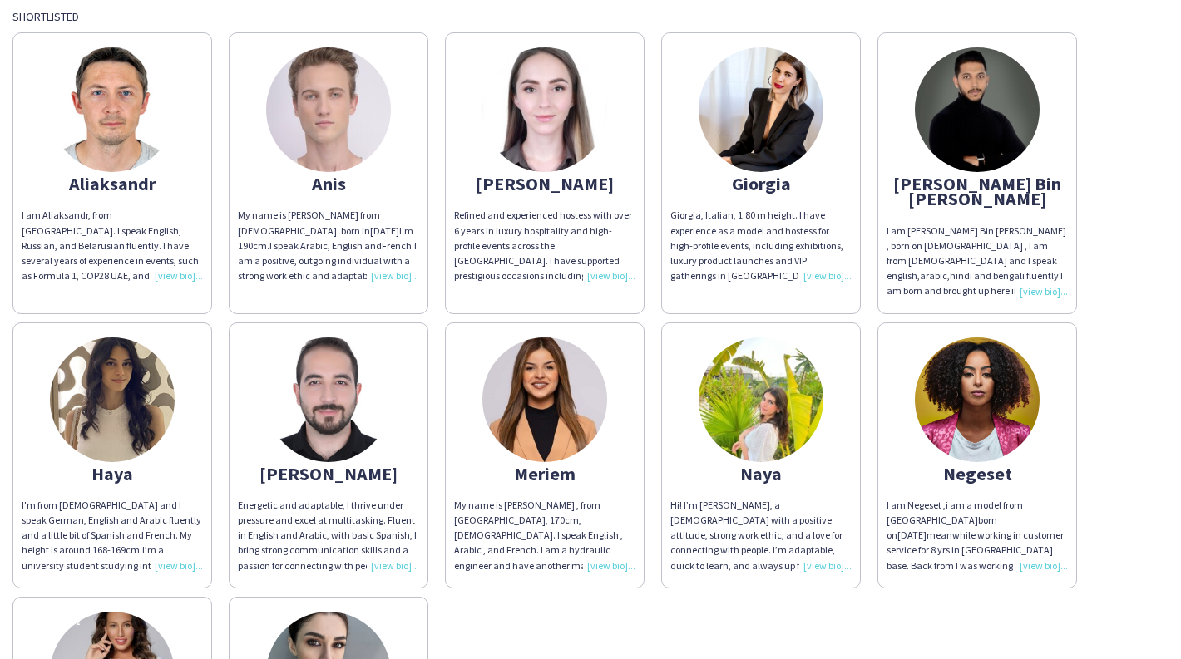
click at [800, 341] on img at bounding box center [760, 400] width 125 height 125
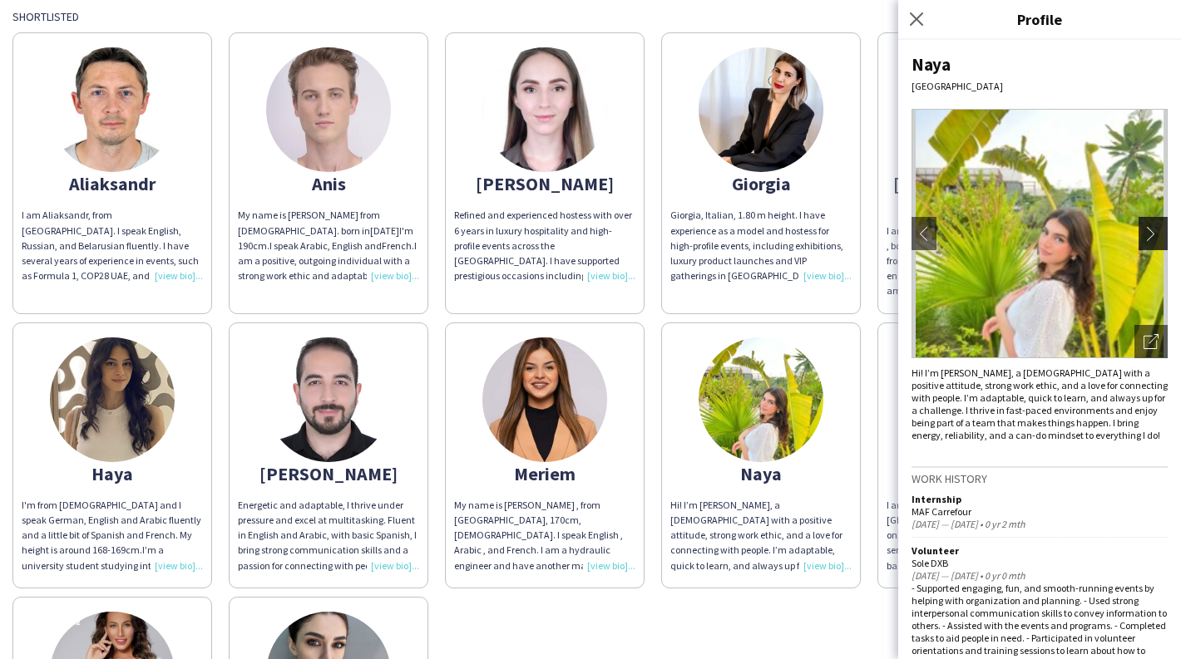
click at [1062, 229] on app-icon "chevron-right" at bounding box center [1154, 233] width 23 height 15
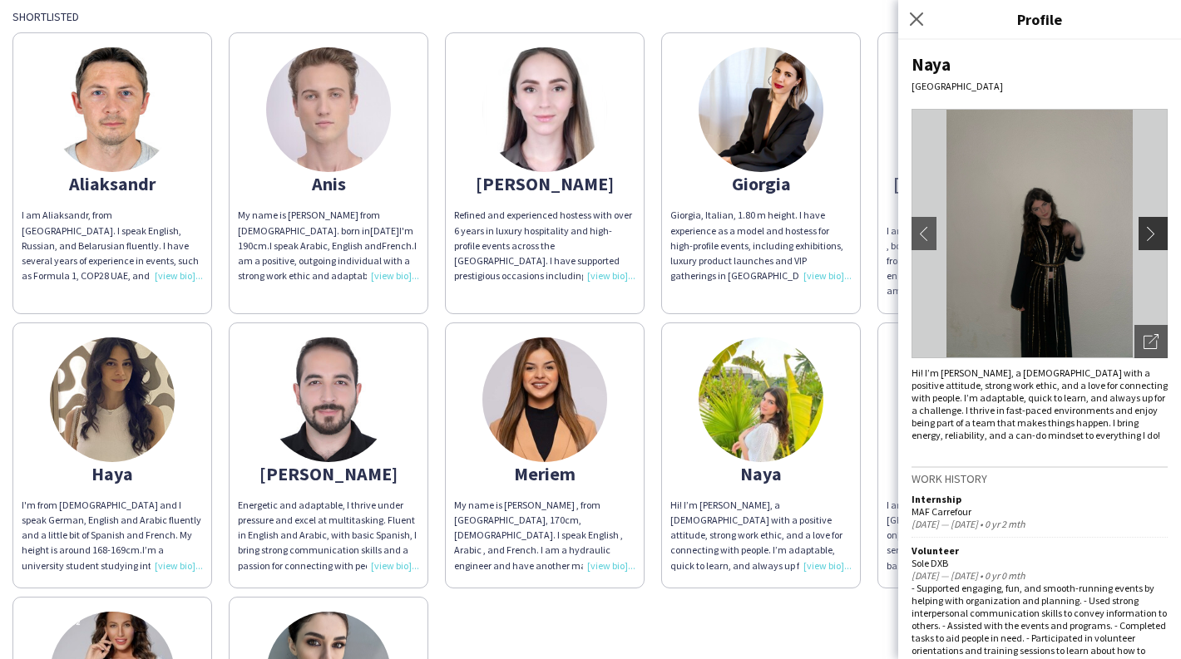
click at [1062, 229] on app-icon "chevron-right" at bounding box center [1154, 233] width 23 height 15
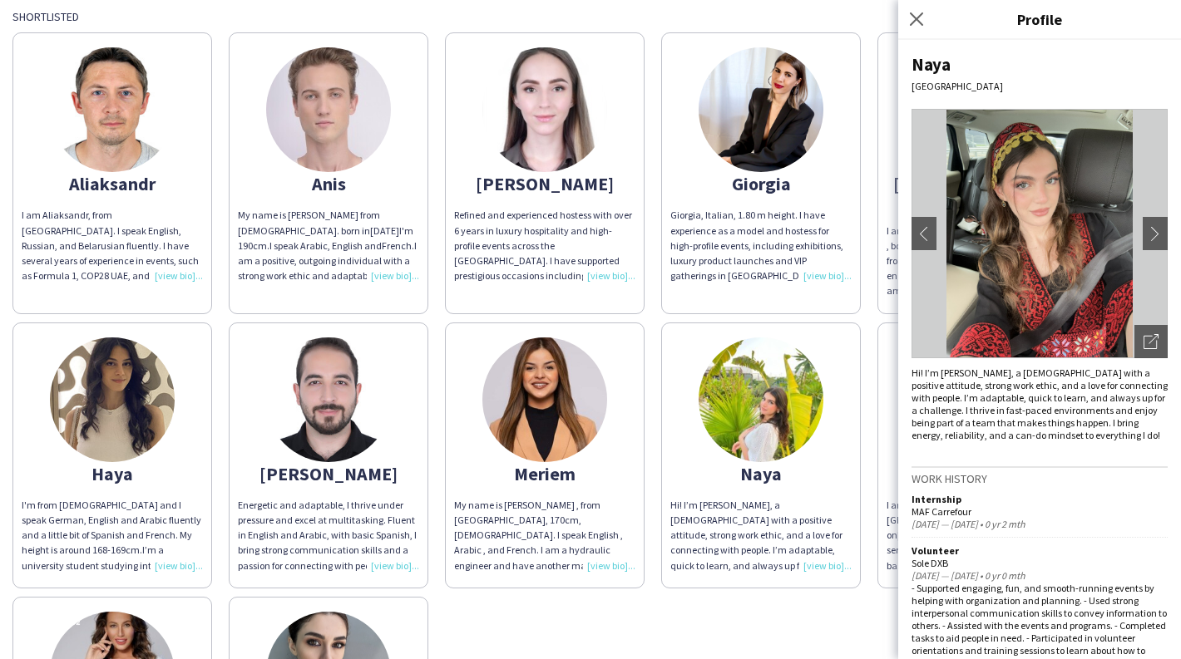
scroll to position [67, 0]
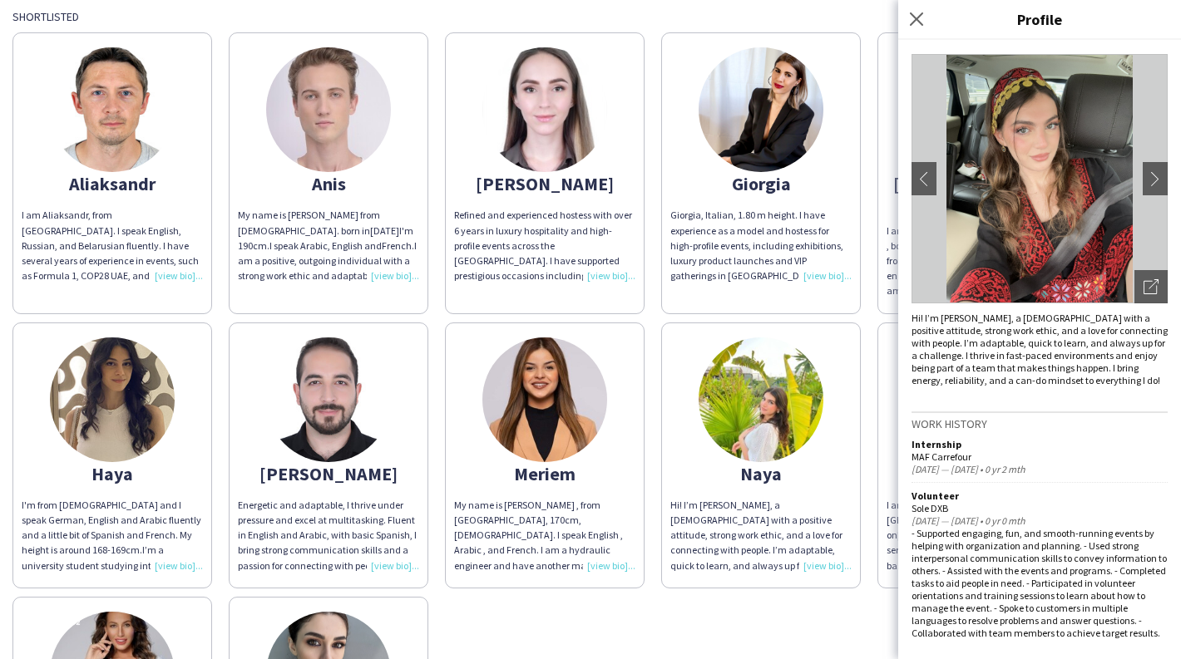
click at [584, 122] on img at bounding box center [544, 109] width 125 height 125
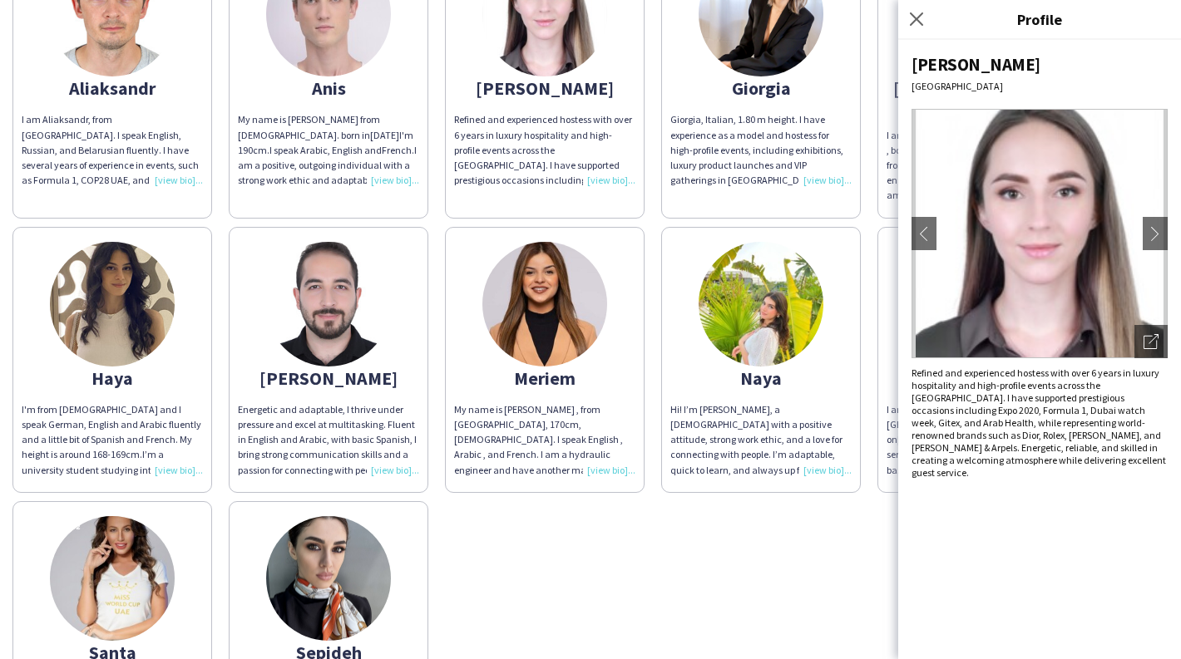
scroll to position [92, 0]
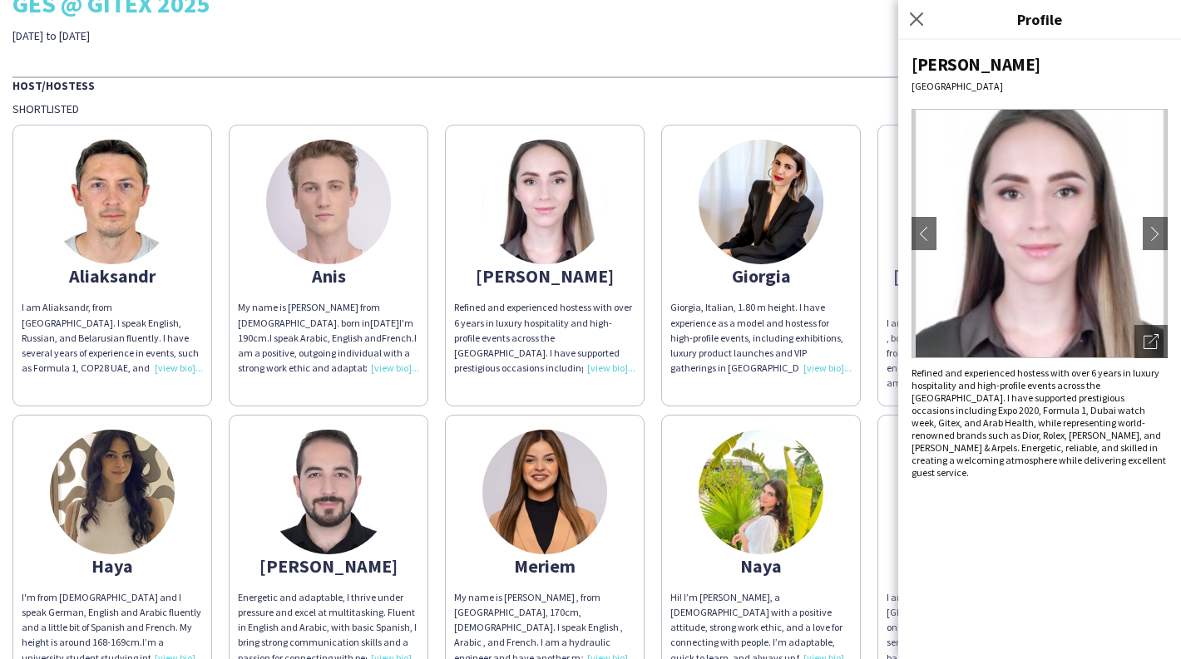
click at [1028, 480] on div "[PERSON_NAME] chevron-left chevron-right Open photos pop-in Refined and experie…" at bounding box center [1039, 349] width 283 height 619
click at [645, 384] on div "[PERSON_NAME] am [PERSON_NAME], from [GEOGRAPHIC_DATA]. I speak English, Russia…" at bounding box center [590, 535] width 1156 height 839
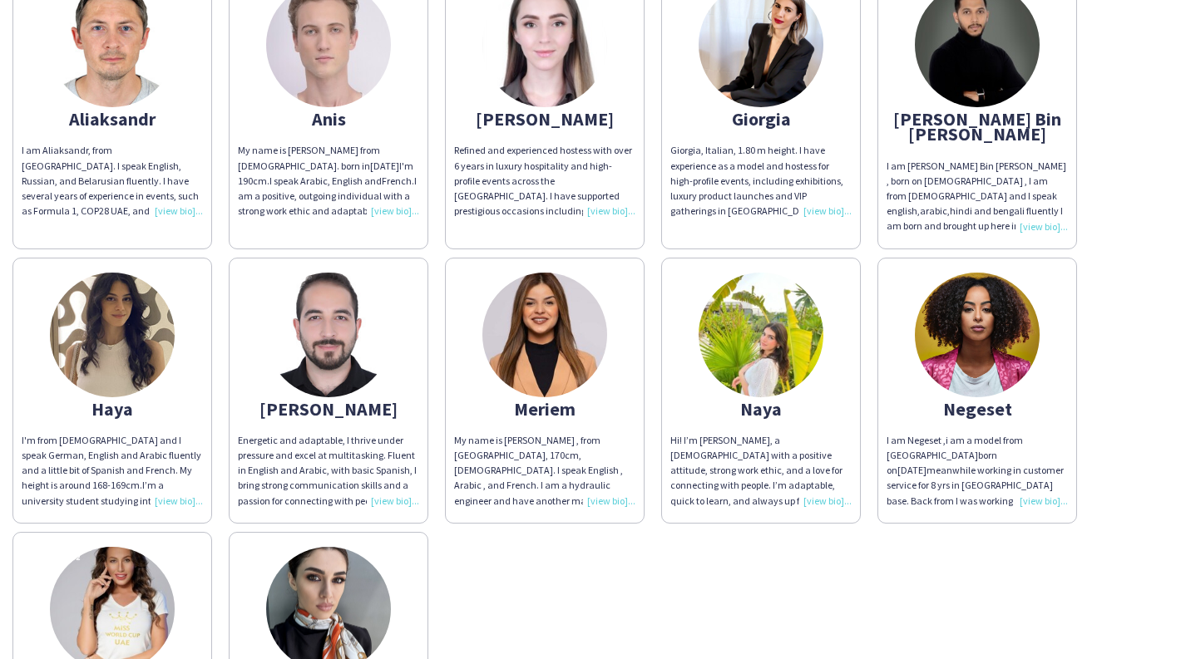
scroll to position [239, 0]
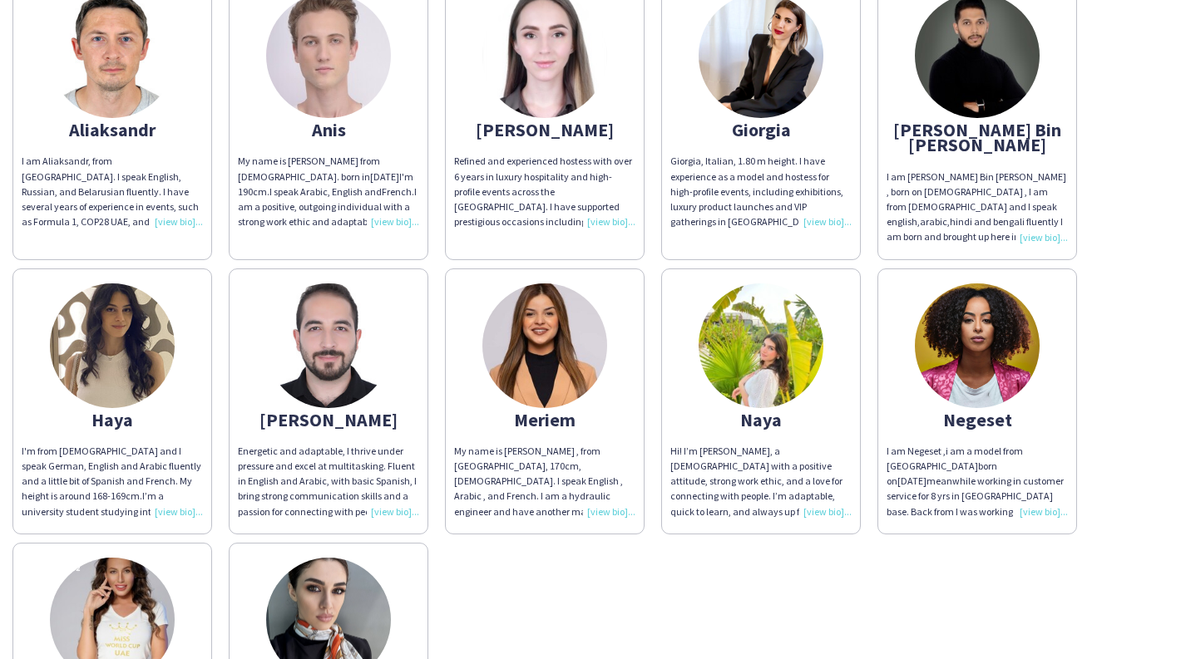
click at [979, 328] on img at bounding box center [977, 345] width 125 height 125
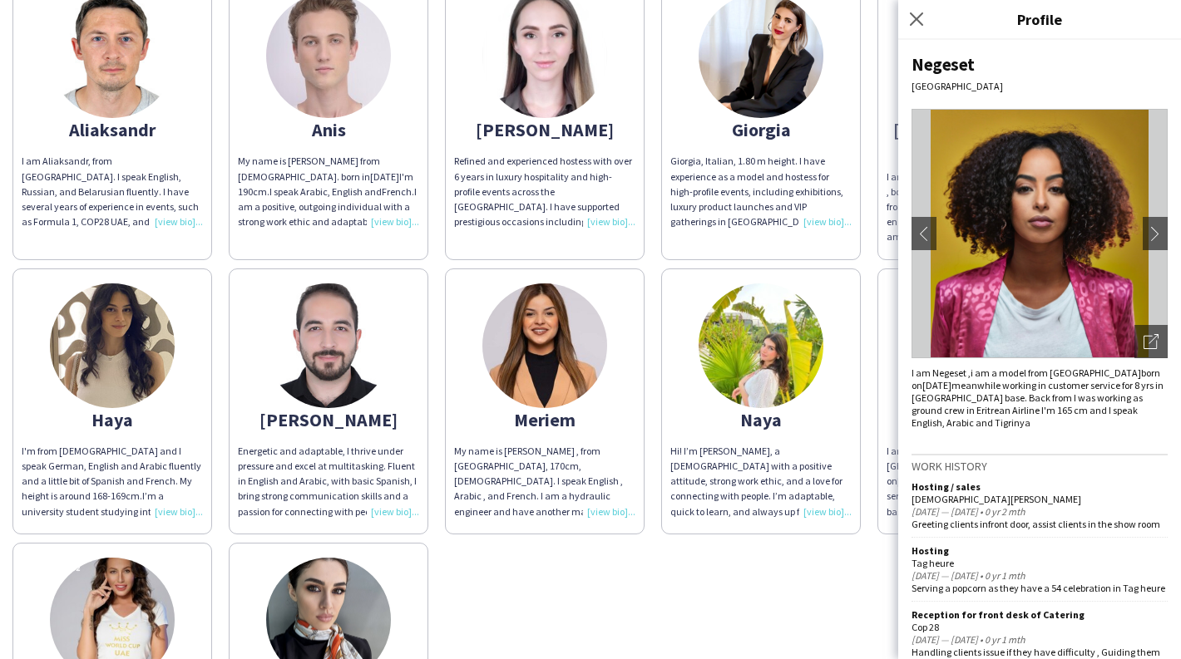
click at [908, 239] on div "Negeset [GEOGRAPHIC_DATA] chevron-left chevron-right Open photos pop-in I am [G…" at bounding box center [1039, 349] width 283 height 619
click at [924, 233] on app-icon "chevron-left" at bounding box center [923, 233] width 23 height 15
click at [1062, 226] on app-icon "chevron-right" at bounding box center [1154, 233] width 23 height 15
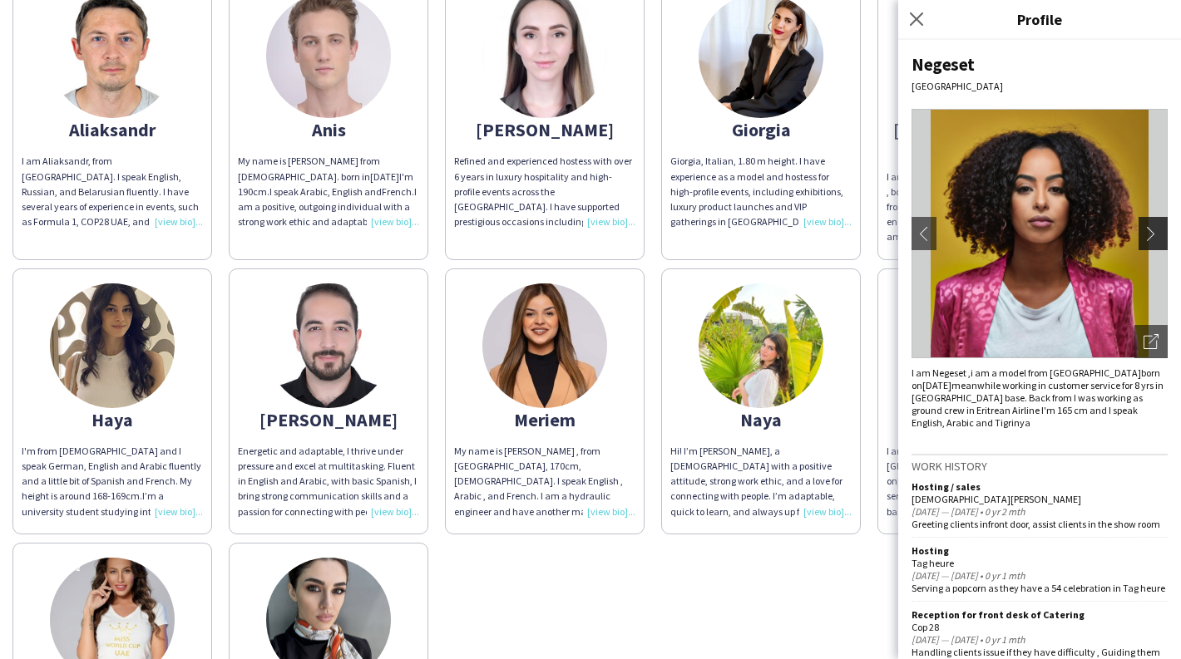
click at [1062, 226] on app-icon "chevron-right" at bounding box center [1154, 233] width 23 height 15
click at [1062, 418] on div "I am [GEOGRAPHIC_DATA] ,i am a model from [GEOGRAPHIC_DATA][DEMOGRAPHIC_DATA] o…" at bounding box center [1039, 398] width 256 height 62
click at [1062, 404] on span "meanwhile working in customer service for 8 yrs in [GEOGRAPHIC_DATA] base. Back…" at bounding box center [1037, 404] width 252 height 50
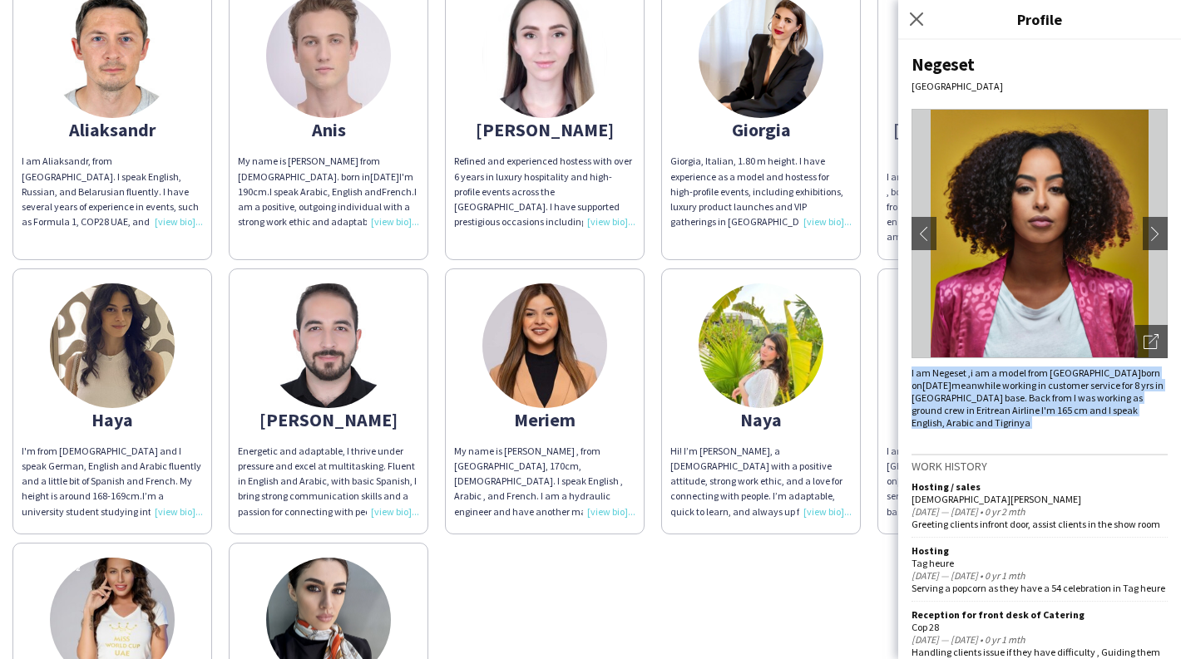
click at [1062, 404] on span "meanwhile working in customer service for 8 yrs in [GEOGRAPHIC_DATA] base. Back…" at bounding box center [1037, 404] width 252 height 50
drag, startPoint x: 1116, startPoint y: 404, endPoint x: 1003, endPoint y: 410, distance: 113.2
click at [1003, 410] on span "meanwhile working in customer service for 8 yrs in [GEOGRAPHIC_DATA] base. Back…" at bounding box center [1037, 404] width 252 height 50
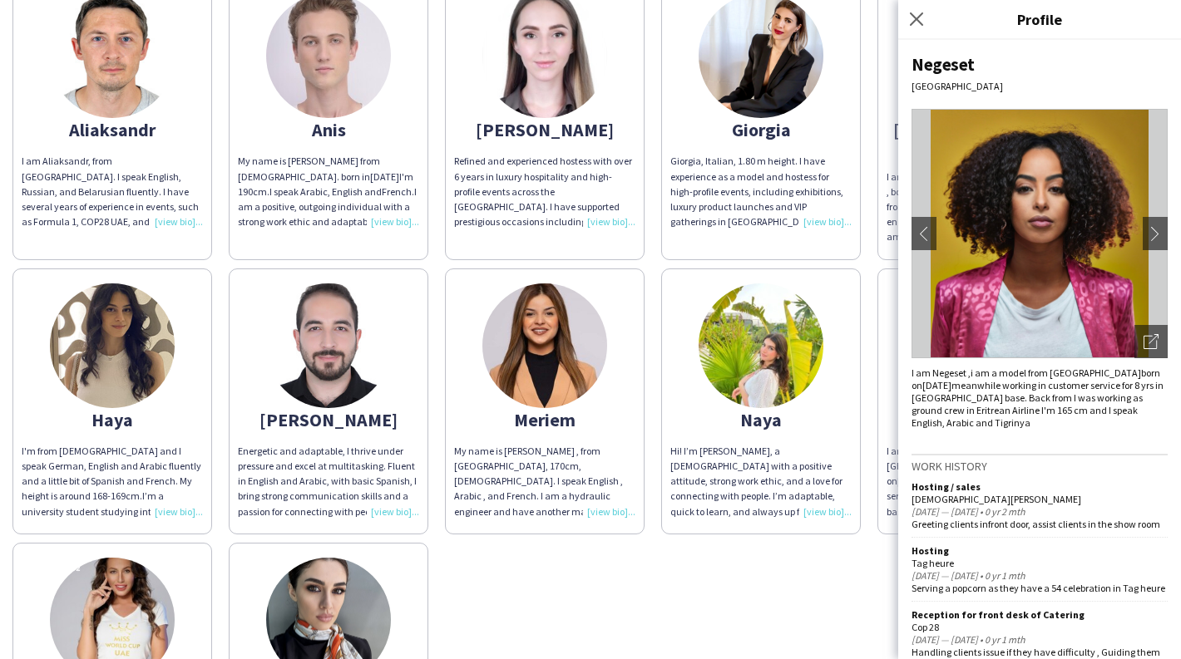
scroll to position [92, 0]
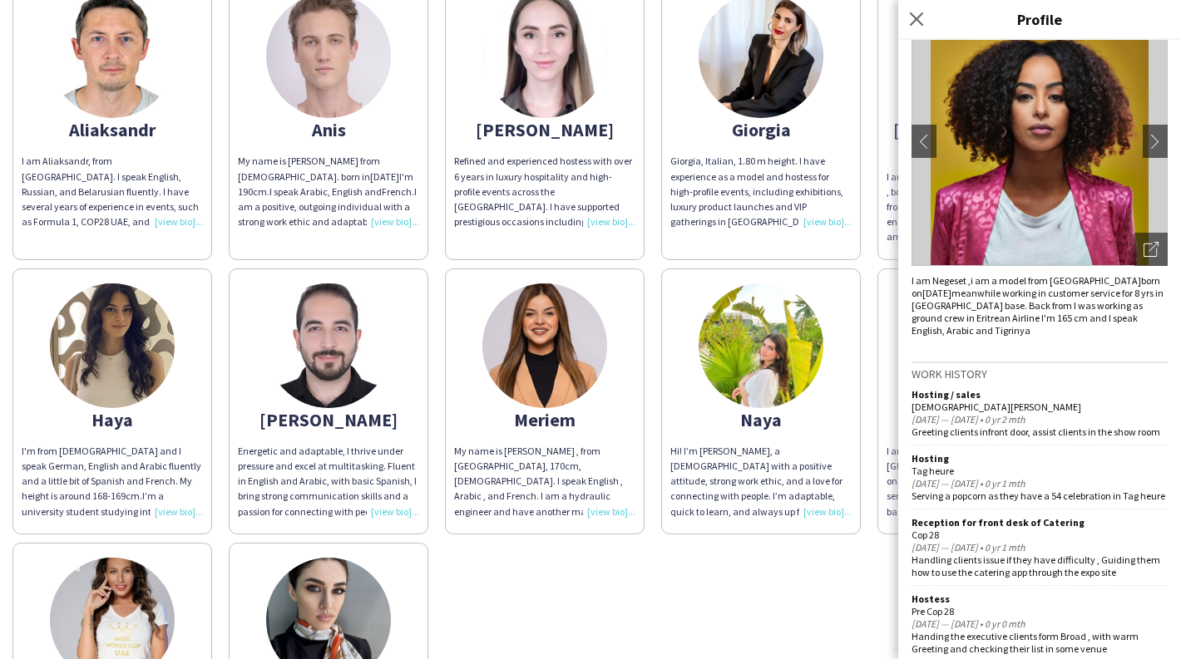
click at [1062, 306] on span "meanwhile working in customer service for 8 yrs in [GEOGRAPHIC_DATA] base. Back…" at bounding box center [1037, 312] width 252 height 50
drag, startPoint x: 1079, startPoint y: 306, endPoint x: 1107, endPoint y: 318, distance: 30.1
click at [1062, 318] on span "meanwhile working in customer service for 8 yrs in [GEOGRAPHIC_DATA] base. Back…" at bounding box center [1037, 312] width 252 height 50
drag, startPoint x: 1107, startPoint y: 318, endPoint x: 1099, endPoint y: 343, distance: 26.0
click at [1062, 343] on div "Negeset [GEOGRAPHIC_DATA] chevron-left chevron-right Open photos pop-in I am [G…" at bounding box center [1039, 349] width 283 height 619
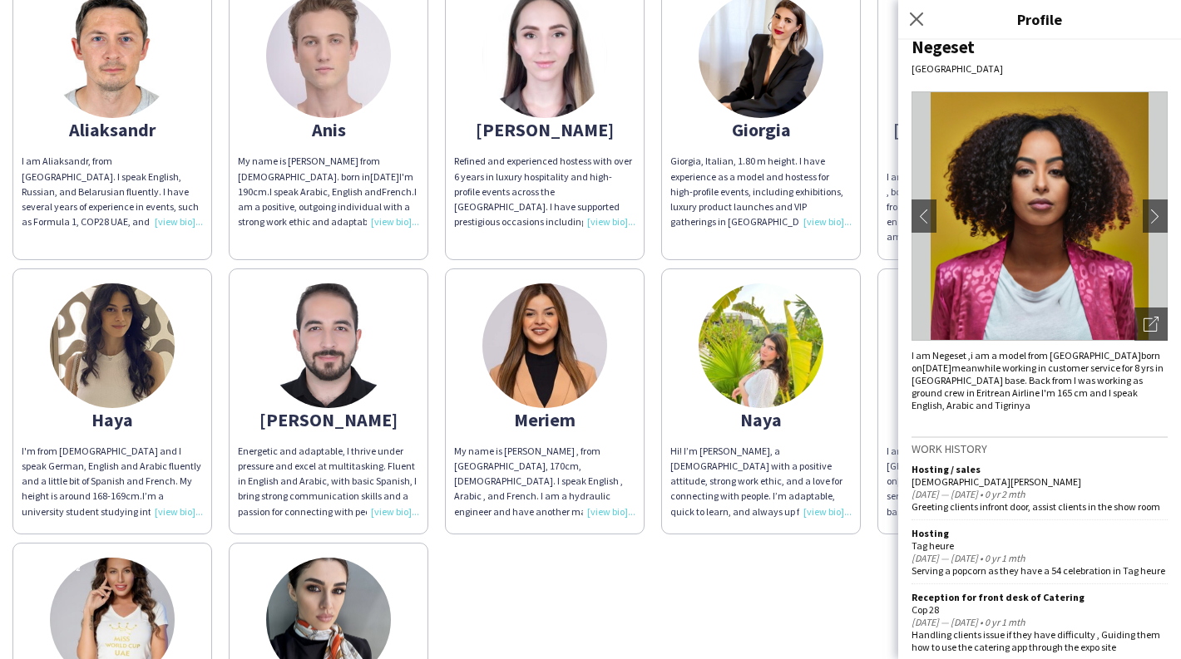
scroll to position [0, 0]
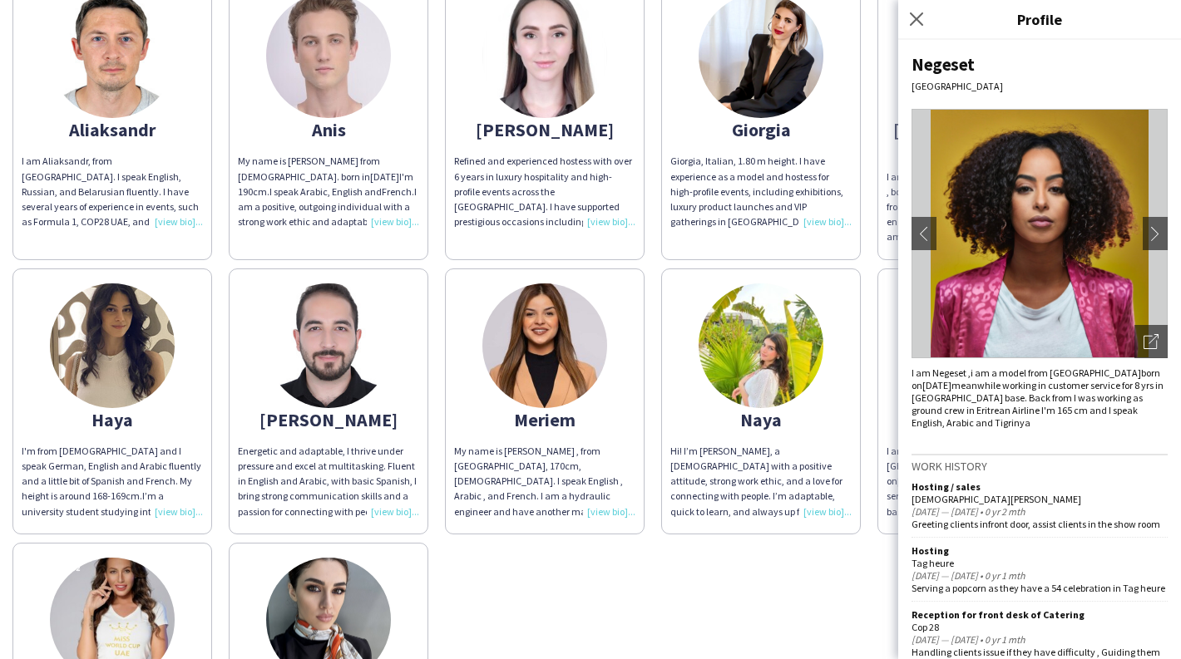
click at [763, 576] on div "[PERSON_NAME] am [PERSON_NAME], from [GEOGRAPHIC_DATA]. I speak English, Russia…" at bounding box center [590, 389] width 1156 height 839
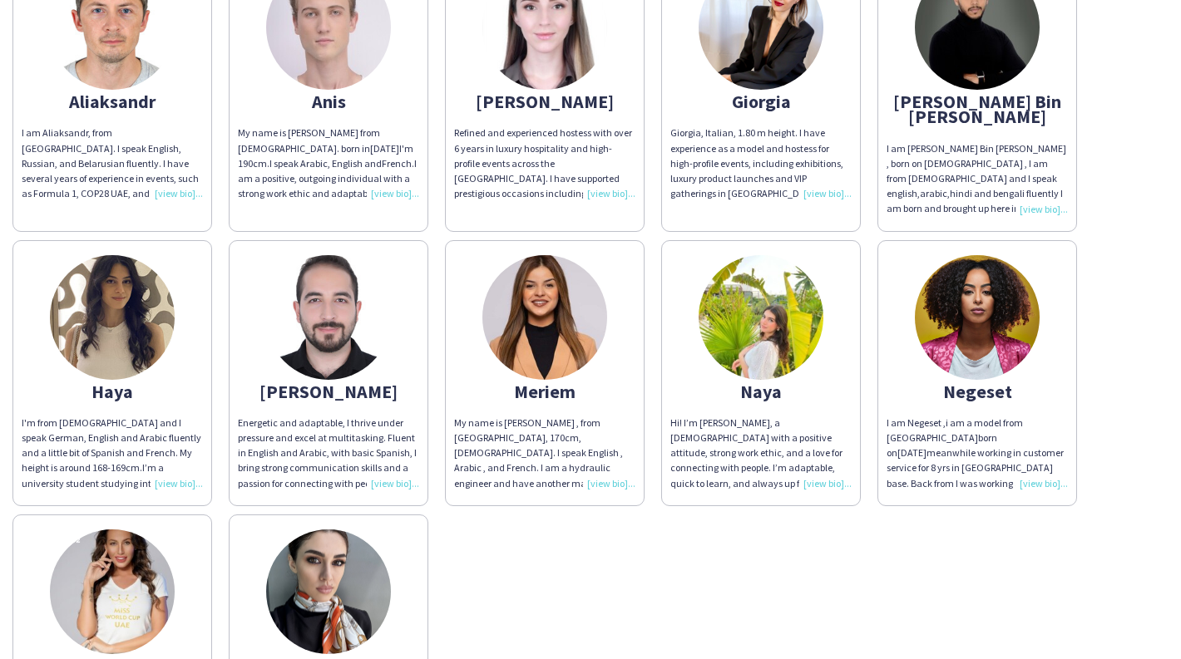
scroll to position [239, 0]
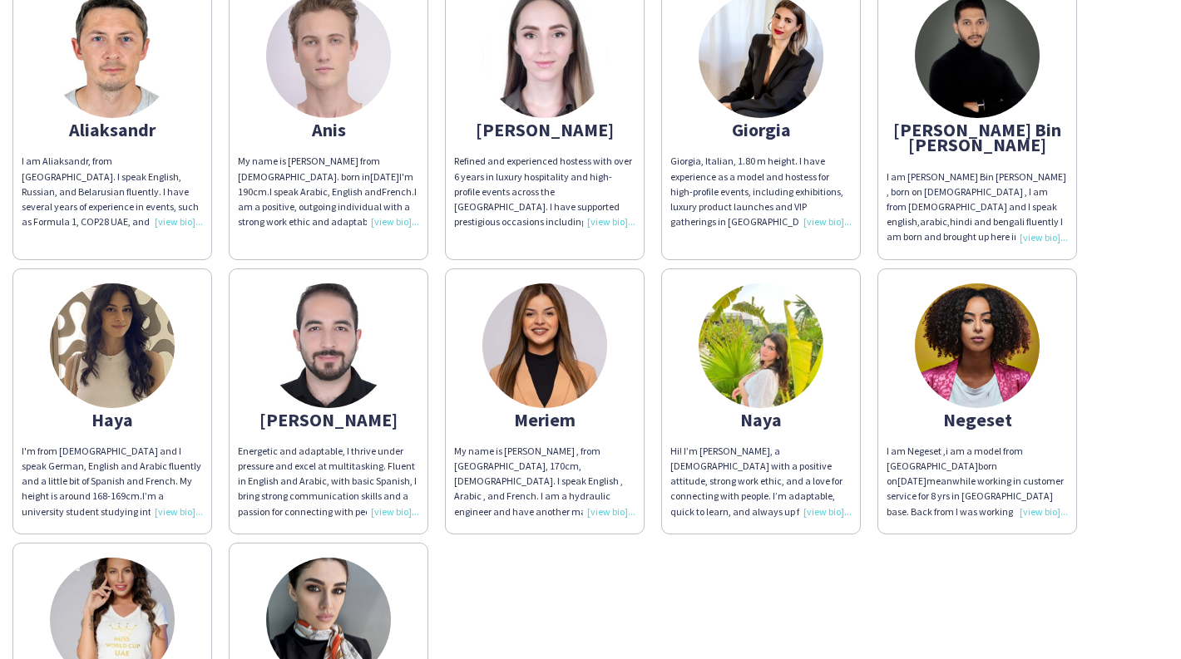
click at [995, 111] on img at bounding box center [977, 55] width 125 height 125
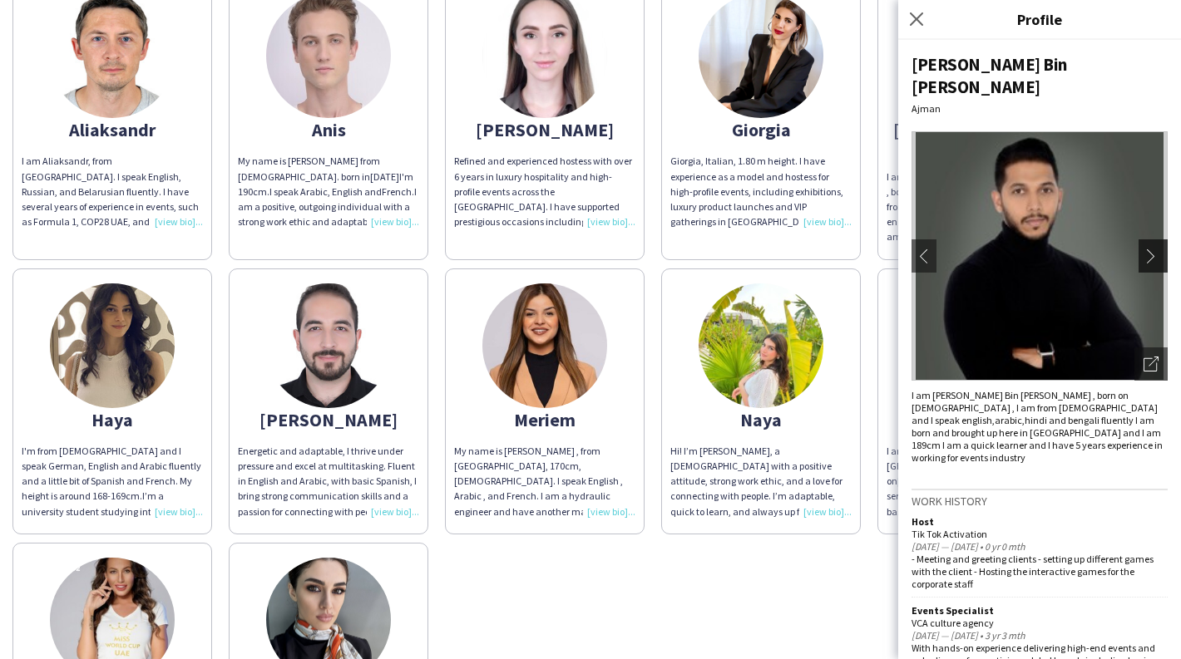
click at [1062, 249] on app-icon "chevron-right" at bounding box center [1154, 256] width 23 height 15
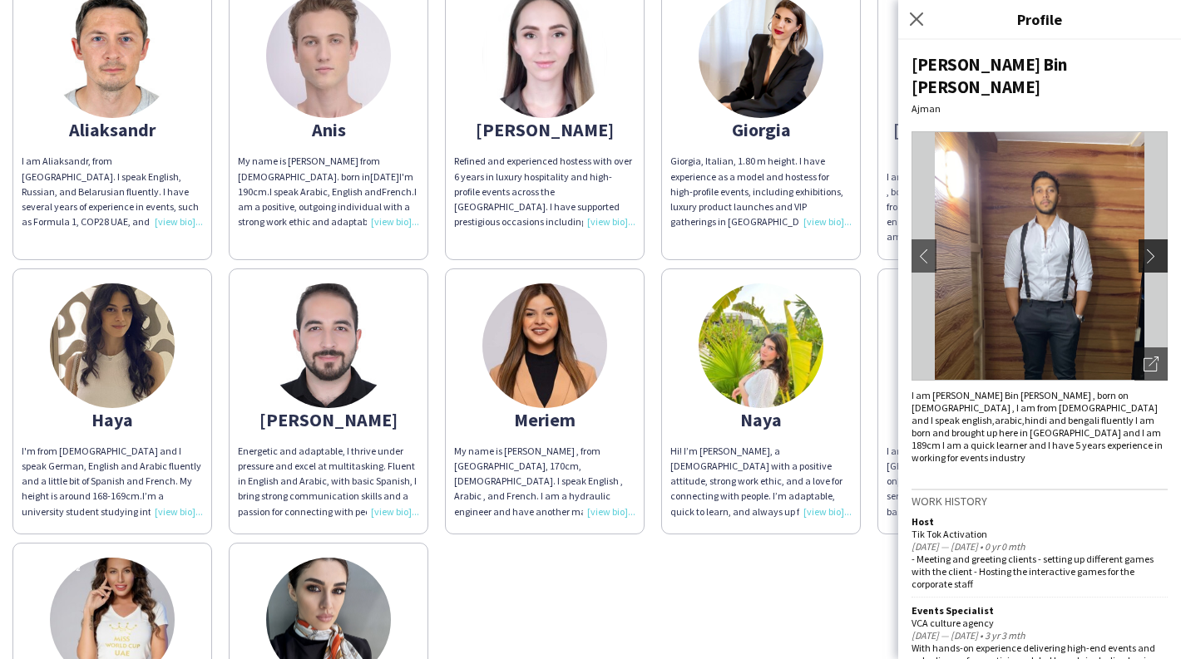
click at [1062, 249] on app-icon "chevron-right" at bounding box center [1154, 256] width 23 height 15
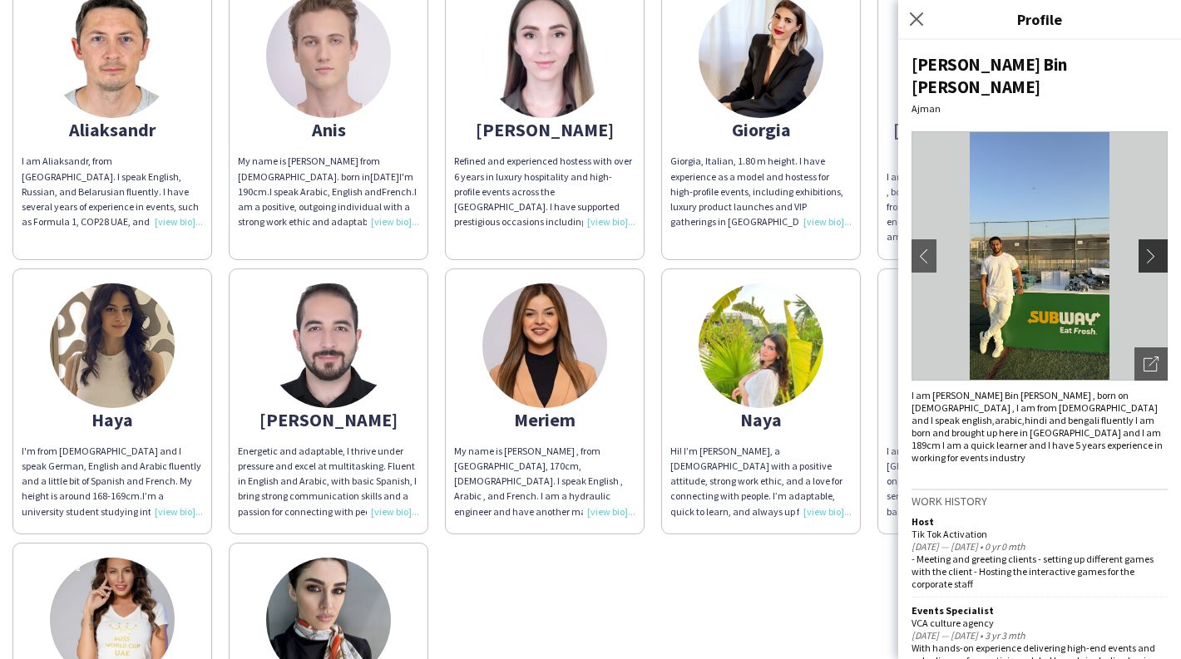
click at [1062, 249] on app-icon "chevron-right" at bounding box center [1154, 256] width 23 height 15
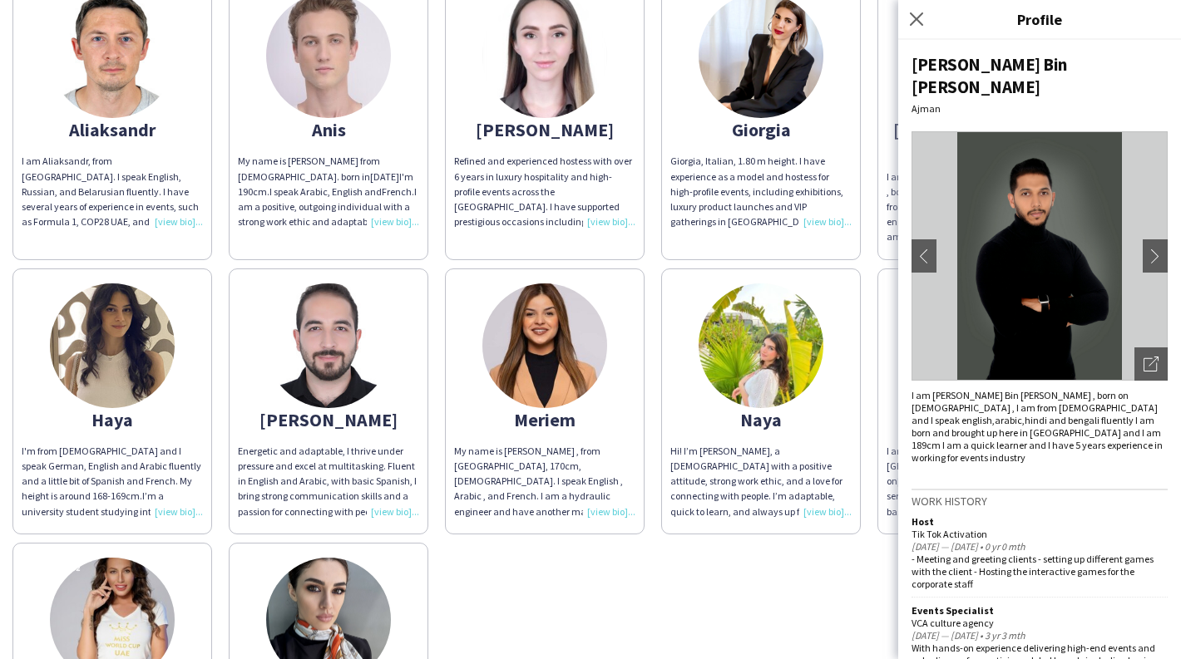
click at [18, 248] on div "[PERSON_NAME] am [PERSON_NAME], from [GEOGRAPHIC_DATA]. I speak English, Russia…" at bounding box center [590, 389] width 1156 height 839
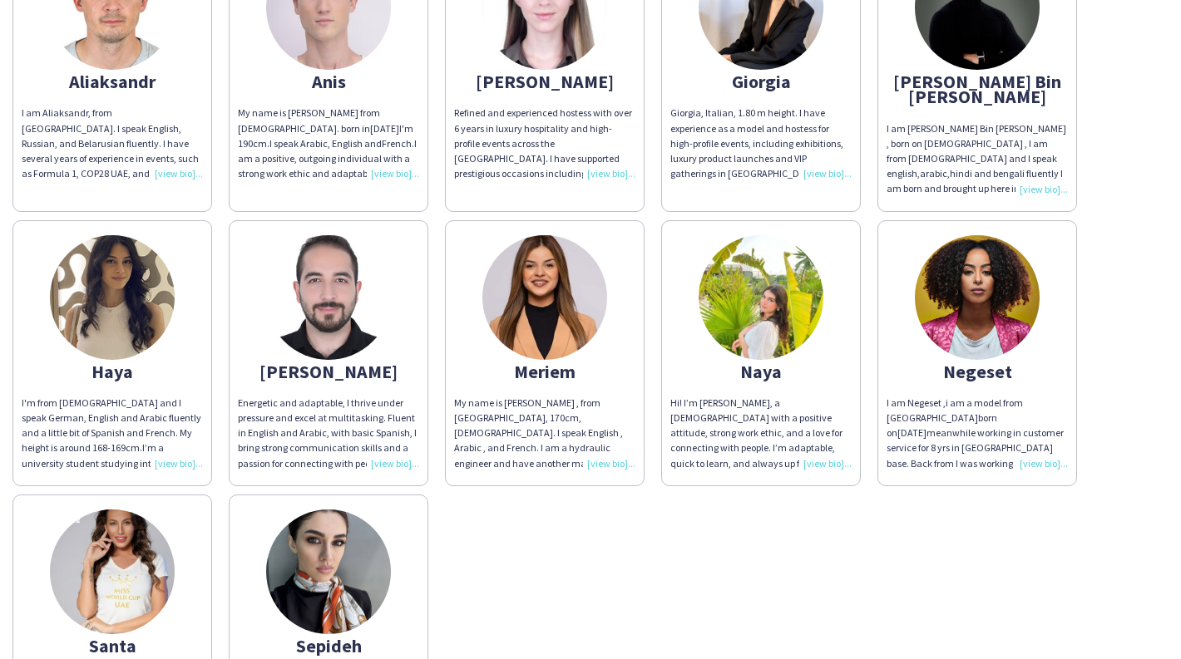
scroll to position [0, 0]
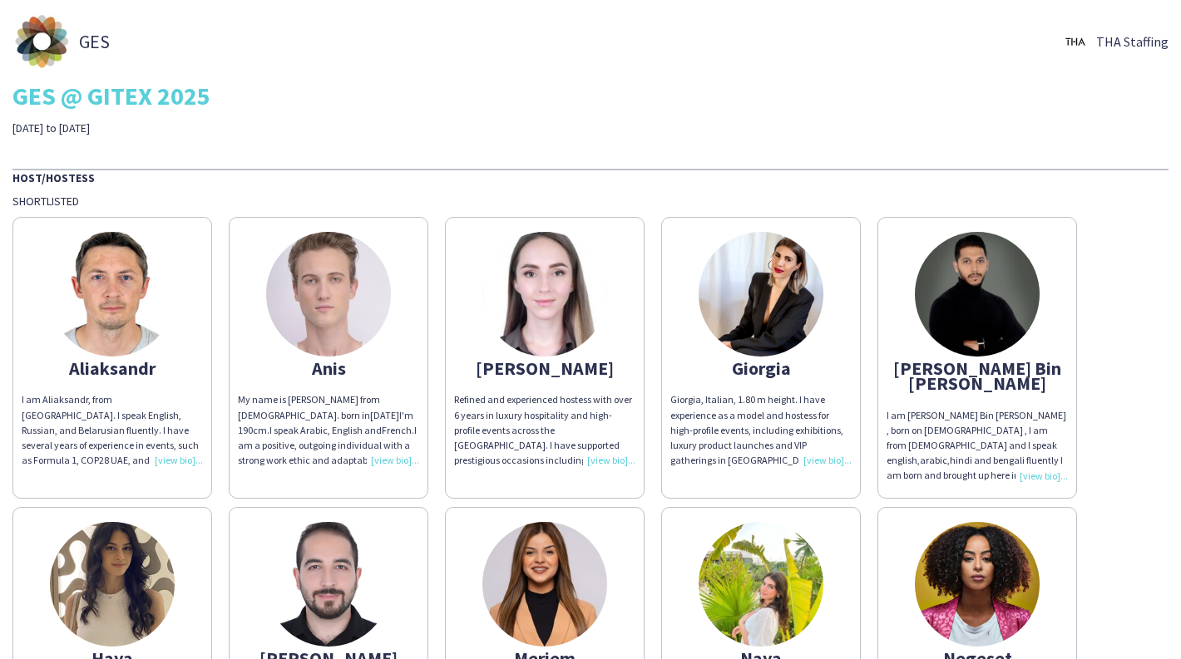
click at [626, 450] on div "Refined and experienced hostess with over 6 years in luxury hospitality and hig…" at bounding box center [544, 430] width 181 height 76
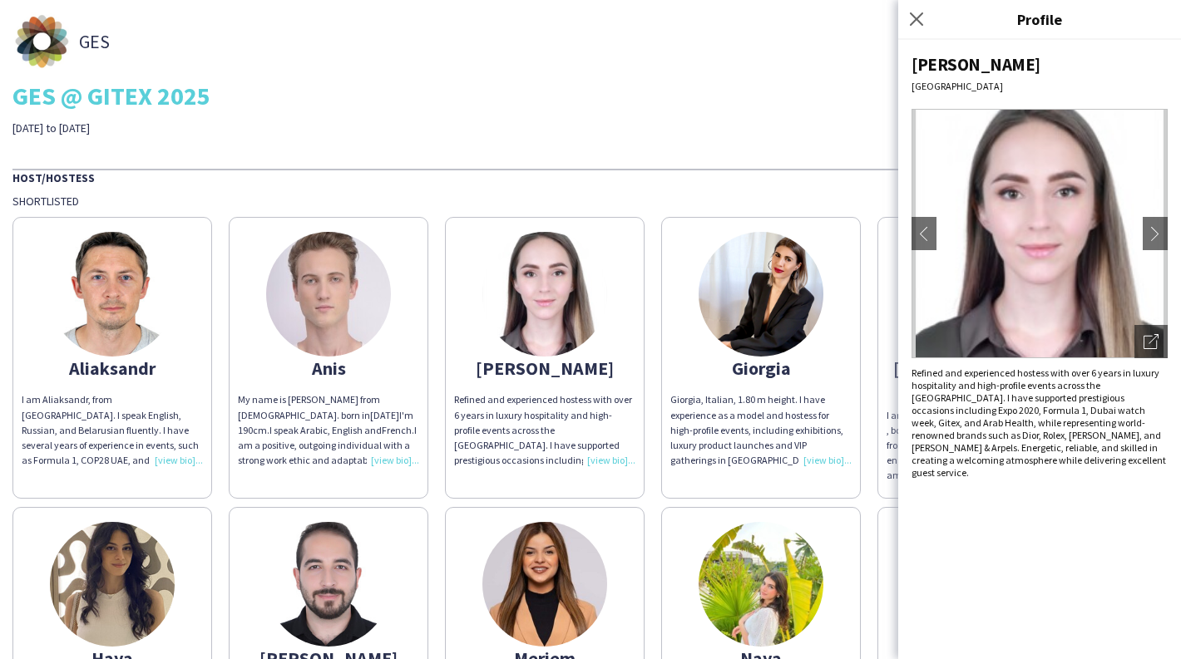
click at [655, 483] on div "[PERSON_NAME] am [PERSON_NAME], from [GEOGRAPHIC_DATA]. I speak English, Russia…" at bounding box center [590, 628] width 1156 height 839
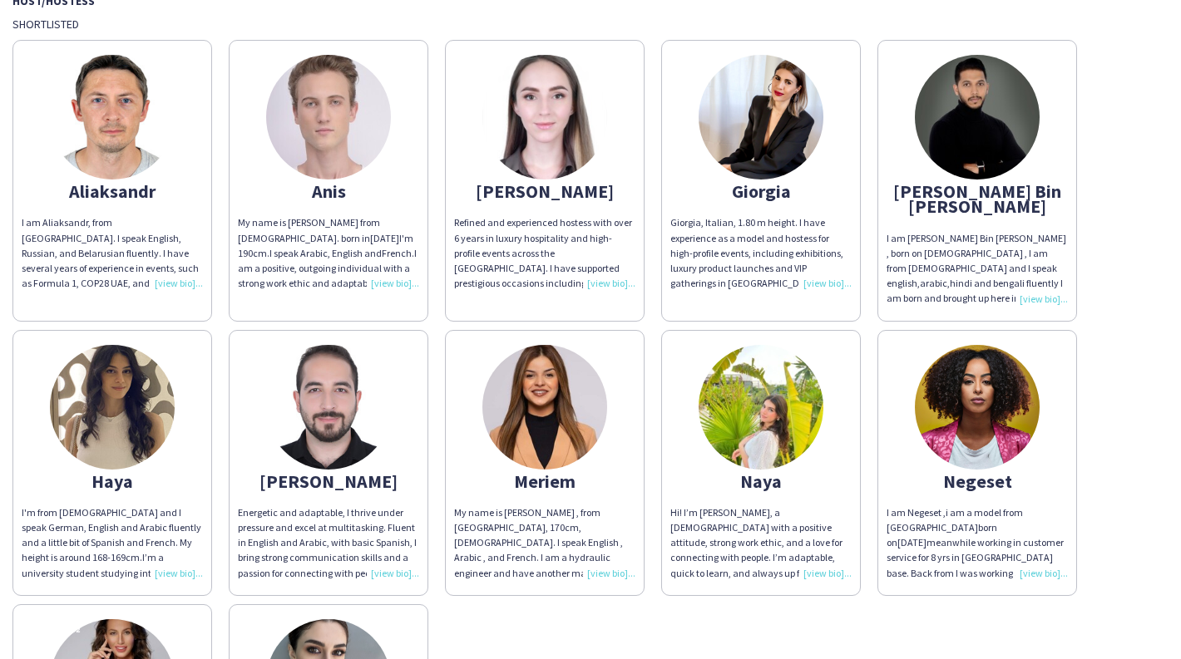
scroll to position [185, 0]
